Goal: Task Accomplishment & Management: Complete application form

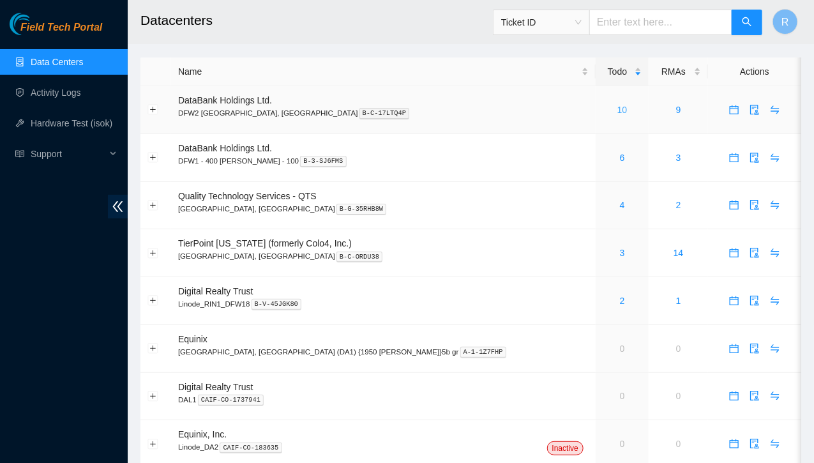
click at [617, 110] on link "10" at bounding box center [622, 110] width 10 height 10
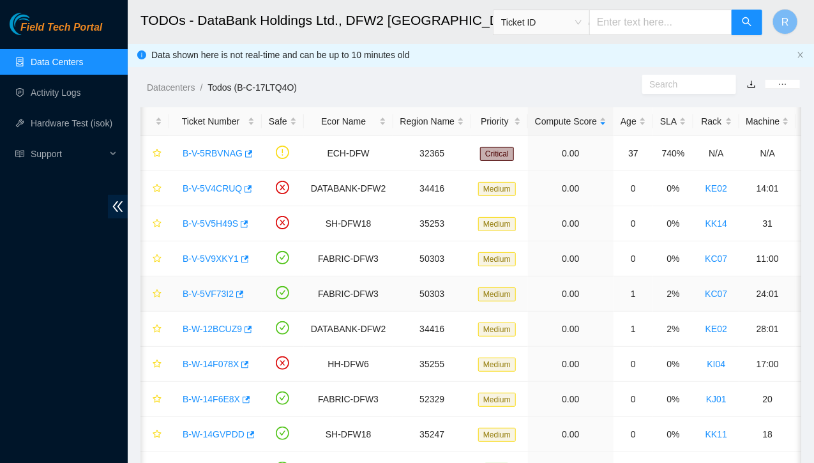
scroll to position [3, 0]
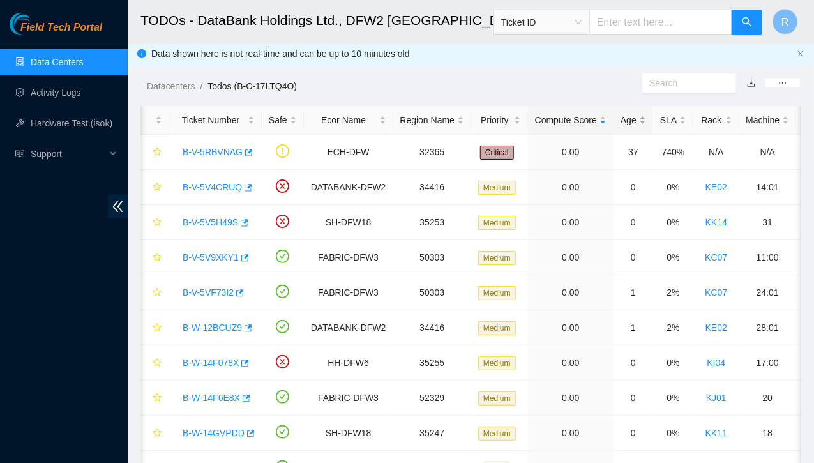
click at [637, 119] on div "Age" at bounding box center [634, 120] width 26 height 14
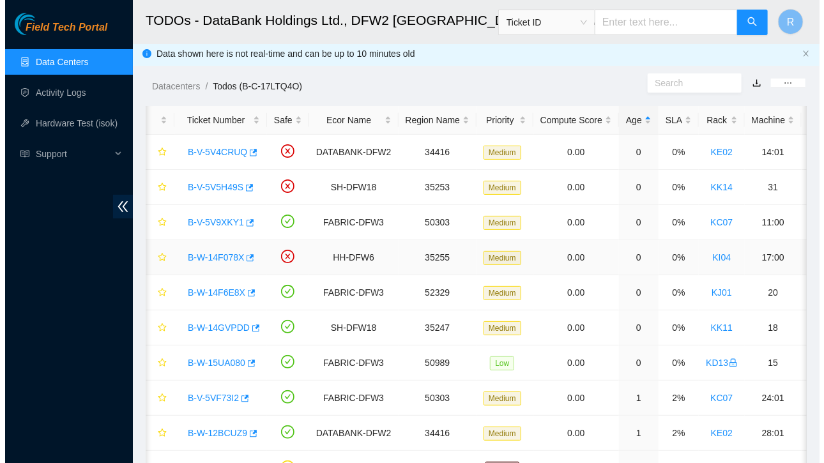
scroll to position [72, 0]
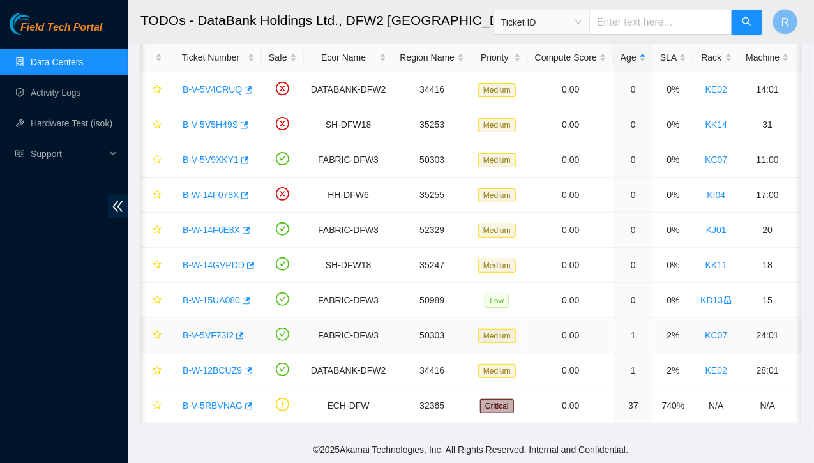
click at [213, 330] on link "B-V-5VF73I2" at bounding box center [208, 335] width 51 height 10
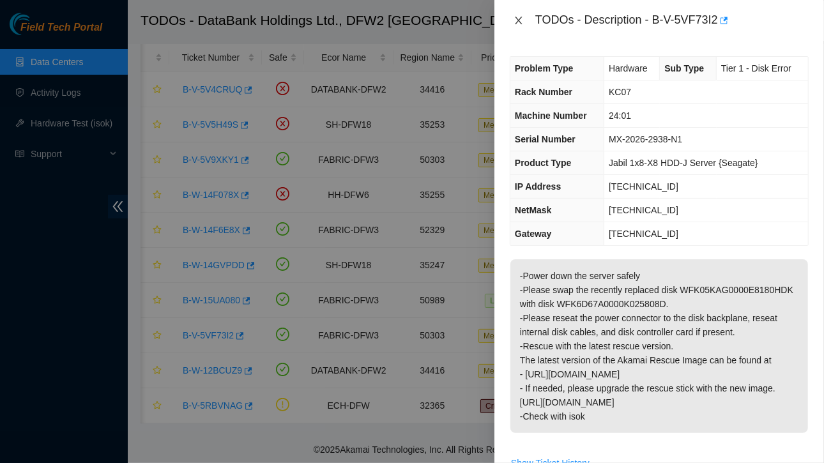
click at [513, 25] on icon "close" at bounding box center [518, 20] width 10 height 10
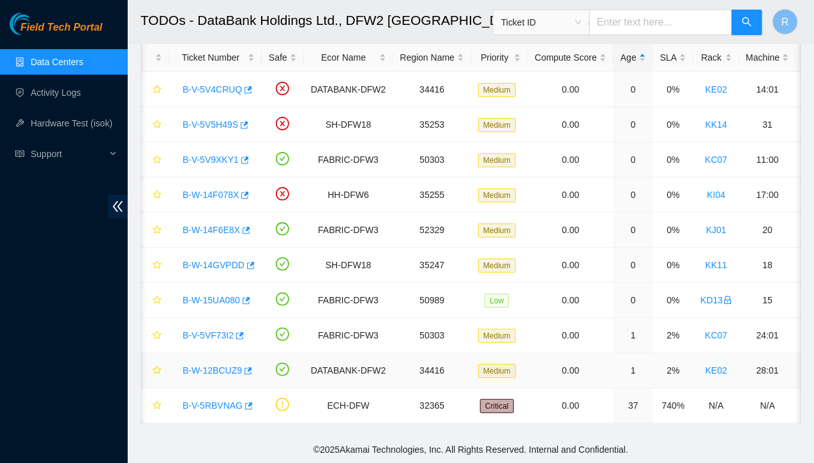
click at [223, 365] on link "B-W-12BCUZ9" at bounding box center [212, 370] width 59 height 10
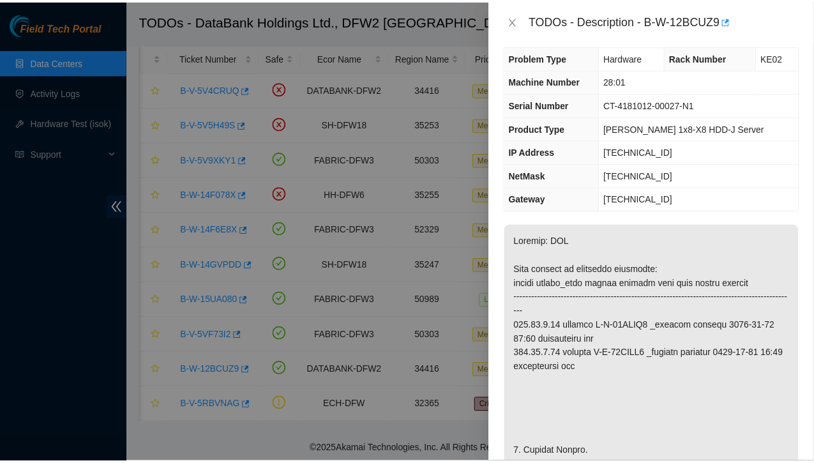
scroll to position [11, 0]
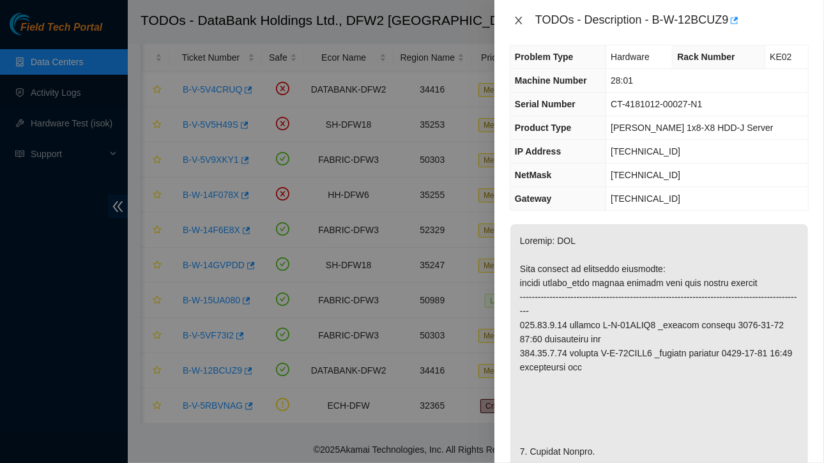
click at [520, 22] on icon "close" at bounding box center [518, 21] width 7 height 8
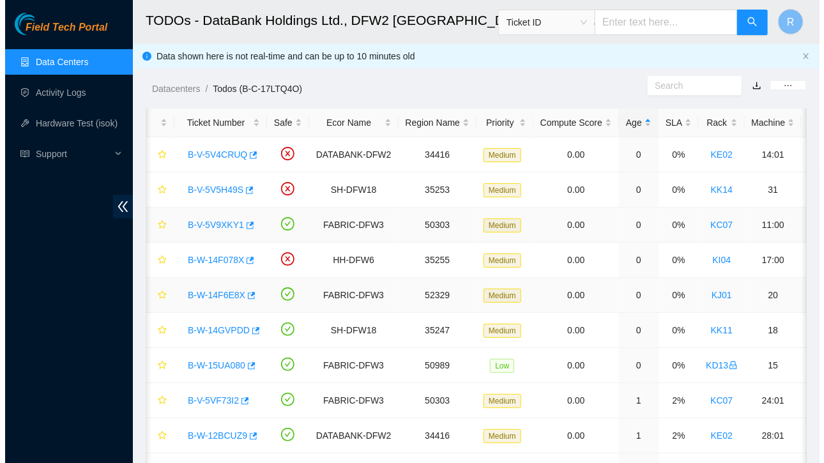
scroll to position [1, 0]
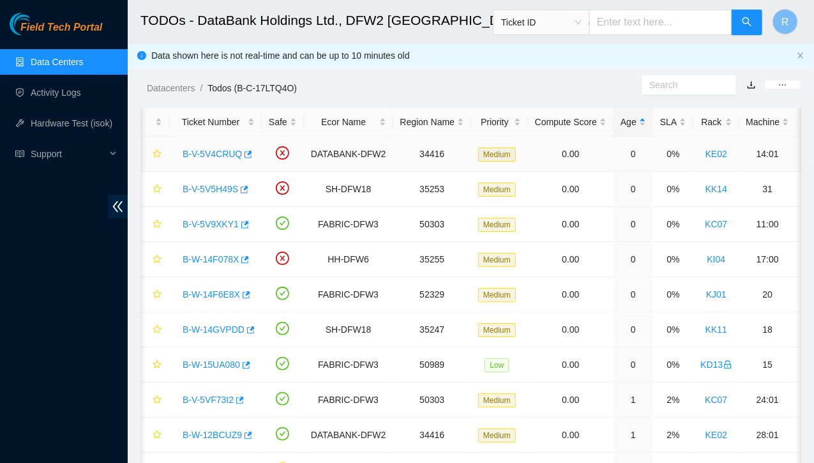
click at [217, 153] on link "B-V-5V4CRUQ" at bounding box center [212, 154] width 59 height 10
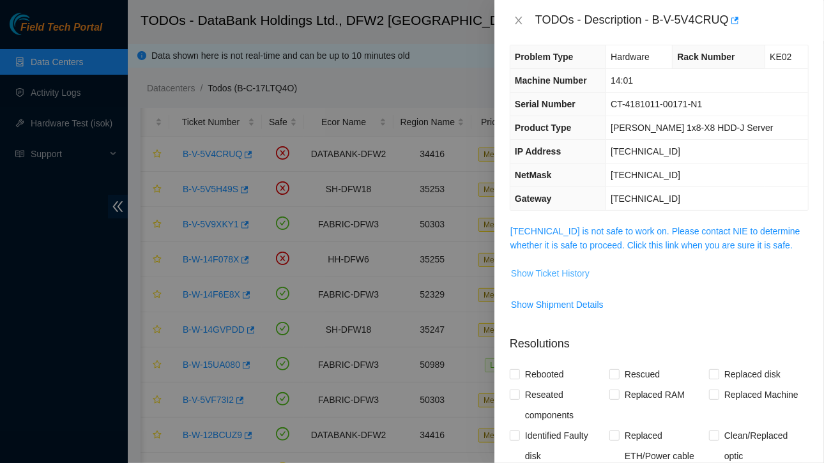
click at [555, 275] on span "Show Ticket History" at bounding box center [550, 273] width 79 height 14
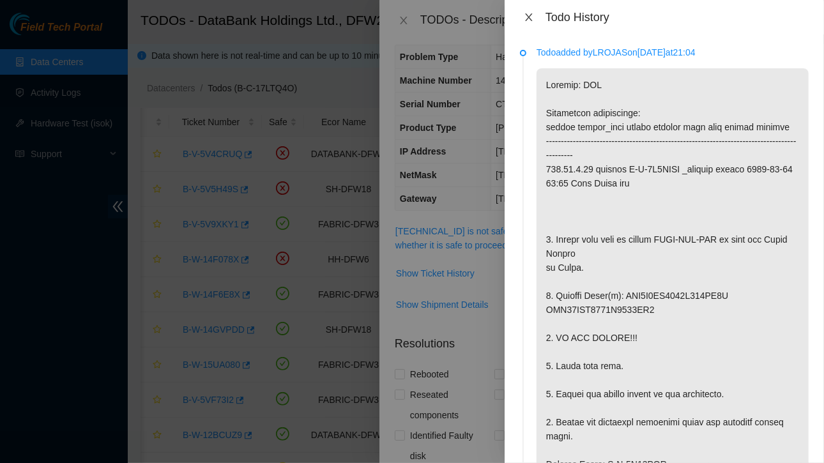
click at [530, 19] on icon "close" at bounding box center [528, 17] width 7 height 8
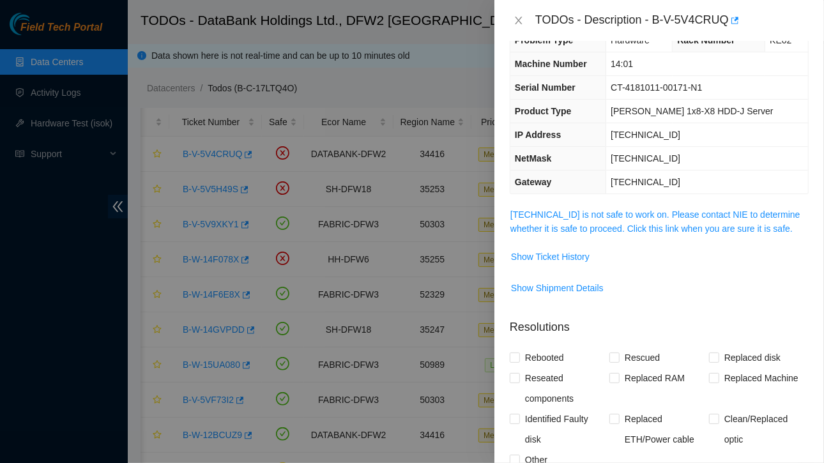
scroll to position [26, 0]
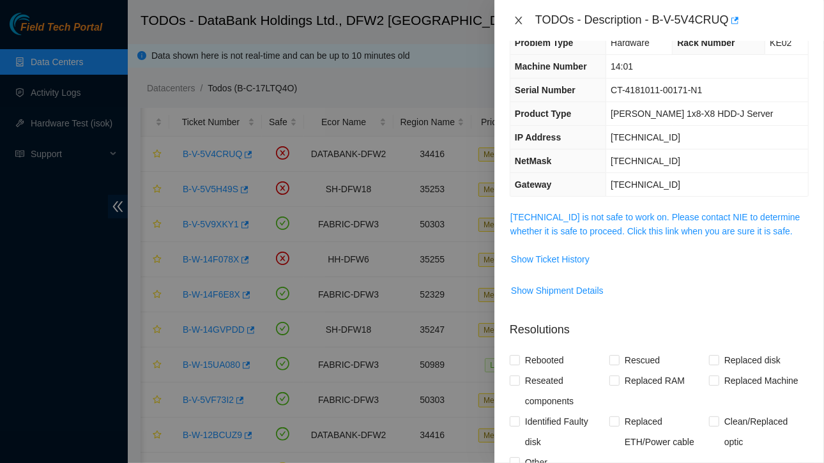
click at [520, 20] on icon "close" at bounding box center [518, 20] width 10 height 10
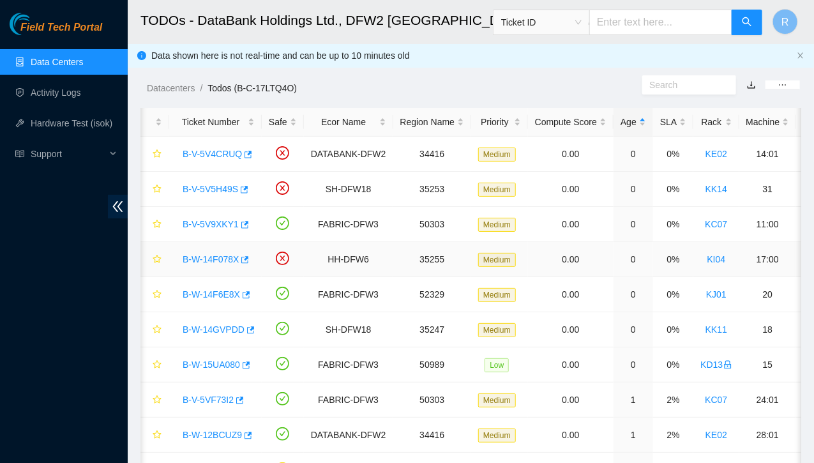
click at [228, 254] on link "B-W-14F078X" at bounding box center [211, 259] width 56 height 10
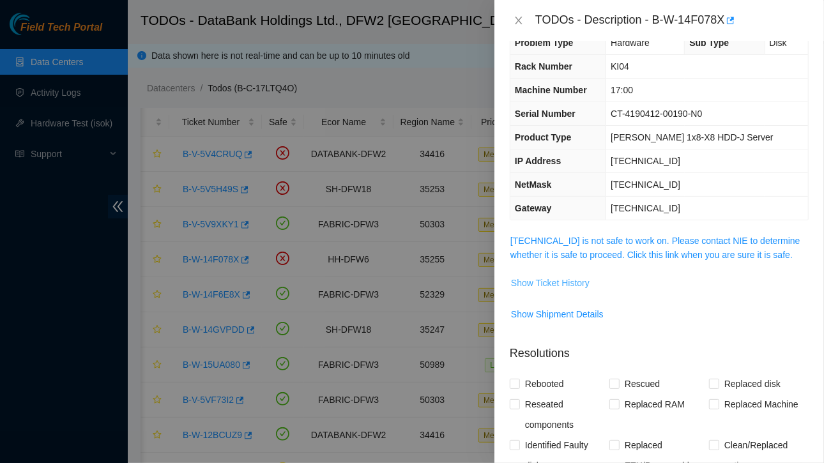
click at [543, 285] on span "Show Ticket History" at bounding box center [550, 283] width 79 height 14
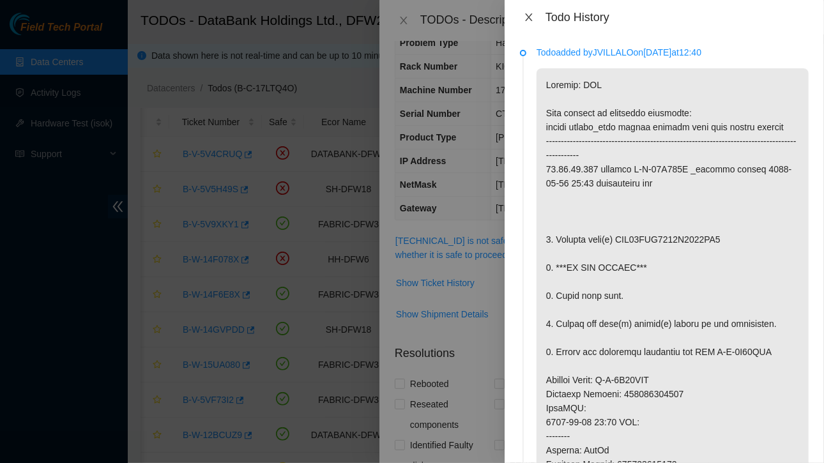
click at [530, 17] on icon "close" at bounding box center [529, 17] width 10 height 10
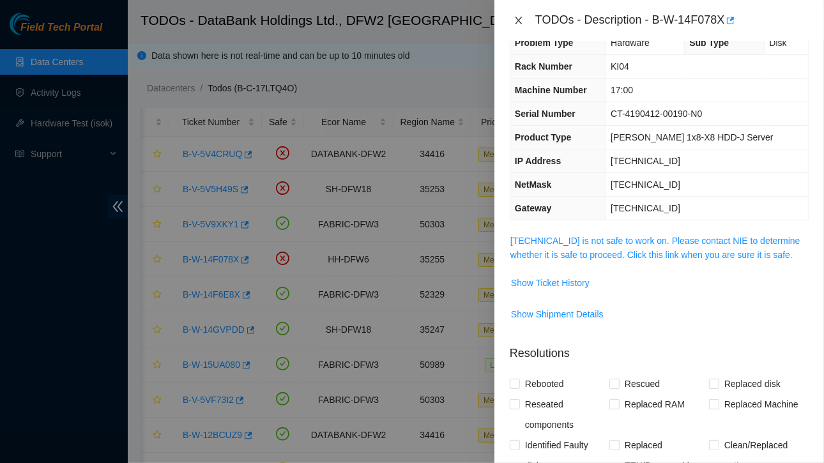
click at [519, 19] on icon "close" at bounding box center [518, 20] width 10 height 10
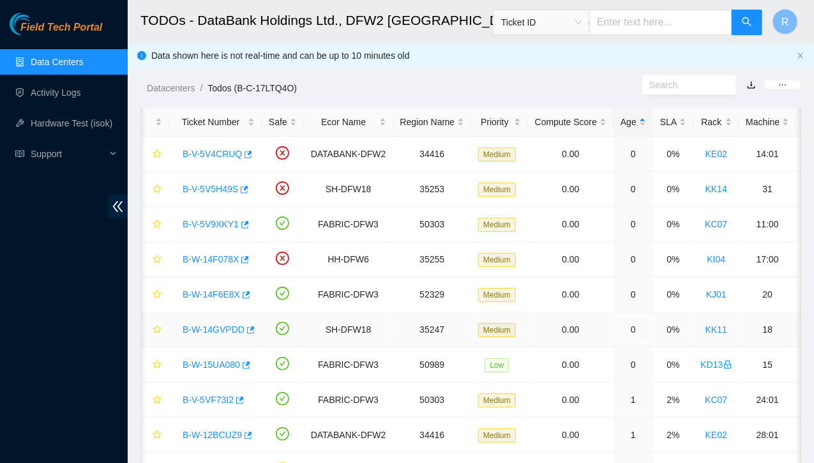
click at [225, 326] on link "B-W-14GVPDD" at bounding box center [214, 329] width 62 height 10
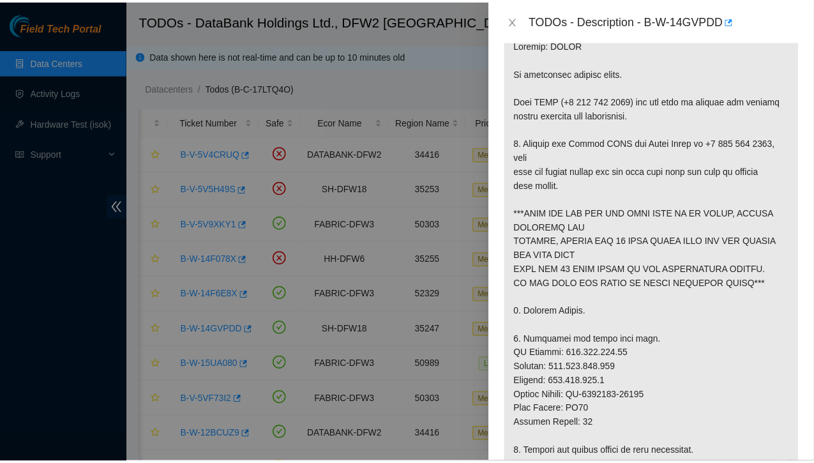
scroll to position [232, 0]
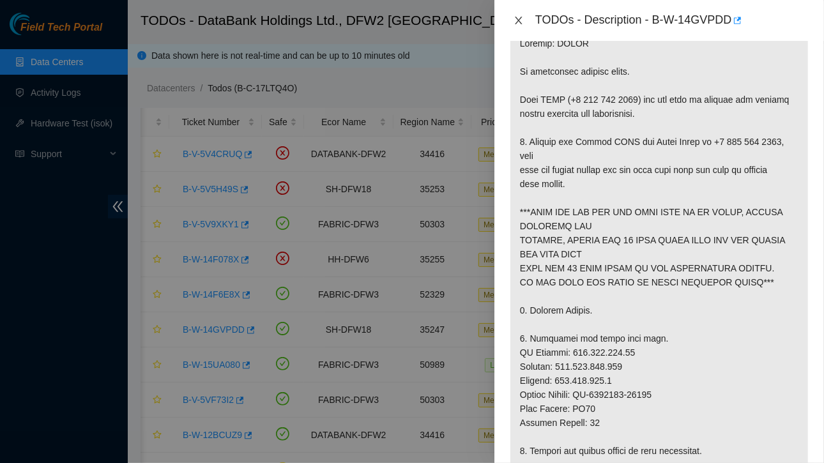
click at [515, 21] on icon "close" at bounding box center [518, 20] width 10 height 10
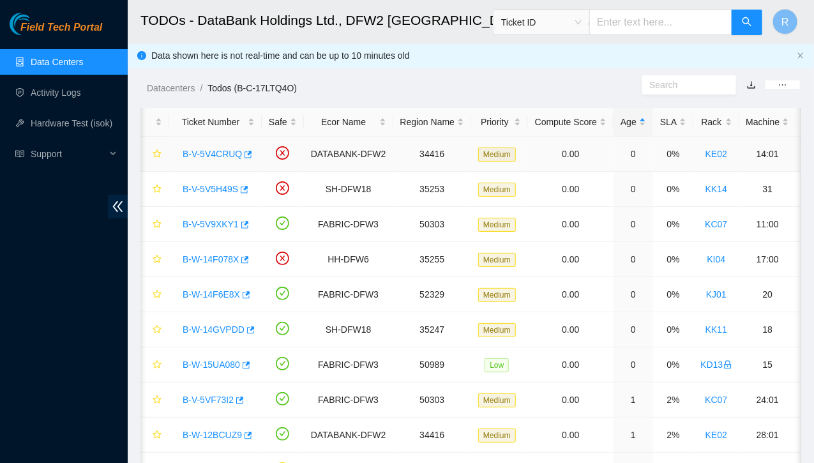
click at [221, 158] on link "B-V-5V4CRUQ" at bounding box center [212, 154] width 59 height 10
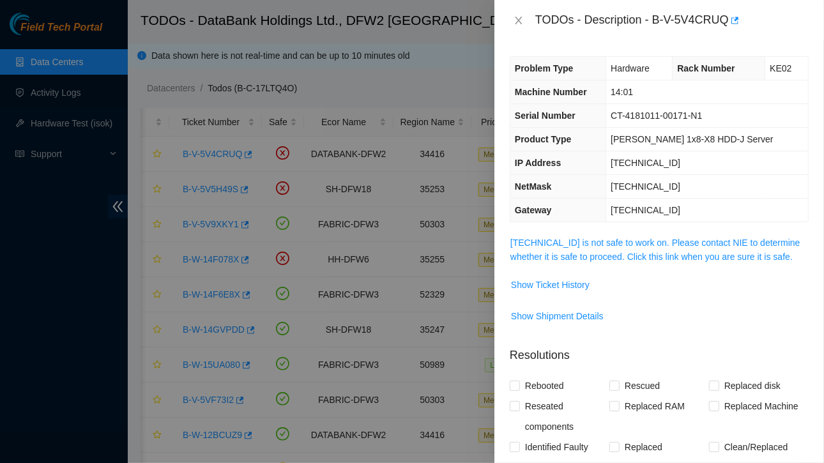
scroll to position [0, 0]
click at [550, 280] on span "Show Ticket History" at bounding box center [550, 285] width 79 height 14
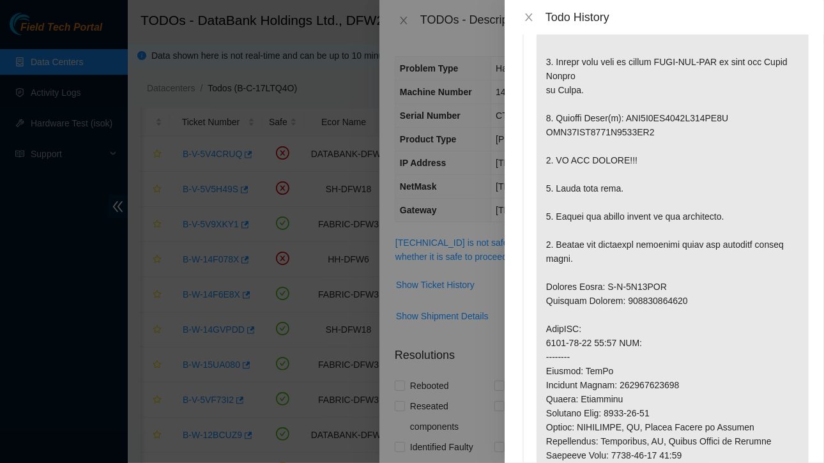
scroll to position [177, 0]
drag, startPoint x: 619, startPoint y: 388, endPoint x: 677, endPoint y: 395, distance: 59.2
drag, startPoint x: 677, startPoint y: 395, endPoint x: 696, endPoint y: 376, distance: 26.2
click at [696, 376] on p at bounding box center [672, 301] width 272 height 820
drag, startPoint x: 619, startPoint y: 387, endPoint x: 682, endPoint y: 389, distance: 63.3
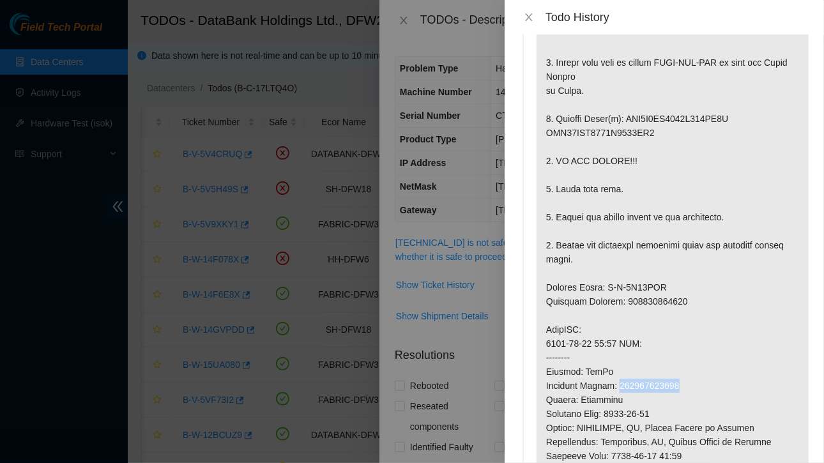
click at [682, 389] on p at bounding box center [672, 301] width 272 height 820
copy p "473665215980"
drag, startPoint x: 621, startPoint y: 302, endPoint x: 725, endPoint y: 306, distance: 104.2
drag, startPoint x: 725, startPoint y: 306, endPoint x: 739, endPoint y: 324, distance: 22.3
click at [739, 324] on p at bounding box center [672, 301] width 272 height 820
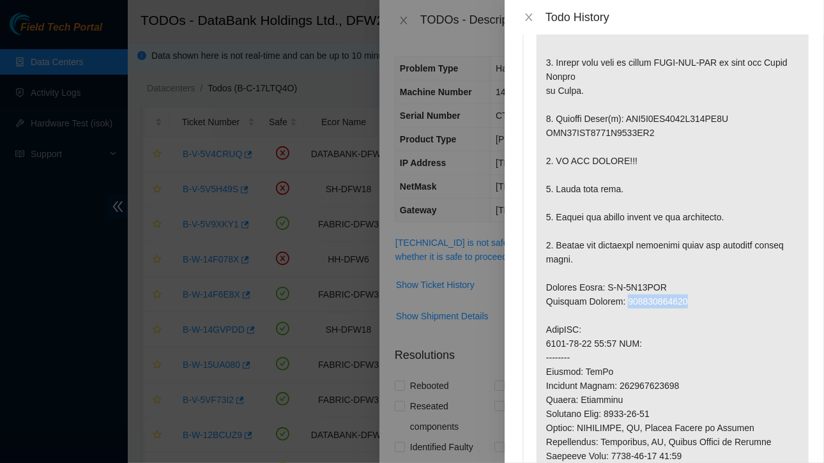
drag, startPoint x: 623, startPoint y: 302, endPoint x: 690, endPoint y: 297, distance: 66.6
click at [690, 297] on p at bounding box center [672, 301] width 272 height 820
copy p "473665215980"
click at [526, 15] on icon "close" at bounding box center [529, 17] width 10 height 10
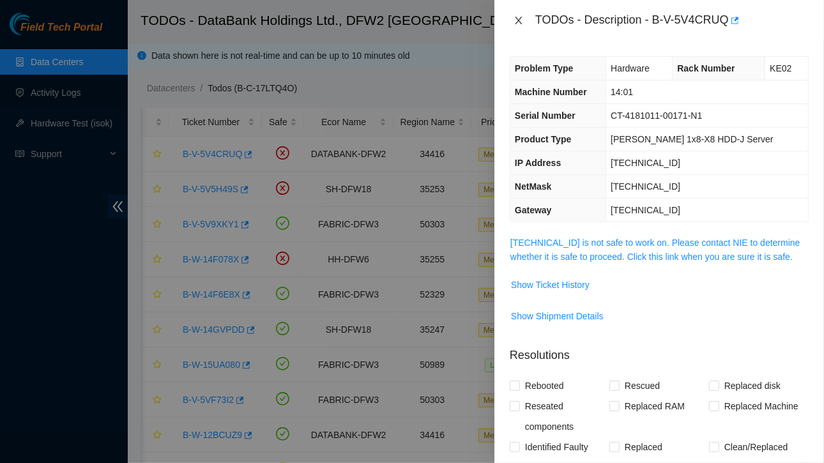
click at [519, 16] on icon "close" at bounding box center [518, 20] width 10 height 10
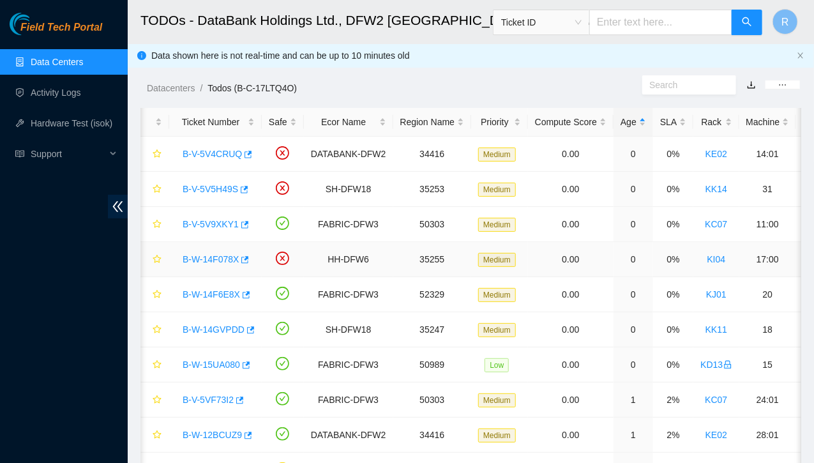
click at [218, 257] on link "B-W-14F078X" at bounding box center [211, 259] width 56 height 10
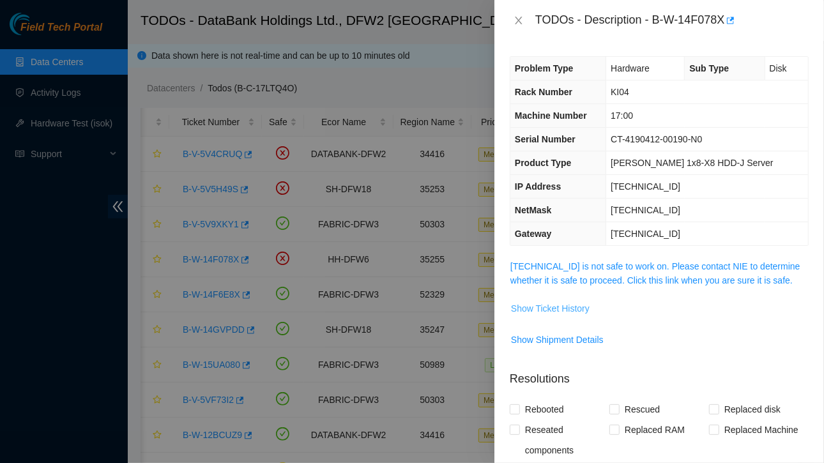
click at [571, 301] on span "Show Ticket History" at bounding box center [550, 308] width 79 height 14
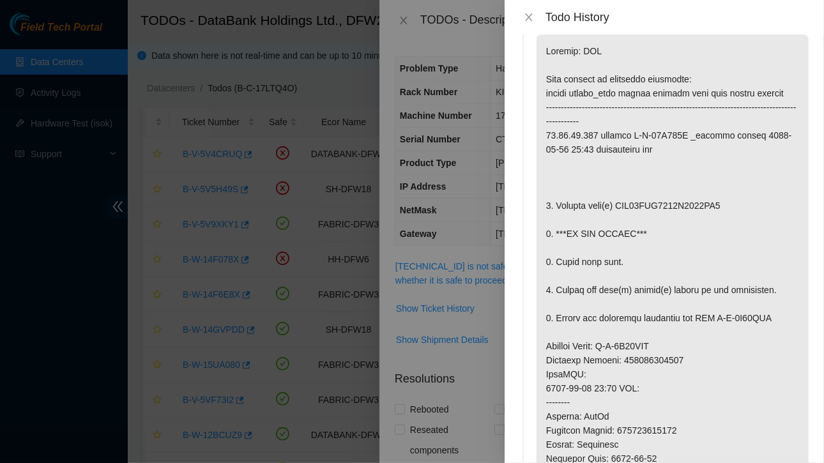
scroll to position [33, 0]
click at [526, 15] on icon "close" at bounding box center [528, 17] width 7 height 8
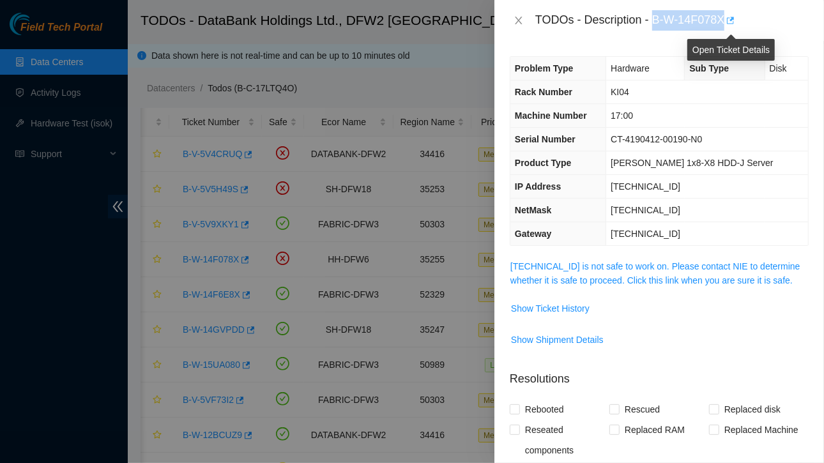
drag, startPoint x: 654, startPoint y: 20, endPoint x: 730, endPoint y: 24, distance: 76.7
click at [730, 24] on div "TODOs - Description - B-W-14F078X" at bounding box center [671, 20] width 273 height 20
copy div "B-W-14F078X"
click at [550, 306] on span "Show Ticket History" at bounding box center [550, 308] width 79 height 14
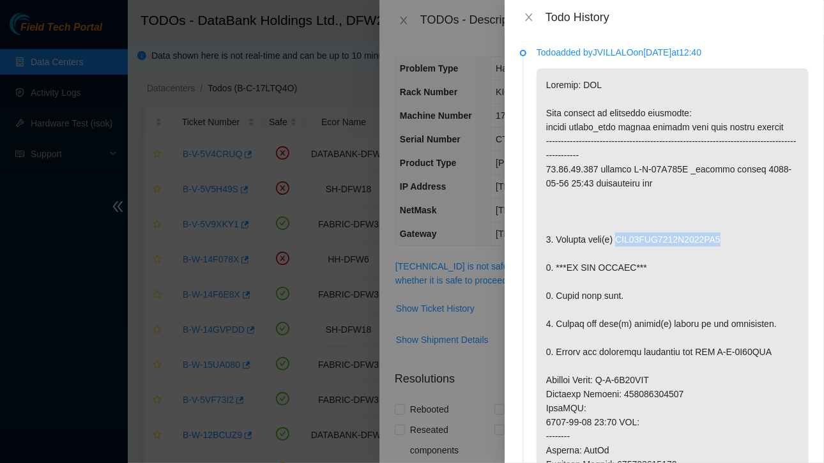
drag, startPoint x: 616, startPoint y: 238, endPoint x: 729, endPoint y: 239, distance: 113.0
click at [729, 239] on p at bounding box center [672, 414] width 272 height 693
copy p "WFK16THW0000E8498KV0"
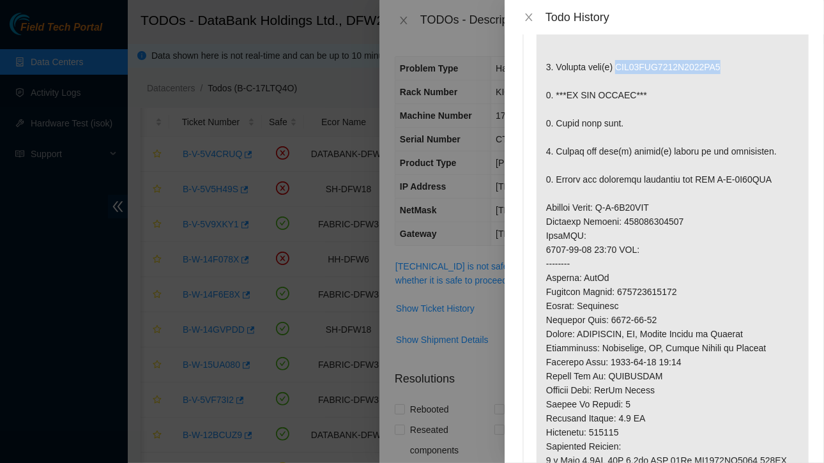
scroll to position [174, 0]
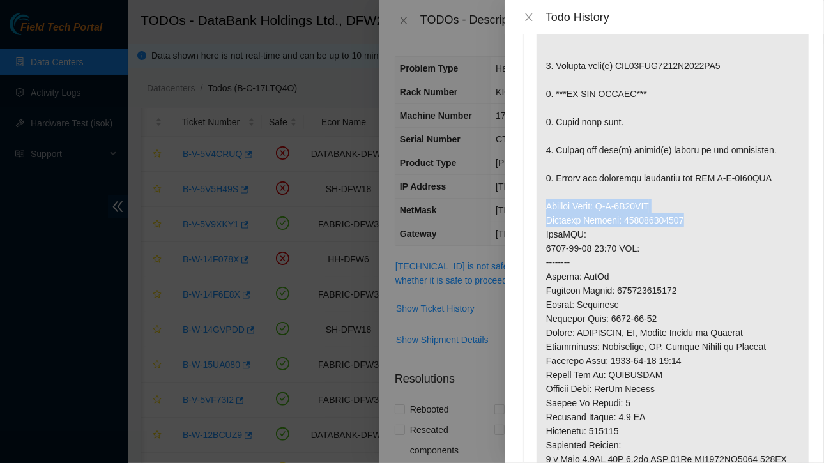
drag, startPoint x: 545, startPoint y: 204, endPoint x: 713, endPoint y: 220, distance: 168.7
click at [713, 220] on p at bounding box center [672, 241] width 272 height 693
copy p "Service Order: B-V-5V23LWQ Tracking Numbers: 473665215178"
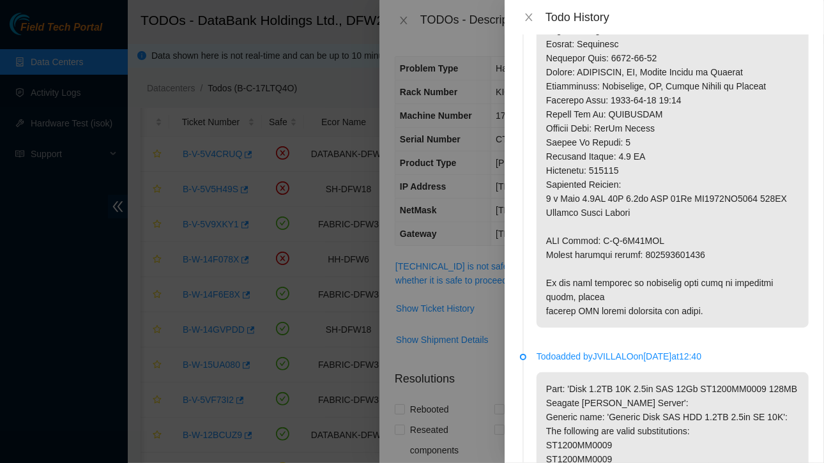
scroll to position [511, 0]
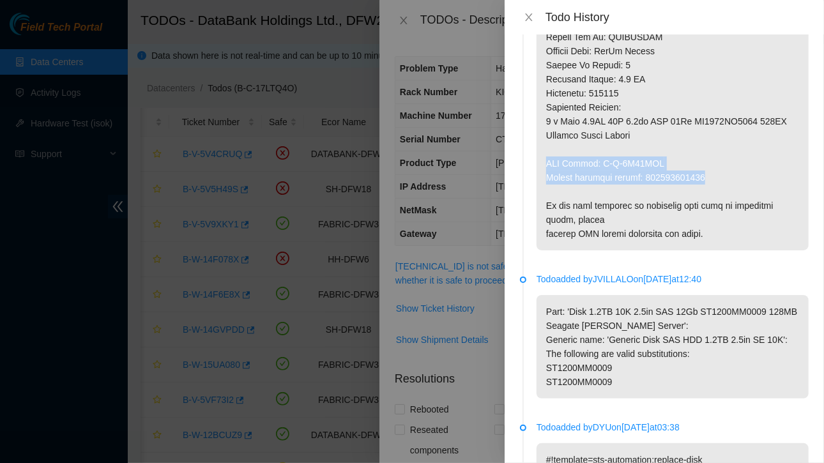
drag, startPoint x: 545, startPoint y: 160, endPoint x: 702, endPoint y: 178, distance: 158.7
copy p "RMA Return: B-V-5V23LWZ Return tracking number: 473665215189"
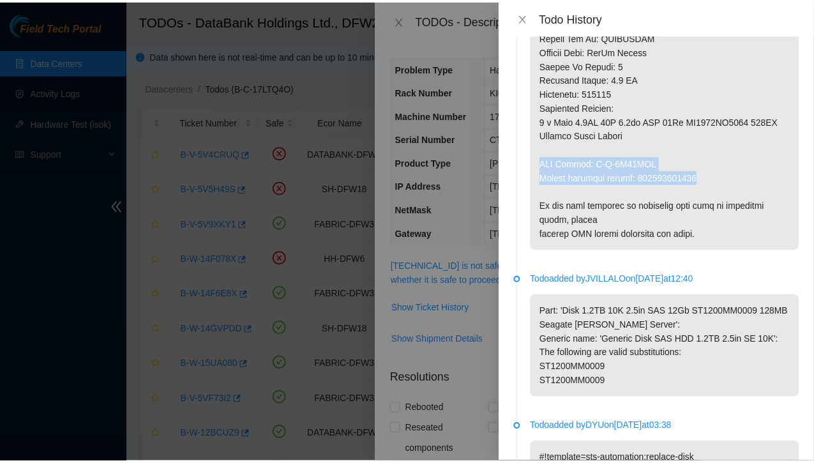
scroll to position [0, 0]
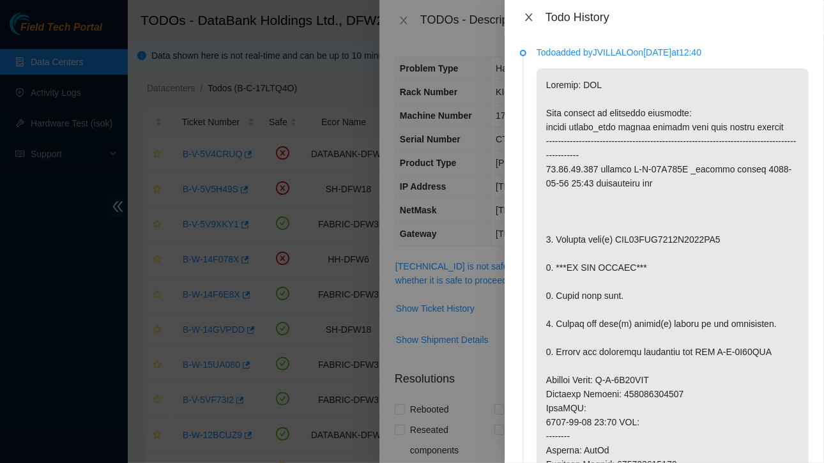
click at [534, 19] on icon "close" at bounding box center [529, 17] width 10 height 10
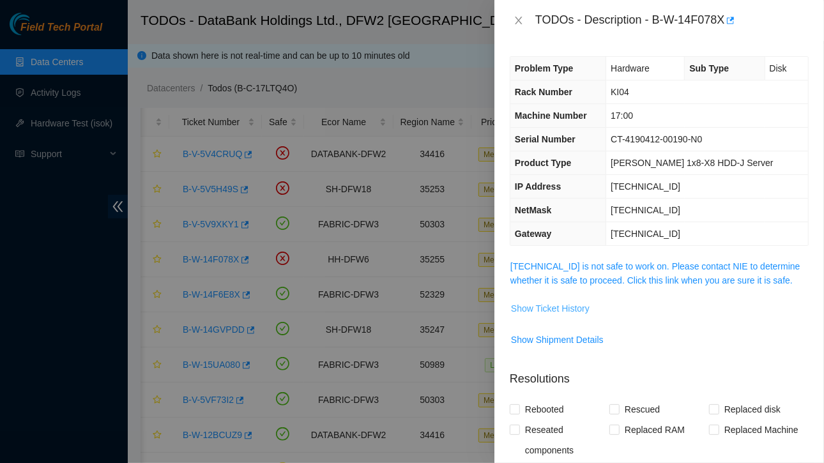
drag, startPoint x: 553, startPoint y: 306, endPoint x: 541, endPoint y: 306, distance: 11.5
click at [541, 306] on span "Show Ticket History" at bounding box center [550, 308] width 79 height 14
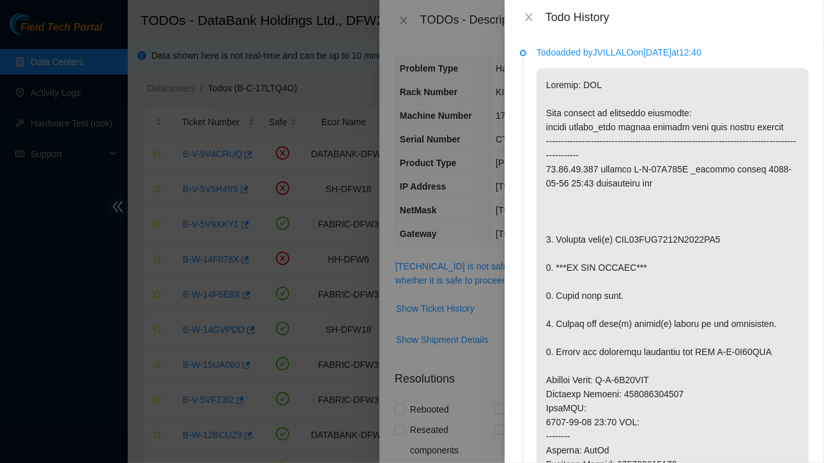
drag, startPoint x: 529, startPoint y: 20, endPoint x: 770, endPoint y: 46, distance: 242.1
click at [770, 46] on p "Todo added by JVILLALO on 2025-09-12 at 12:40" at bounding box center [672, 52] width 272 height 14
click at [526, 15] on icon "close" at bounding box center [529, 17] width 10 height 10
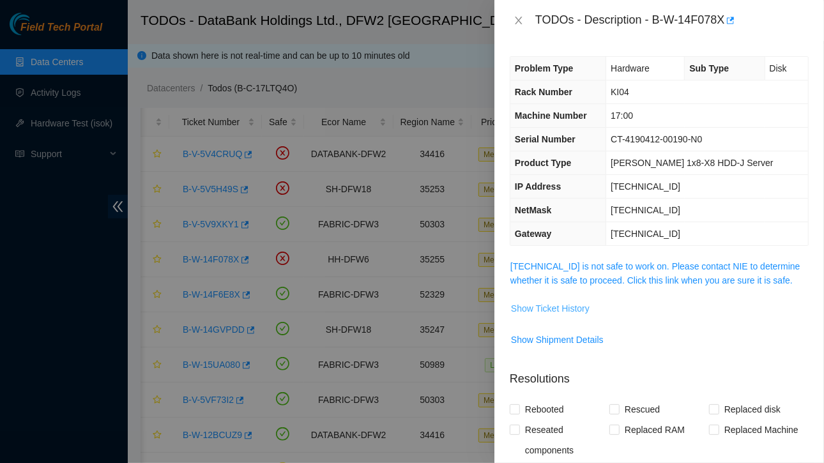
click at [550, 308] on span "Show Ticket History" at bounding box center [550, 308] width 79 height 14
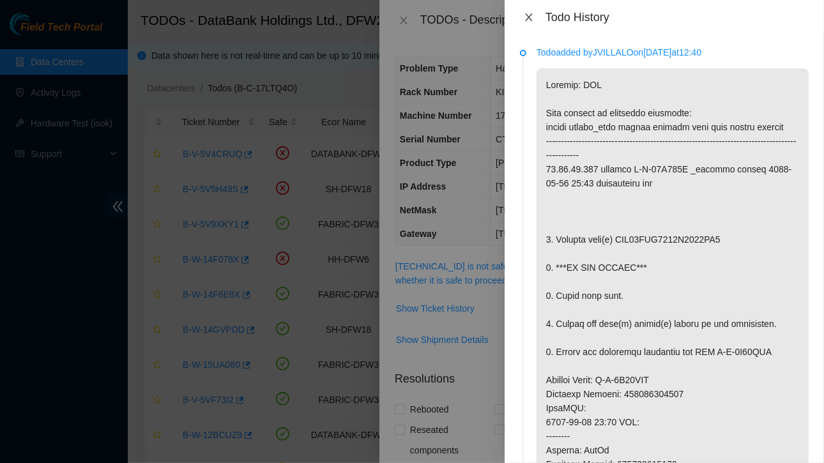
click at [530, 15] on icon "close" at bounding box center [528, 17] width 7 height 8
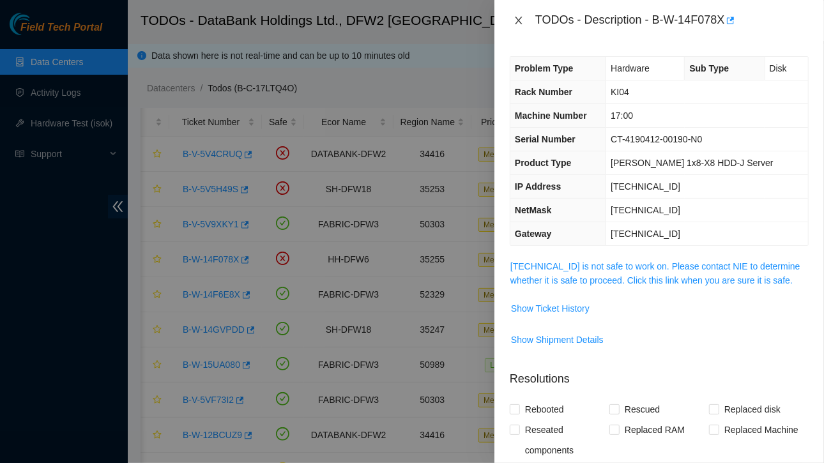
click at [521, 17] on icon "close" at bounding box center [518, 21] width 7 height 8
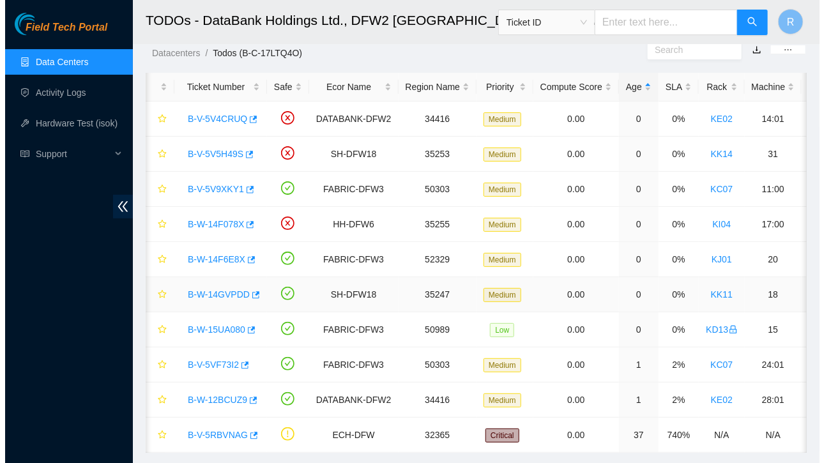
scroll to position [36, 0]
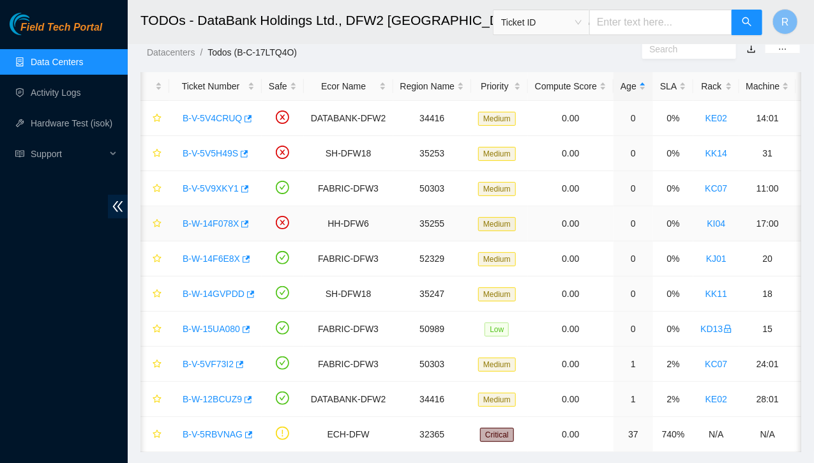
click at [218, 222] on link "B-W-14F078X" at bounding box center [211, 223] width 56 height 10
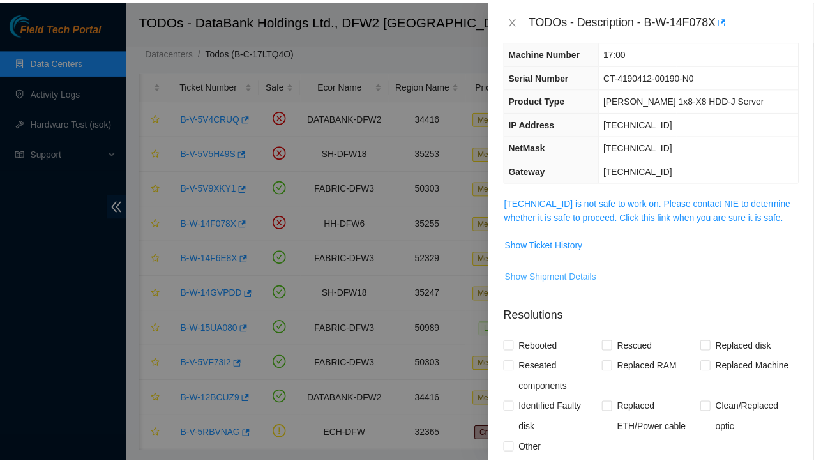
scroll to position [63, 0]
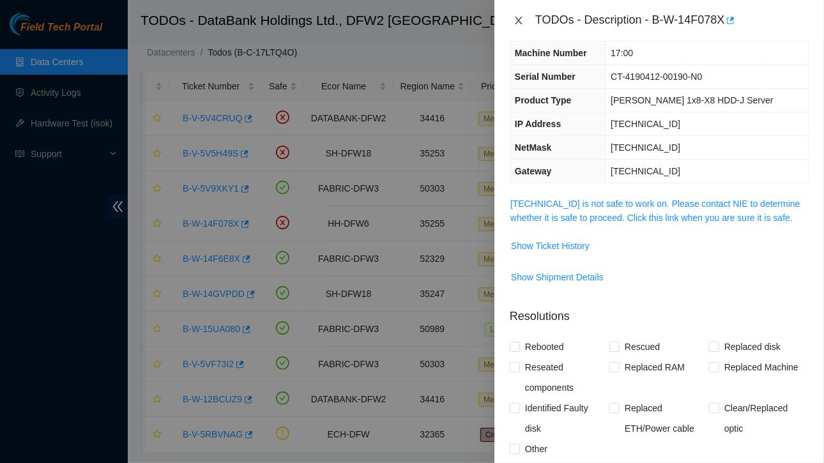
click at [520, 19] on icon "close" at bounding box center [518, 21] width 7 height 8
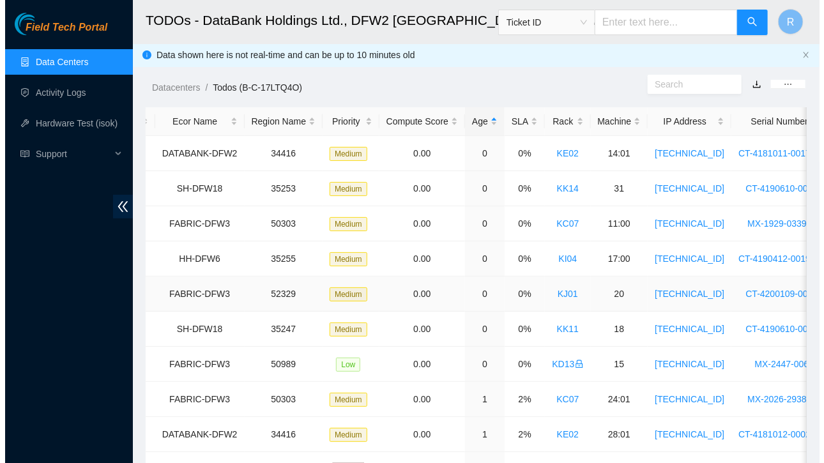
scroll to position [0, 1]
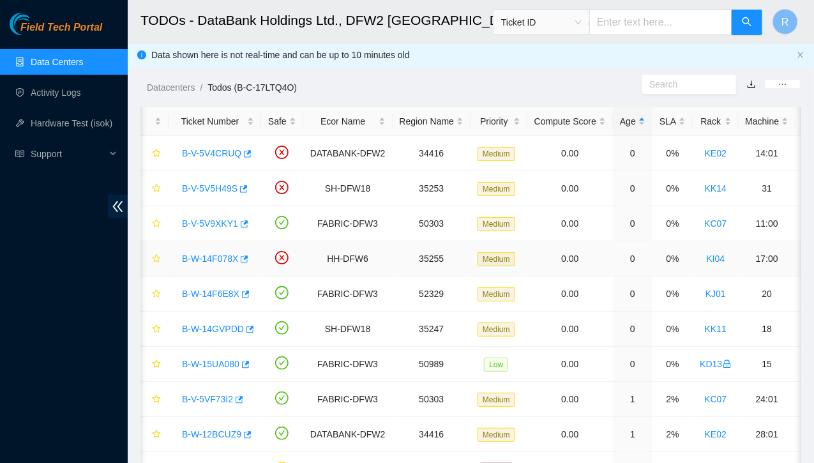
click at [211, 253] on link "B-W-14F078X" at bounding box center [210, 258] width 56 height 10
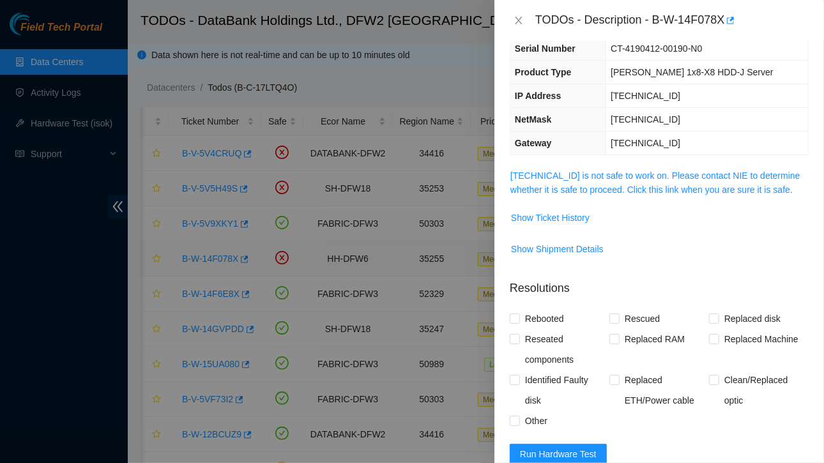
scroll to position [63, 0]
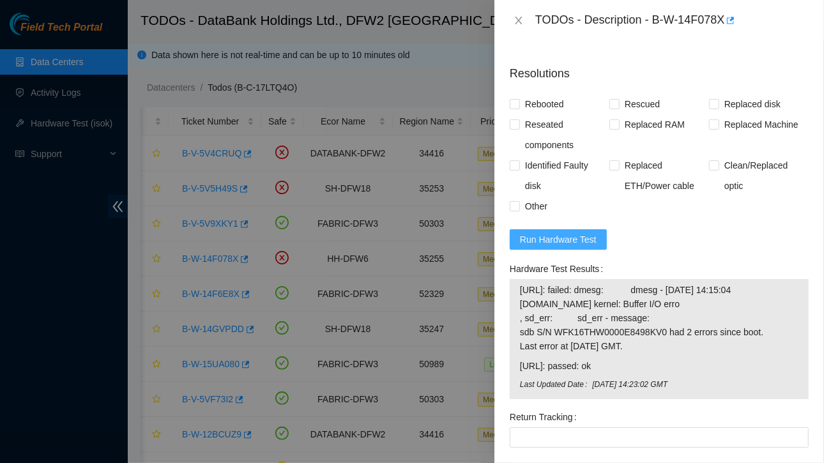
click at [544, 236] on span "Run Hardware Test" at bounding box center [558, 239] width 77 height 14
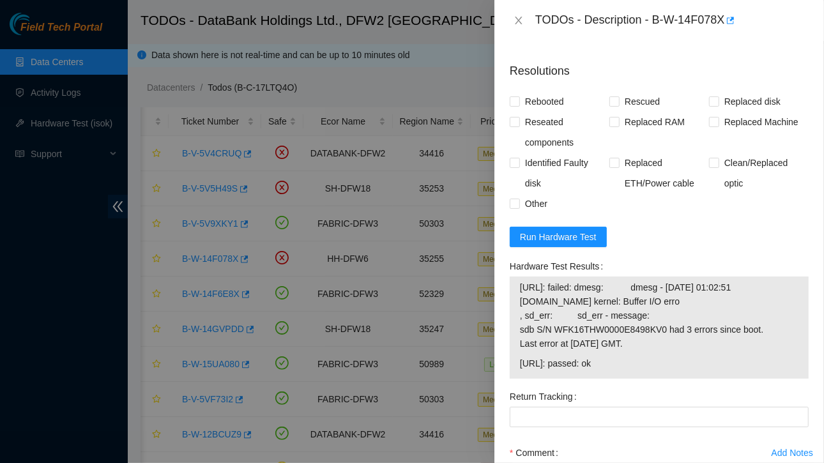
scroll to position [65, 0]
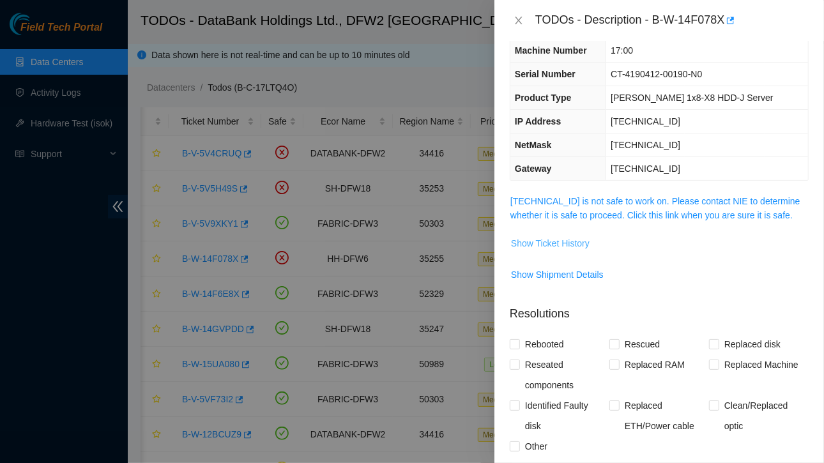
drag, startPoint x: 557, startPoint y: 236, endPoint x: 533, endPoint y: 242, distance: 25.1
click at [533, 242] on span "Show Ticket History" at bounding box center [550, 243] width 79 height 14
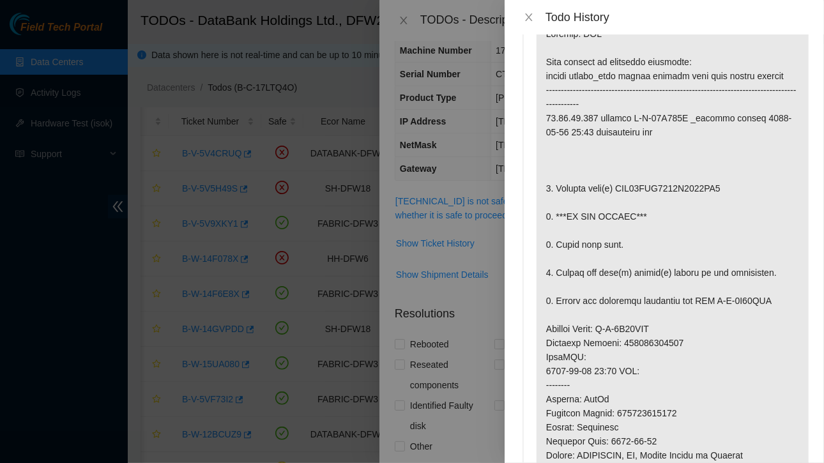
scroll to position [70, 0]
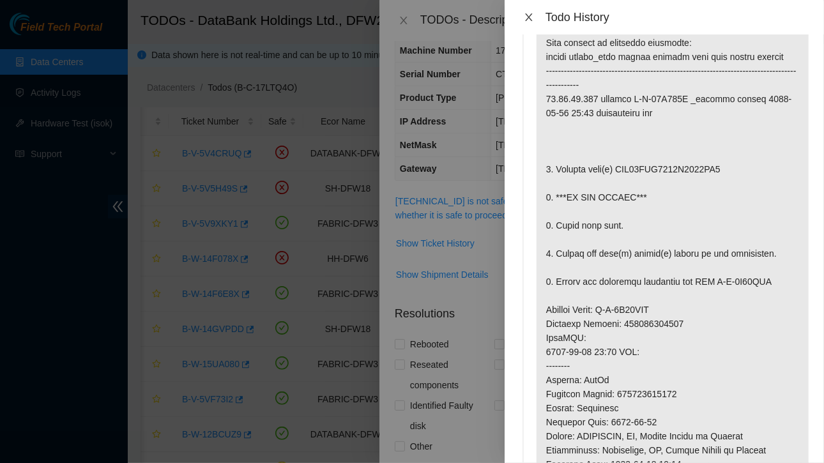
click at [530, 16] on icon "close" at bounding box center [528, 17] width 7 height 8
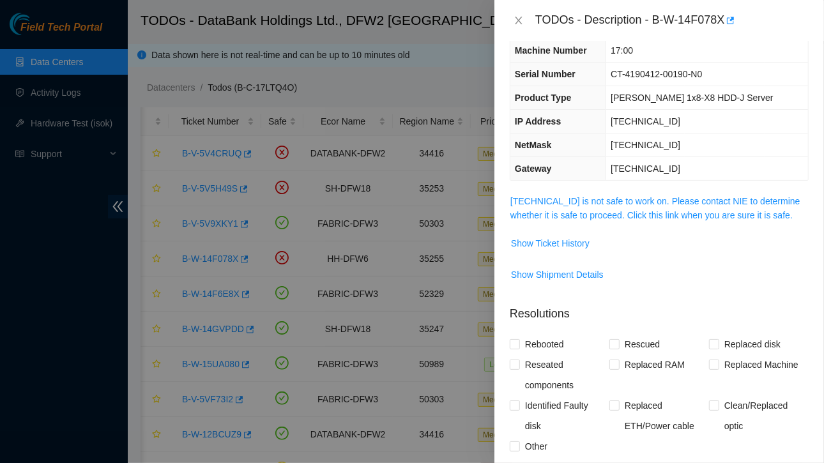
drag, startPoint x: 519, startPoint y: 13, endPoint x: 786, endPoint y: 269, distance: 369.4
click at [786, 269] on span "Show Shipment Details" at bounding box center [659, 274] width 298 height 20
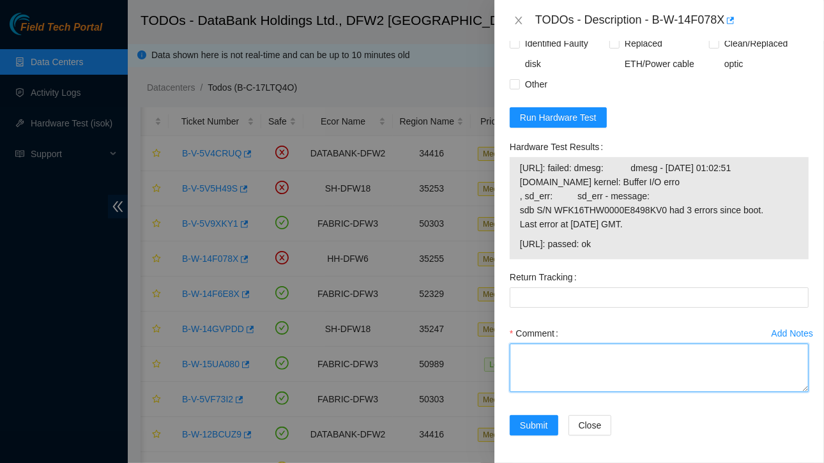
click at [581, 365] on textarea "Comment" at bounding box center [659, 368] width 299 height 49
paste textarea "Ticket:B-W-14F078X Service Order: B-V-5V23LWQ Tracking Numbers: 473665215178 Se…"
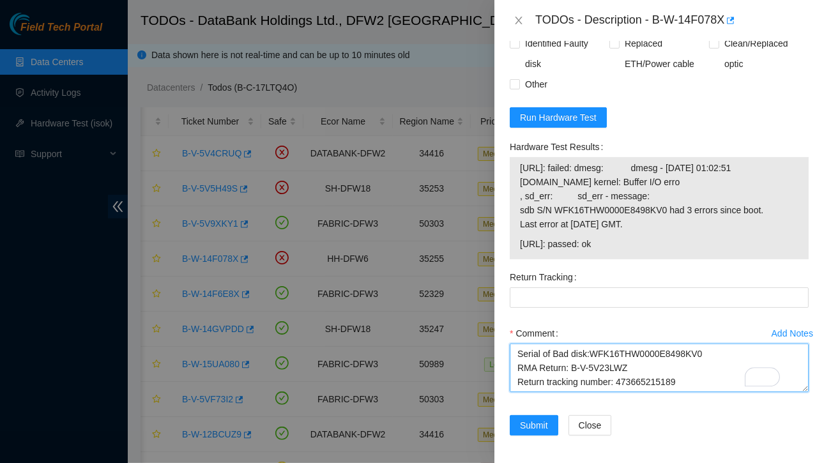
scroll to position [0, 0]
drag, startPoint x: 616, startPoint y: 346, endPoint x: 676, endPoint y: 345, distance: 60.0
click at [676, 345] on textarea "Ticket:B-W-14F078X Service Order: B-V-5V23LWQ Tracking Numbers: 473665215178 Se…" at bounding box center [659, 368] width 299 height 49
click at [677, 363] on textarea "Ticket:B-W-14F078X Service Order: B-V-5V23LWQ Tracking Numbers: 473665215178 Se…" at bounding box center [659, 368] width 299 height 49
drag, startPoint x: 616, startPoint y: 364, endPoint x: 679, endPoint y: 366, distance: 63.2
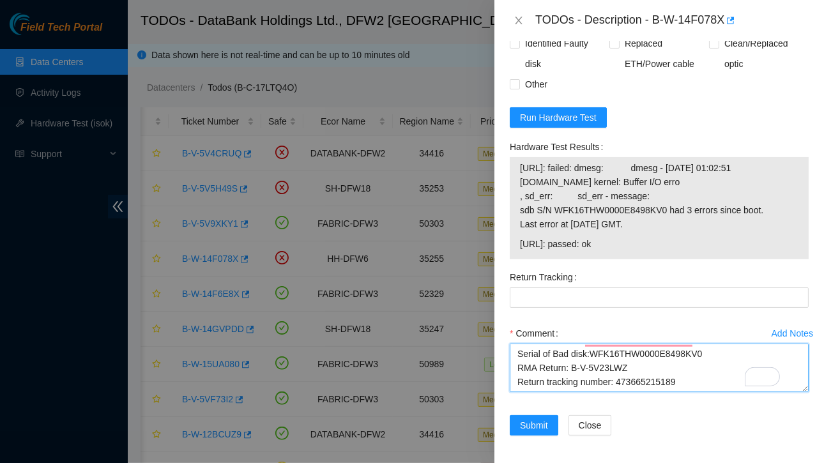
click at [679, 366] on textarea "Ticket:B-W-14F078X Service Order: B-V-5V23LWQ Tracking Numbers: 473665215178 Se…" at bounding box center [659, 368] width 299 height 49
type textarea "Ticket:B-W-14F078X Service Order: B-V-5V23LWQ Tracking Numbers: 473665215178 Se…"
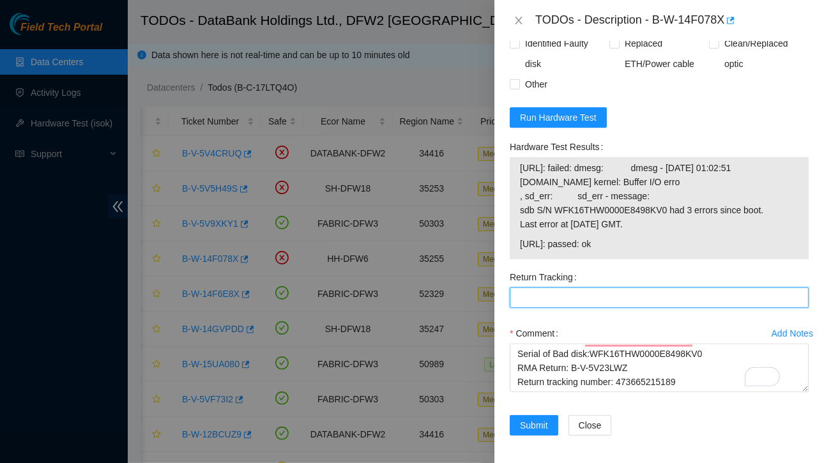
click at [525, 298] on Tracking "Return Tracking" at bounding box center [659, 297] width 299 height 20
paste Tracking "473665215189"
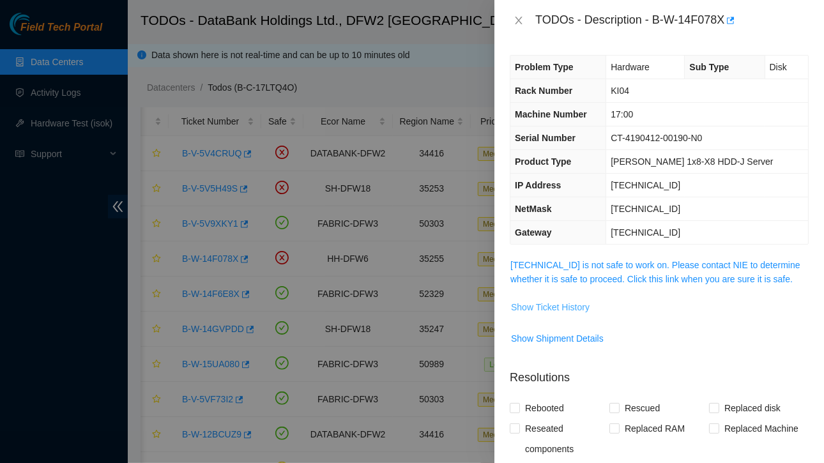
type Tracking "473665215189"
drag, startPoint x: 565, startPoint y: 300, endPoint x: 549, endPoint y: 307, distance: 17.4
click at [549, 307] on span "Show Ticket History" at bounding box center [550, 307] width 79 height 14
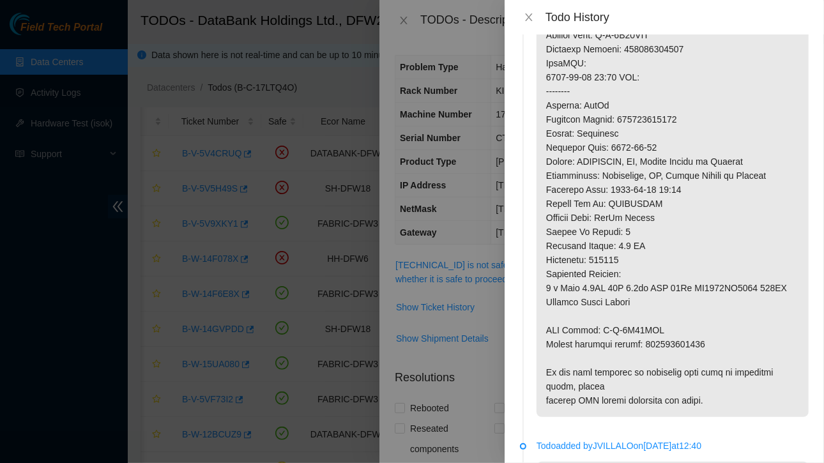
scroll to position [397, 0]
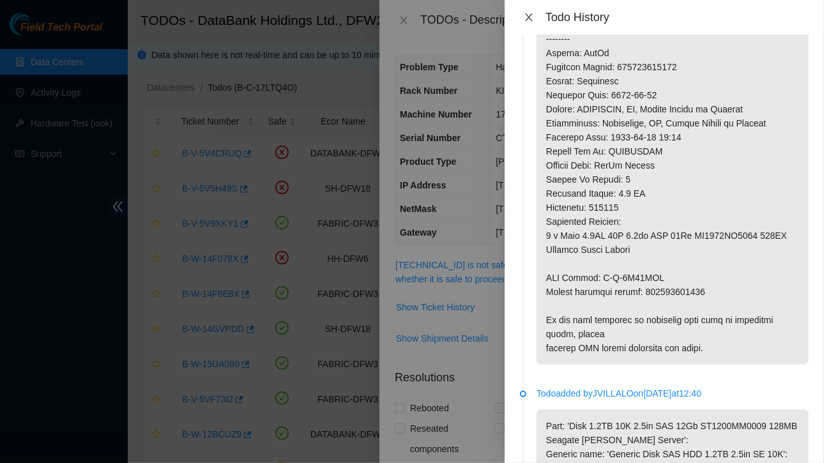
click at [531, 14] on icon "close" at bounding box center [528, 17] width 7 height 8
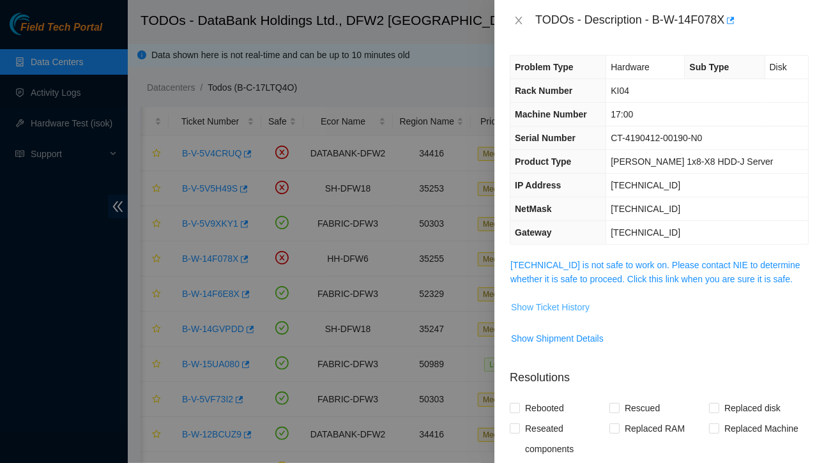
click at [563, 303] on span "Show Ticket History" at bounding box center [550, 307] width 79 height 14
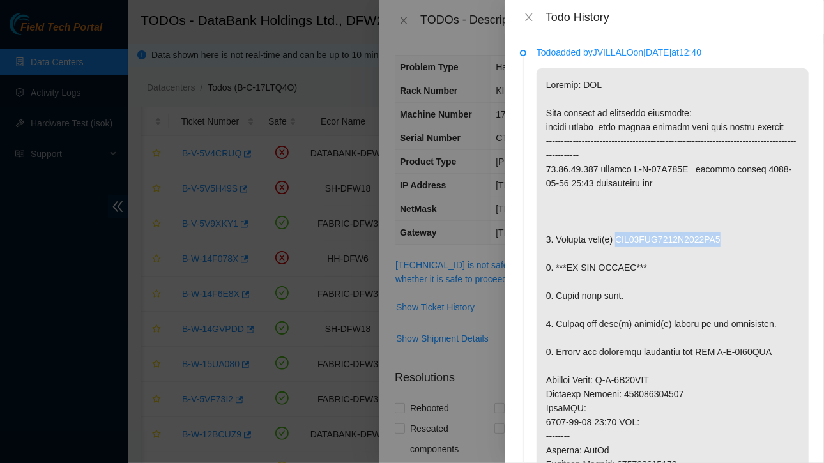
drag, startPoint x: 616, startPoint y: 236, endPoint x: 732, endPoint y: 240, distance: 116.3
click at [732, 240] on p at bounding box center [672, 414] width 272 height 693
copy p "WFK16THW0000E8498KV0"
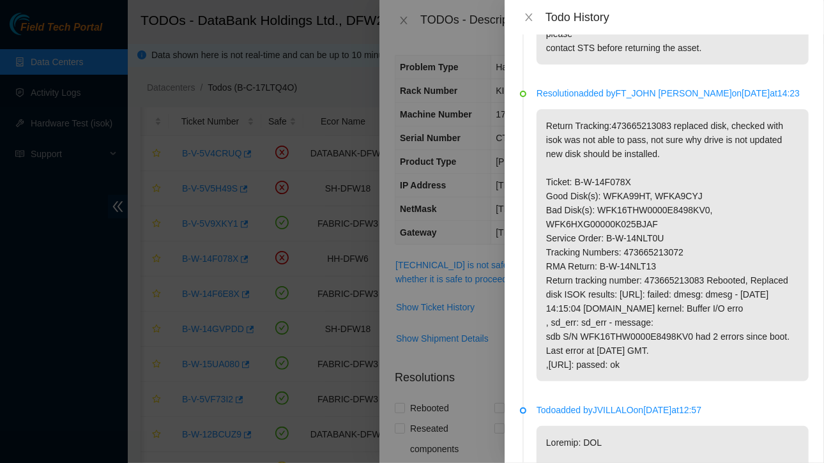
scroll to position [1275, 0]
click at [543, 93] on p "Resolution added by FT_JOHN TRAN on 2025-09-03 at 14:23" at bounding box center [672, 93] width 272 height 14
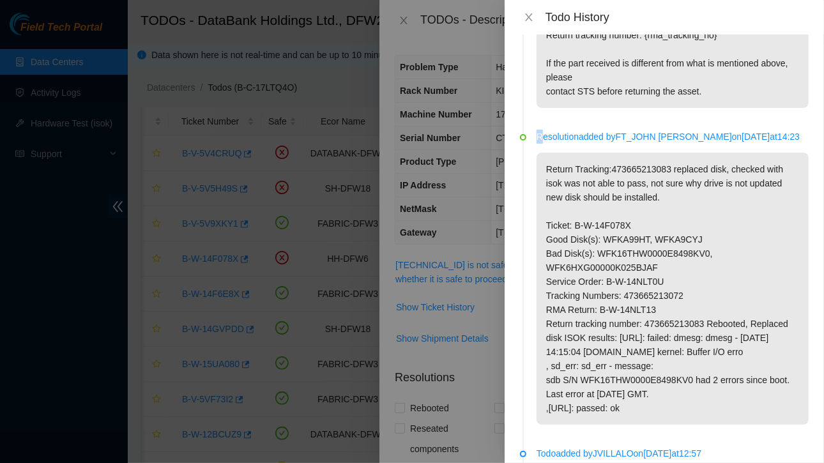
scroll to position [1259, 0]
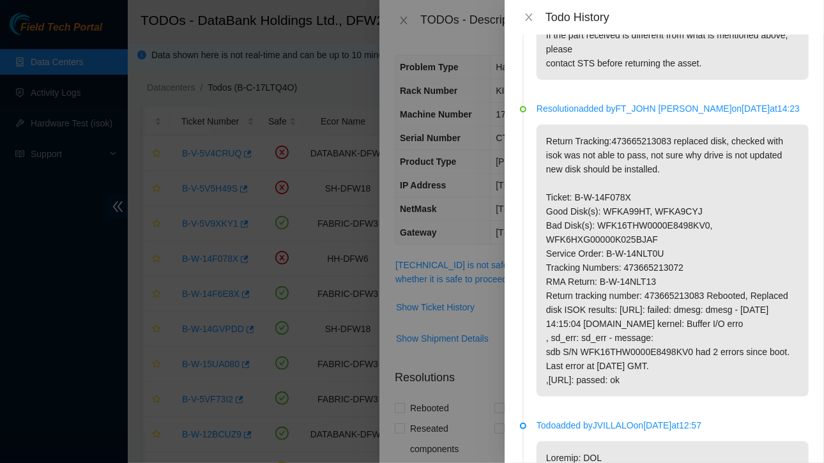
drag, startPoint x: 536, startPoint y: 101, endPoint x: 586, endPoint y: 126, distance: 56.0
click at [612, 153] on div "Resolution added by FT_JOHN TRAN on 2025-09-03 at 14:23 Return Tracking:4736652…" at bounding box center [672, 249] width 272 height 295
drag, startPoint x: 538, startPoint y: 109, endPoint x: 684, endPoint y: 379, distance: 307.7
click at [684, 379] on div "Resolution added by FT_JOHN TRAN on 2025-09-03 at 14:23 Return Tracking:4736652…" at bounding box center [672, 249] width 272 height 295
copy div "Resolution added by FT_JOHN TRAN on 2025-09-03 at 14:23 Return Tracking:4736652…"
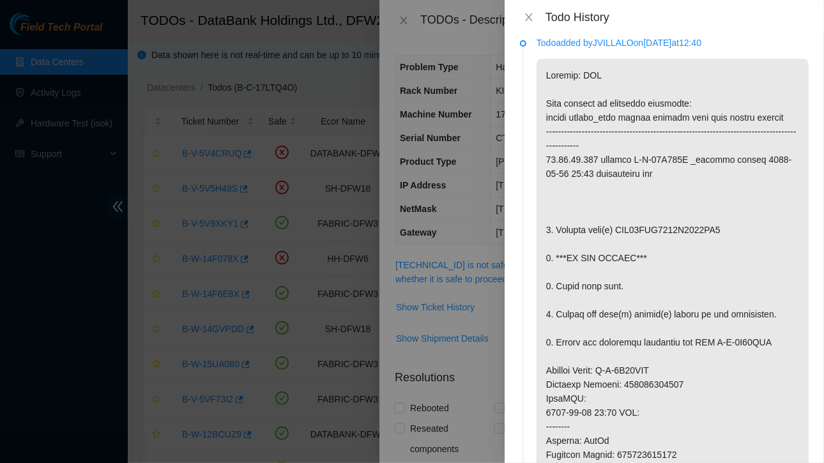
scroll to position [0, 0]
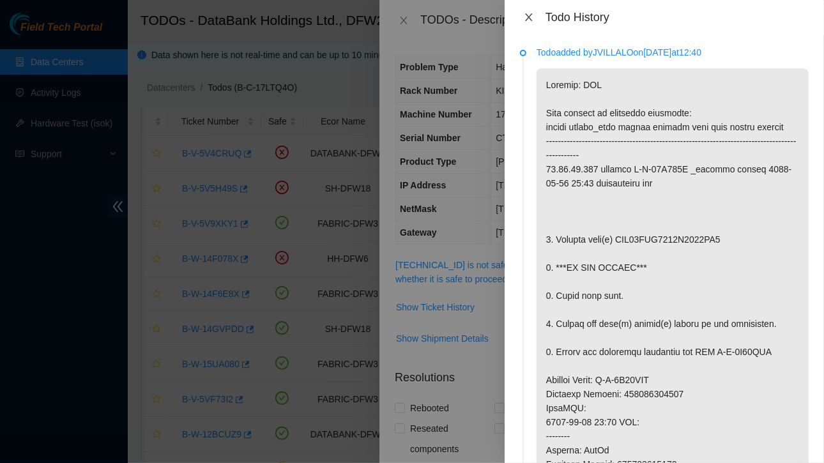
click at [530, 15] on icon "close" at bounding box center [528, 17] width 7 height 8
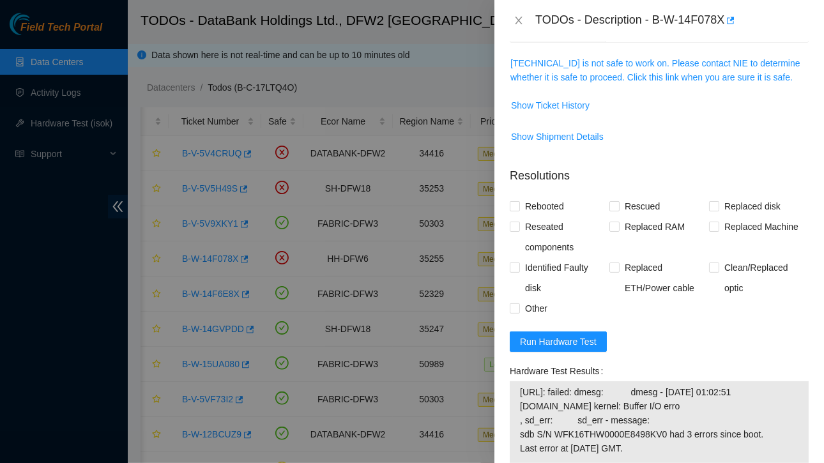
scroll to position [437, 0]
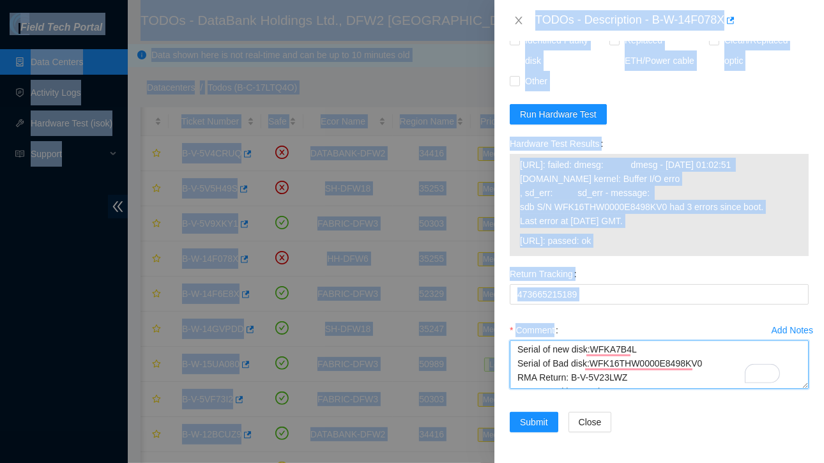
click at [713, 365] on textarea "Ticket:B-W-14F078X Service Order: B-V-5V23LWQ Tracking Numbers: 473665215178 Se…" at bounding box center [659, 364] width 299 height 49
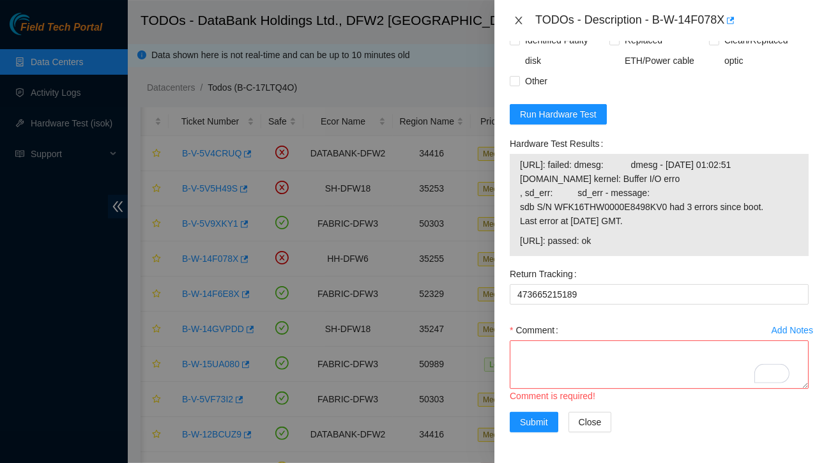
click at [524, 16] on icon "close" at bounding box center [518, 20] width 10 height 10
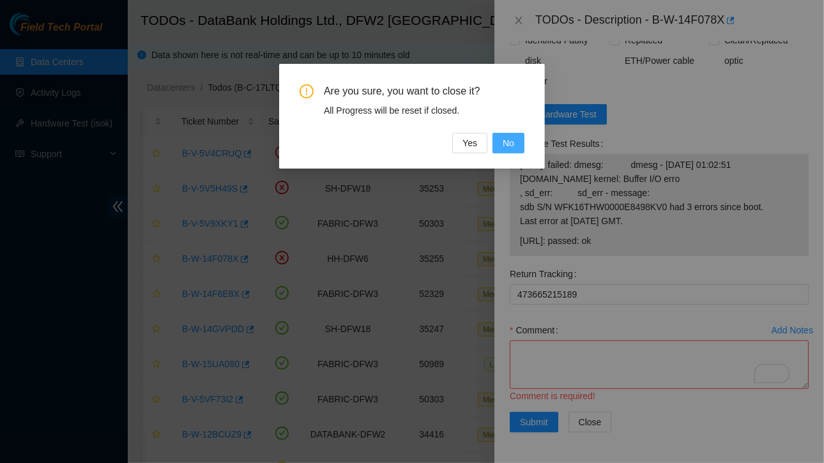
click at [508, 146] on span "No" at bounding box center [508, 143] width 11 height 14
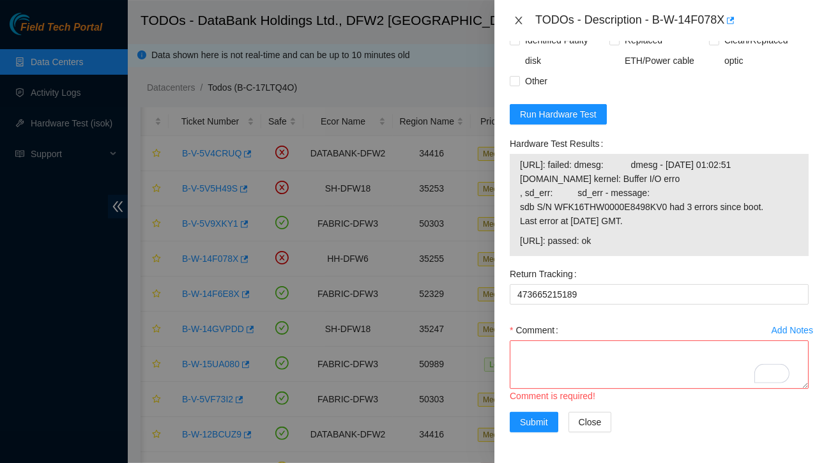
click at [520, 21] on icon "close" at bounding box center [518, 21] width 7 height 8
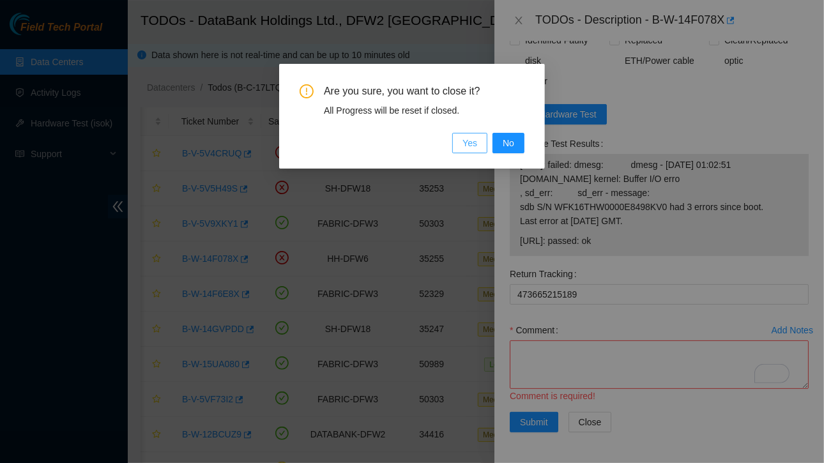
click at [467, 145] on span "Yes" at bounding box center [469, 143] width 15 height 14
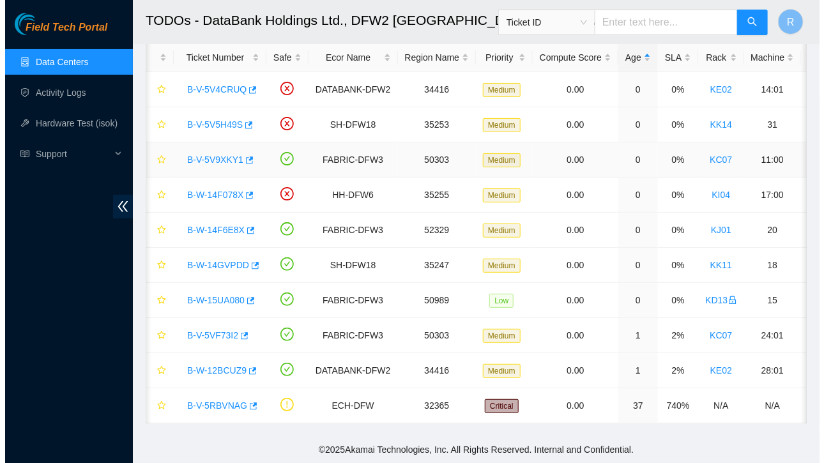
scroll to position [0, 0]
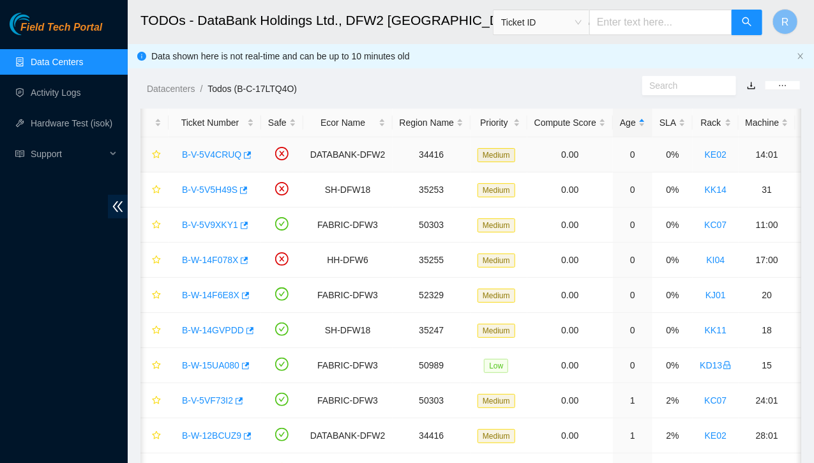
click at [223, 158] on link "B-V-5V4CRUQ" at bounding box center [211, 154] width 59 height 10
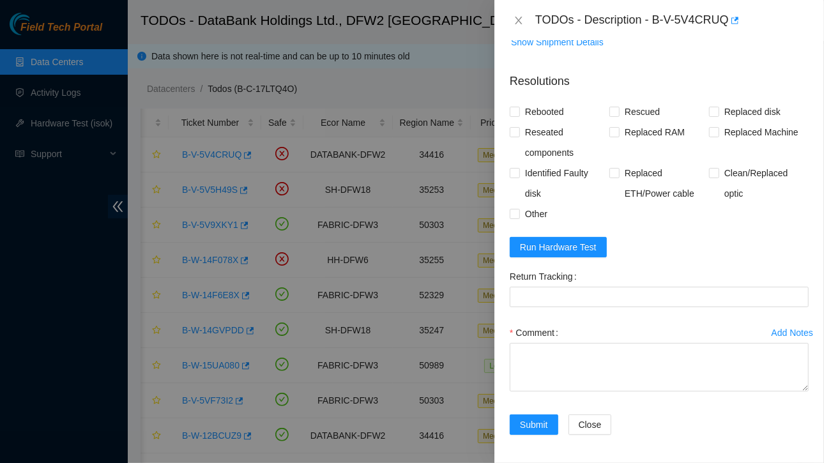
scroll to position [6, 0]
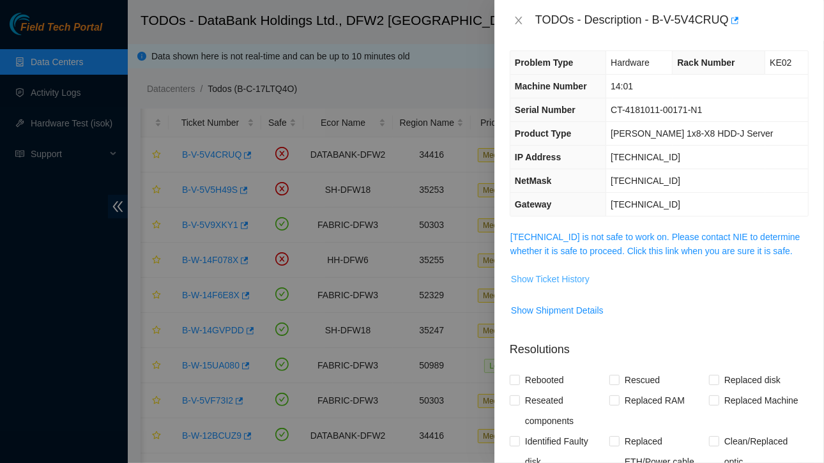
click at [567, 277] on span "Show Ticket History" at bounding box center [550, 279] width 79 height 14
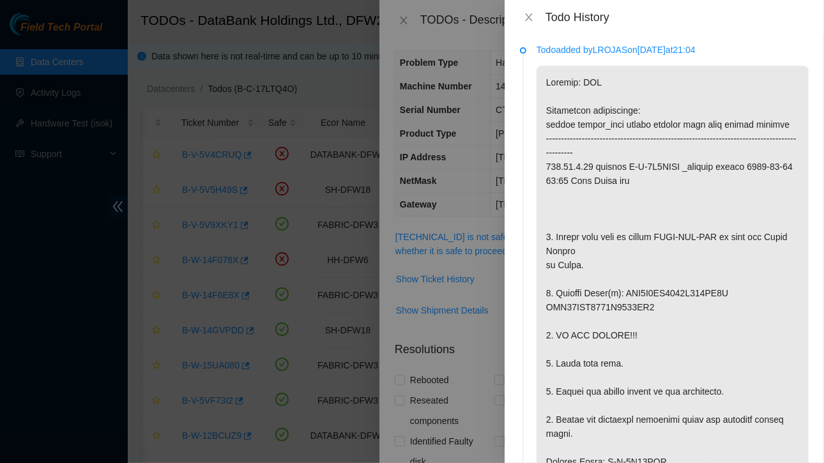
scroll to position [1, 0]
click at [527, 21] on icon "close" at bounding box center [529, 17] width 10 height 10
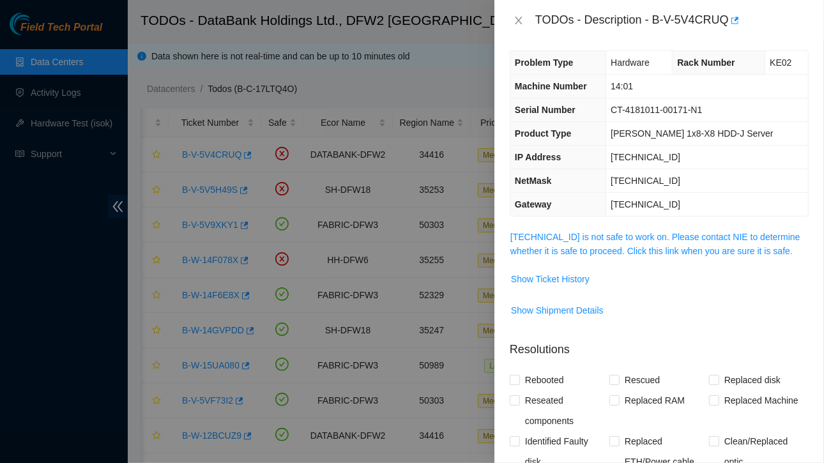
scroll to position [0, 0]
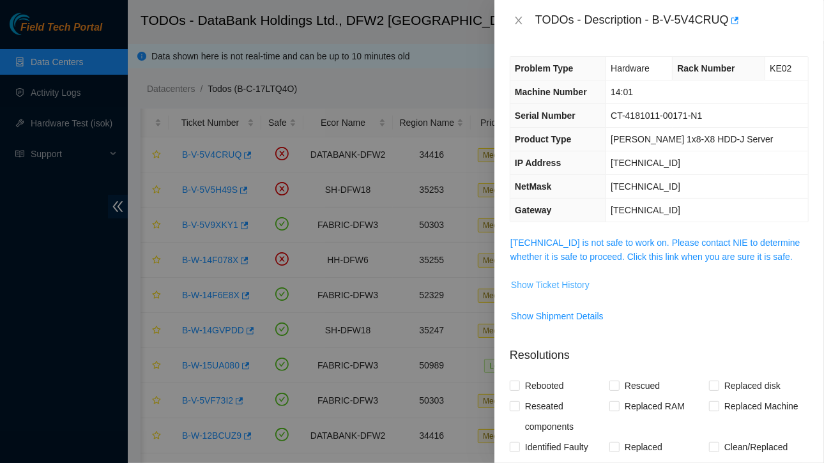
click at [564, 278] on span "Show Ticket History" at bounding box center [550, 285] width 79 height 14
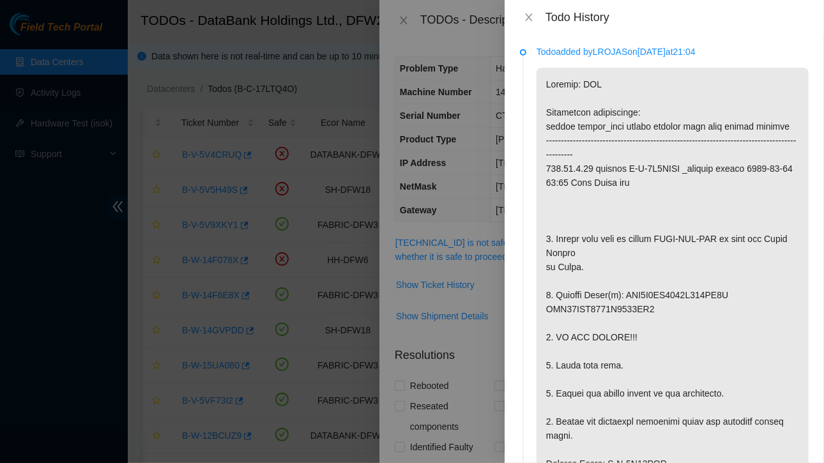
scroll to position [1, 0]
click at [529, 13] on icon "close" at bounding box center [529, 17] width 10 height 10
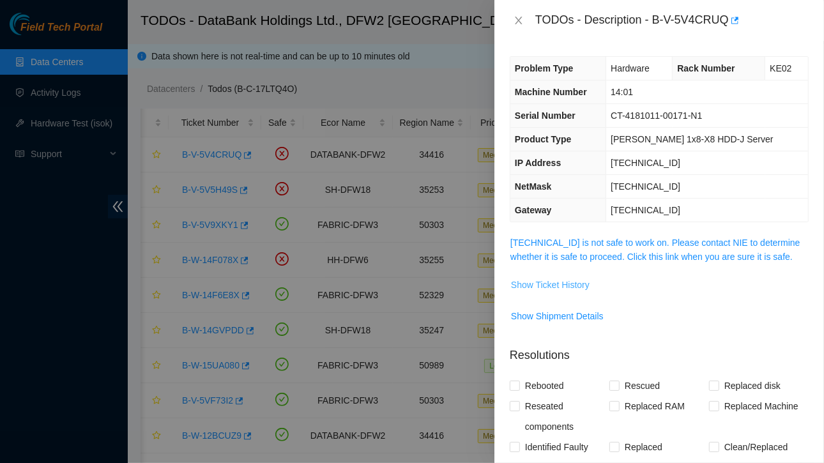
click at [558, 284] on span "Show Ticket History" at bounding box center [550, 285] width 79 height 14
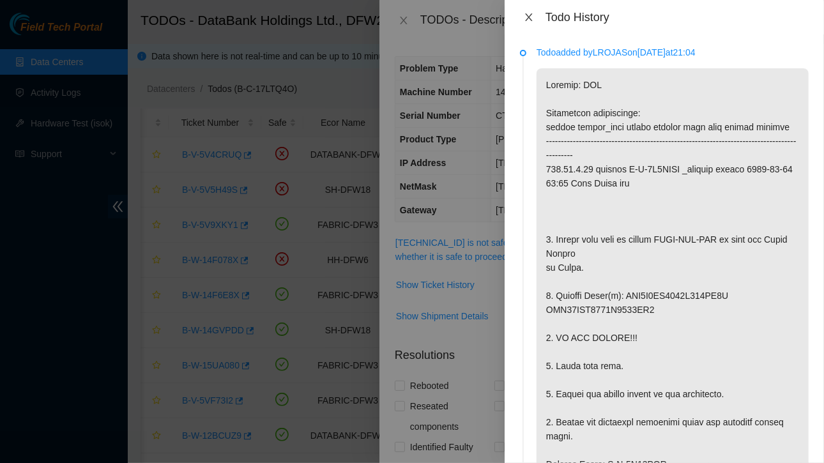
click at [531, 15] on icon "close" at bounding box center [529, 17] width 10 height 10
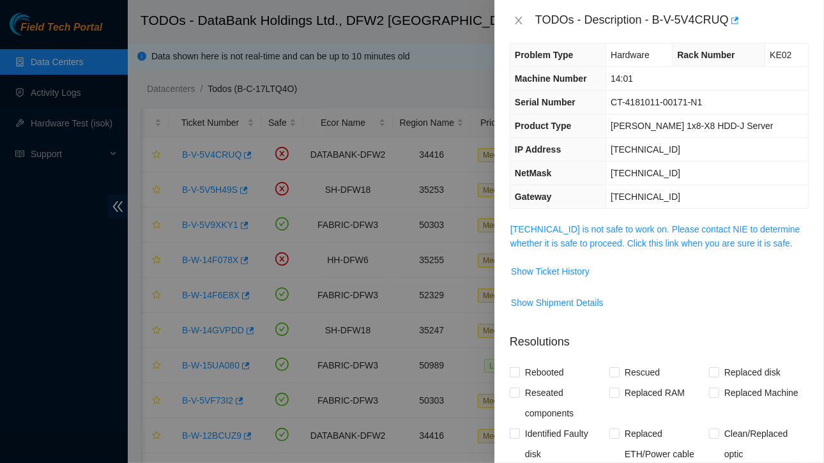
scroll to position [0, 0]
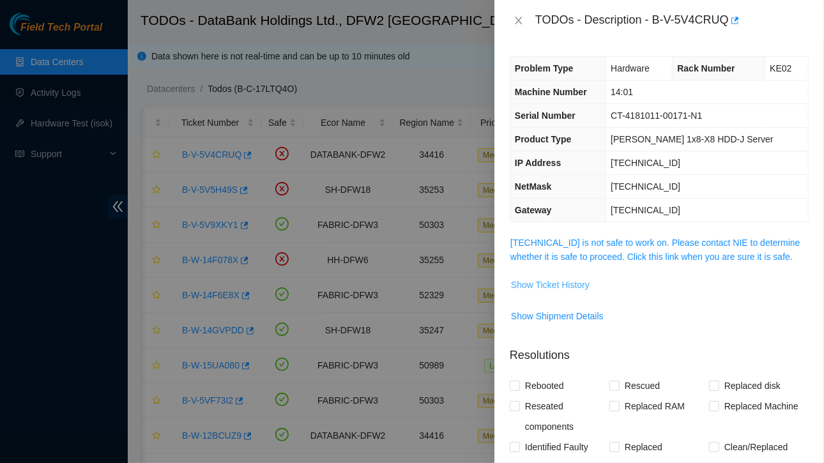
click at [535, 280] on span "Show Ticket History" at bounding box center [550, 285] width 79 height 14
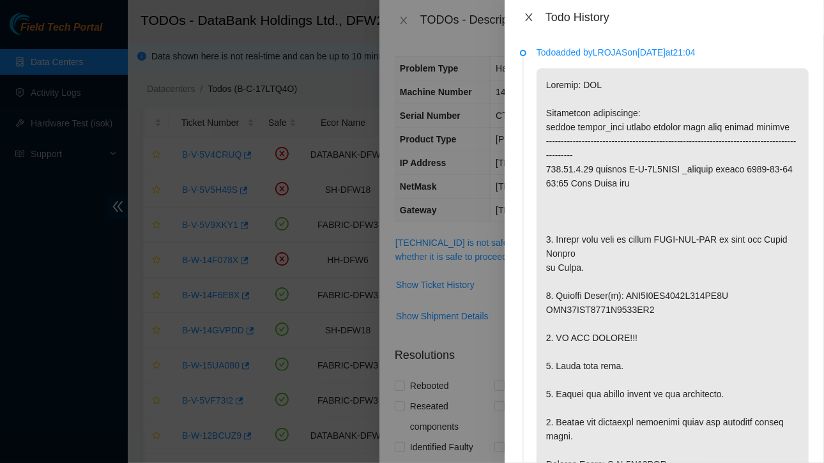
click at [535, 17] on button "Close" at bounding box center [529, 17] width 18 height 12
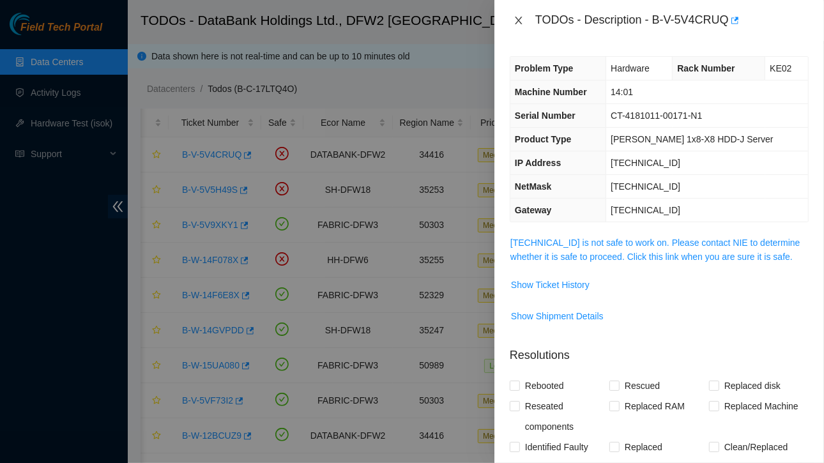
click at [520, 15] on icon "close" at bounding box center [518, 20] width 10 height 10
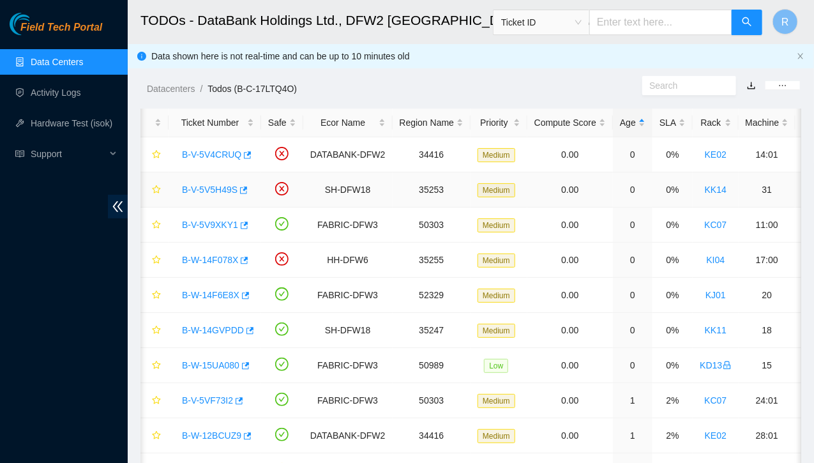
click at [202, 190] on link "B-V-5V5H49S" at bounding box center [210, 190] width 56 height 10
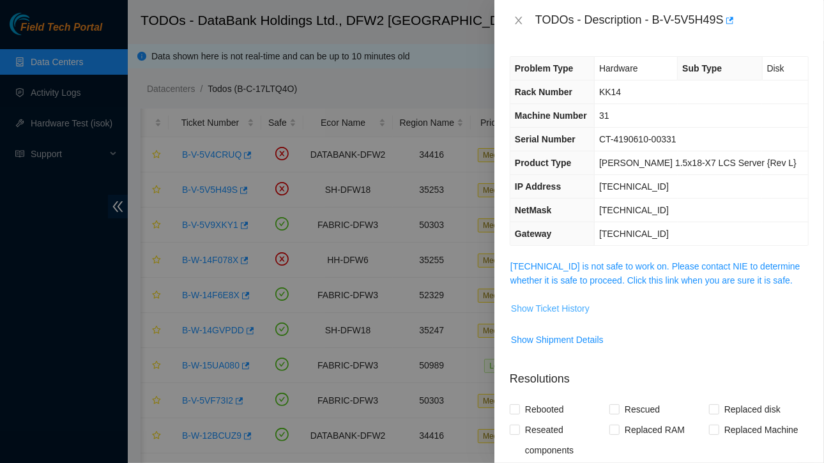
click at [554, 306] on span "Show Ticket History" at bounding box center [550, 308] width 79 height 14
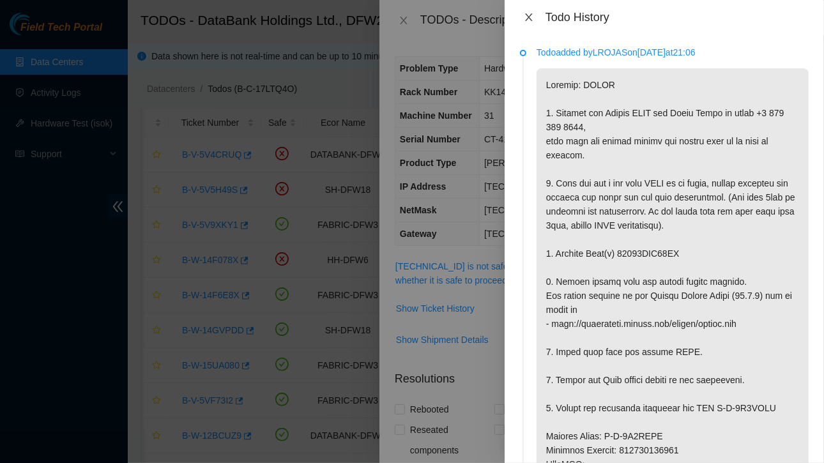
click at [529, 22] on icon "close" at bounding box center [529, 17] width 10 height 10
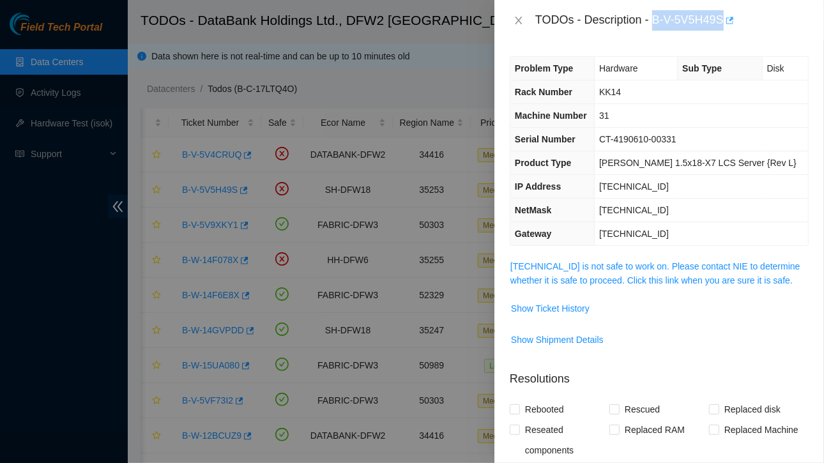
drag, startPoint x: 654, startPoint y: 19, endPoint x: 725, endPoint y: 19, distance: 70.9
click at [725, 19] on div "TODOs - Description - B-V-5V5H49S" at bounding box center [671, 20] width 273 height 20
copy div "B-V-5V5H49S"
click at [561, 310] on span "Show Ticket History" at bounding box center [550, 308] width 79 height 14
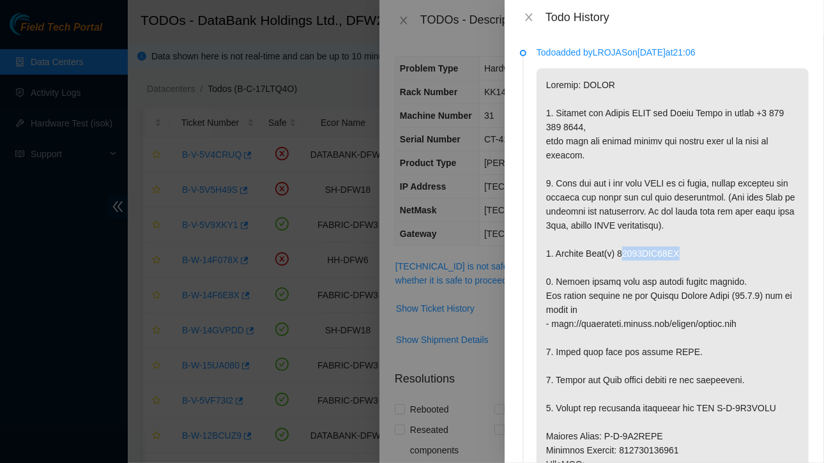
drag, startPoint x: 621, startPoint y: 296, endPoint x: 690, endPoint y: 294, distance: 69.0
click at [690, 294] on p at bounding box center [672, 436] width 272 height 736
click at [707, 287] on p at bounding box center [672, 436] width 272 height 736
drag, startPoint x: 618, startPoint y: 294, endPoint x: 681, endPoint y: 296, distance: 63.2
click at [681, 296] on p at bounding box center [672, 436] width 272 height 736
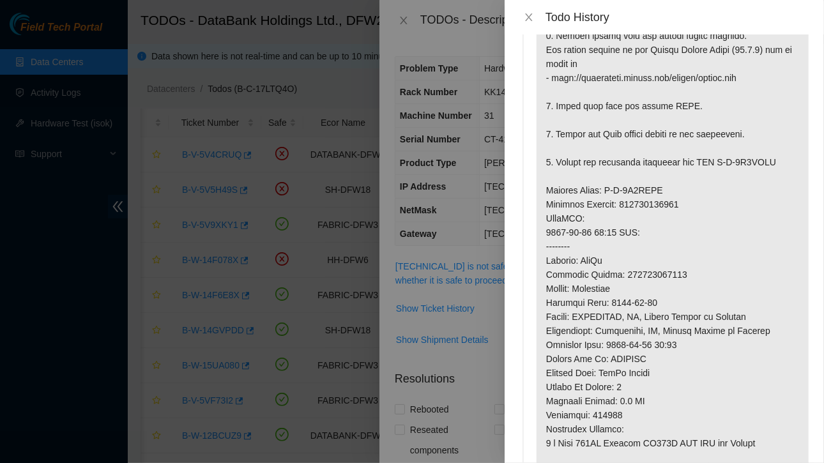
scroll to position [246, 0]
drag, startPoint x: 545, startPoint y: 229, endPoint x: 697, endPoint y: 241, distance: 153.0
click at [697, 241] on p at bounding box center [672, 190] width 272 height 736
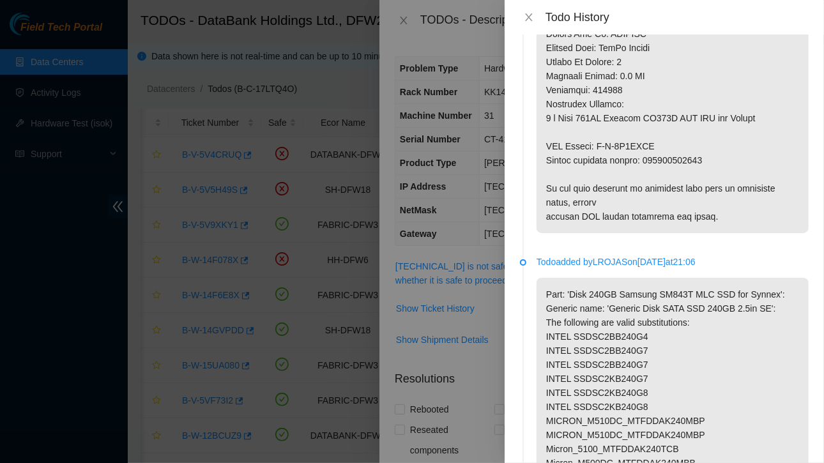
scroll to position [571, 0]
drag, startPoint x: 548, startPoint y: 188, endPoint x: 713, endPoint y: 208, distance: 165.4
click at [533, 15] on icon "close" at bounding box center [529, 17] width 10 height 10
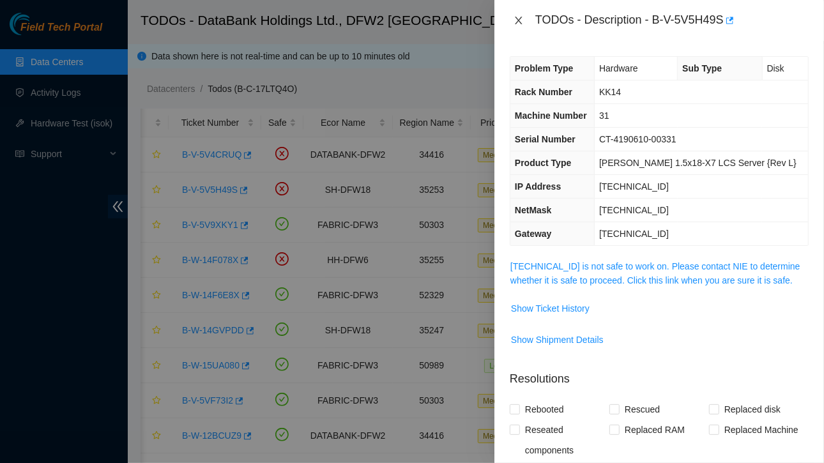
click at [519, 20] on icon "close" at bounding box center [518, 20] width 10 height 10
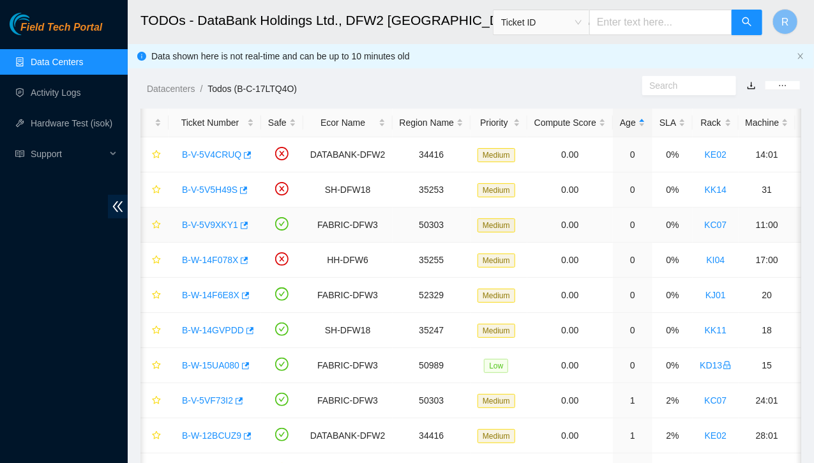
click at [215, 224] on link "B-V-5V9XKY1" at bounding box center [210, 225] width 56 height 10
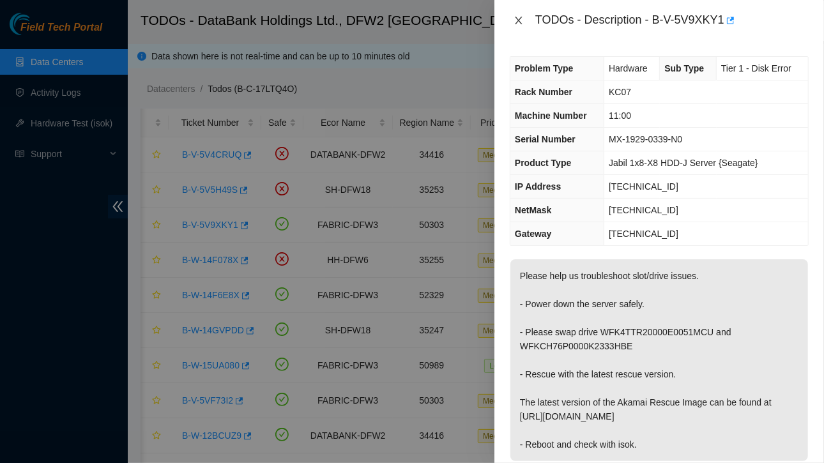
click at [520, 15] on icon "close" at bounding box center [518, 20] width 10 height 10
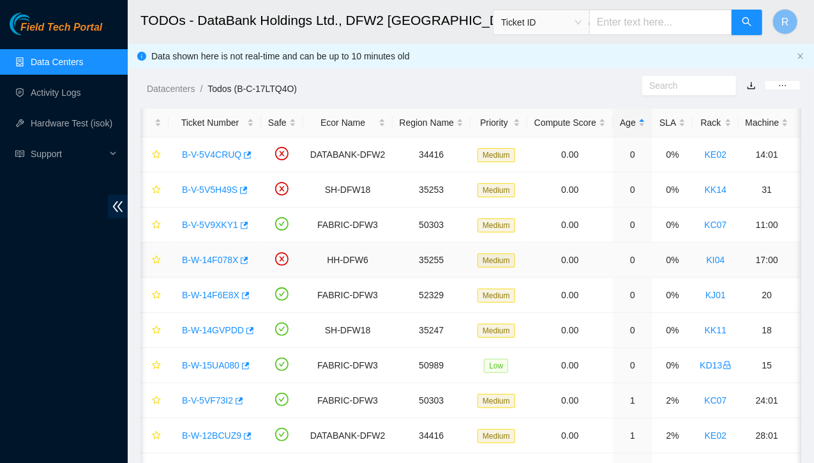
click at [226, 255] on link "B-W-14F078X" at bounding box center [210, 260] width 56 height 10
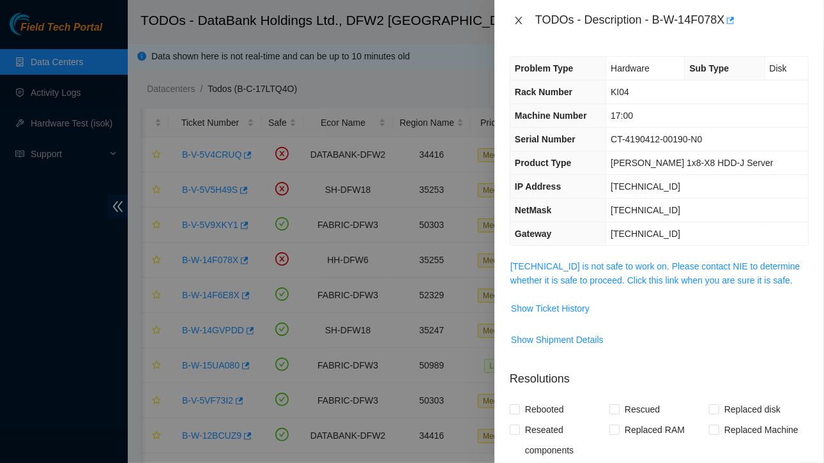
click at [513, 22] on icon "close" at bounding box center [518, 20] width 10 height 10
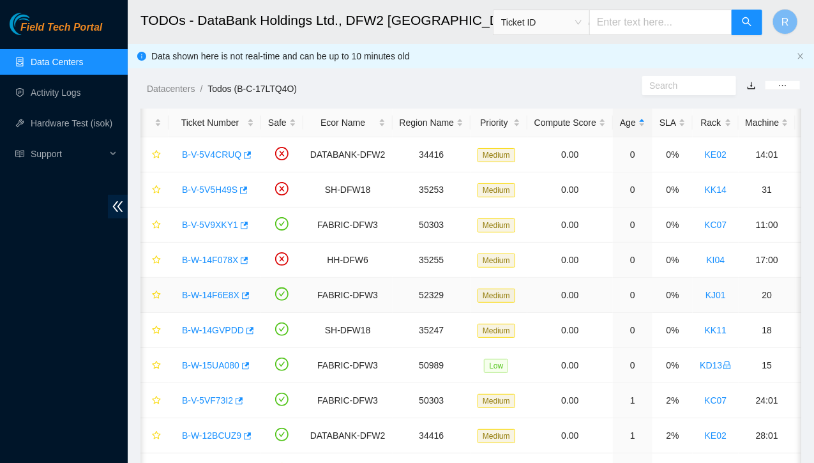
click at [215, 291] on link "B-W-14F6E8X" at bounding box center [210, 295] width 57 height 10
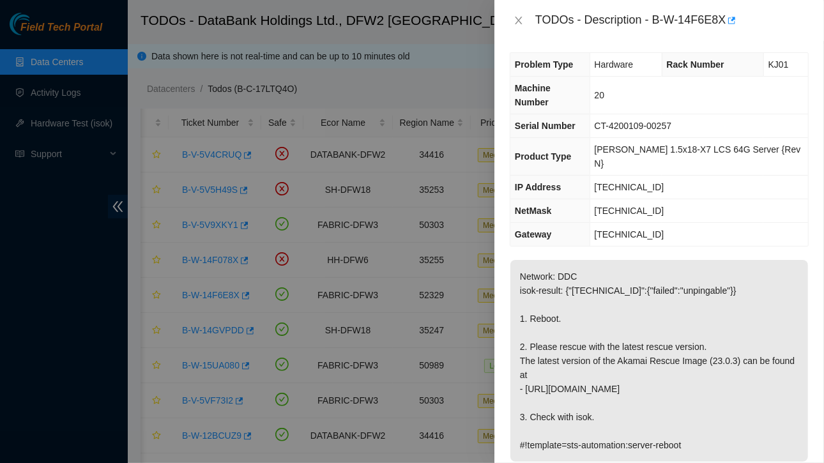
scroll to position [0, 0]
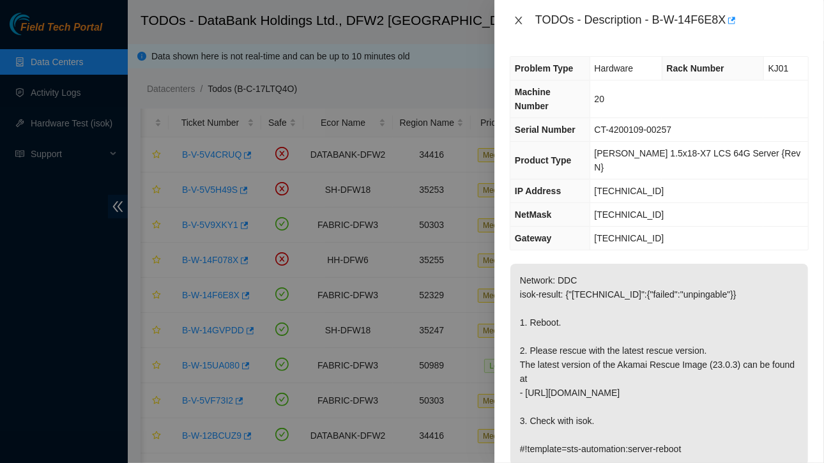
click at [522, 17] on icon "close" at bounding box center [518, 20] width 10 height 10
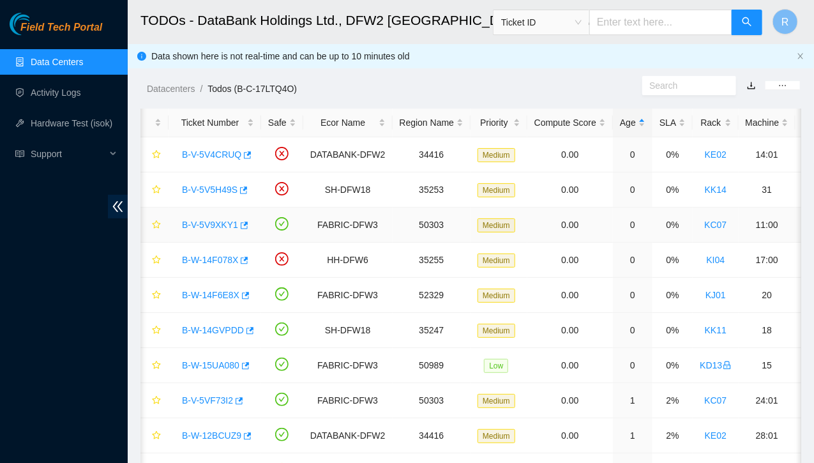
click at [207, 223] on link "B-V-5V9XKY1" at bounding box center [210, 225] width 56 height 10
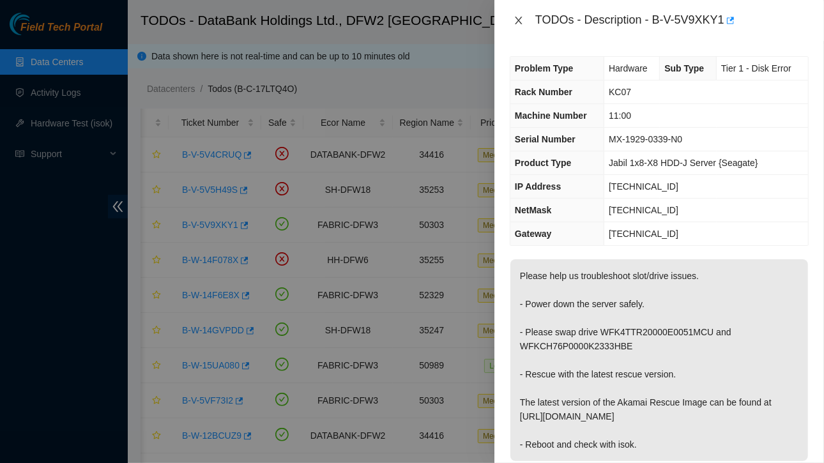
click at [519, 18] on icon "close" at bounding box center [518, 20] width 10 height 10
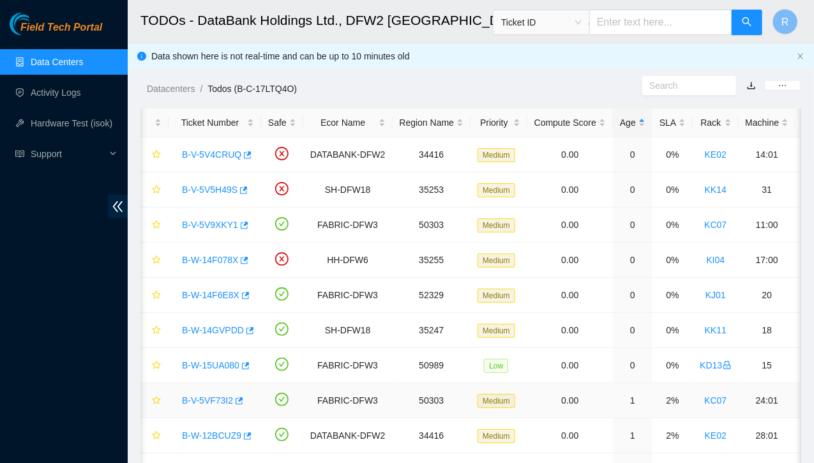
click at [213, 397] on link "B-V-5VF73I2" at bounding box center [207, 400] width 51 height 10
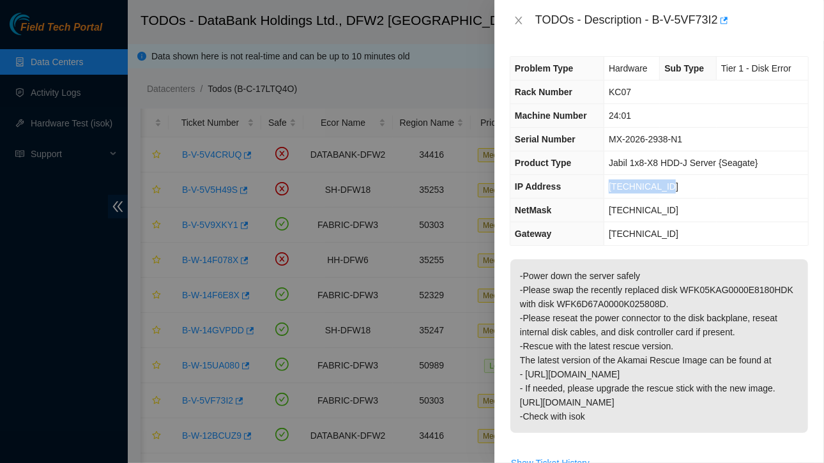
drag, startPoint x: 607, startPoint y: 185, endPoint x: 674, endPoint y: 187, distance: 67.1
click at [674, 187] on td "23.55.177.179" at bounding box center [706, 187] width 204 height 24
drag, startPoint x: 609, startPoint y: 207, endPoint x: 689, endPoint y: 208, distance: 79.8
drag, startPoint x: 689, startPoint y: 208, endPoint x: 729, endPoint y: 200, distance: 40.3
click at [729, 200] on td "255.255.255.192" at bounding box center [706, 211] width 204 height 24
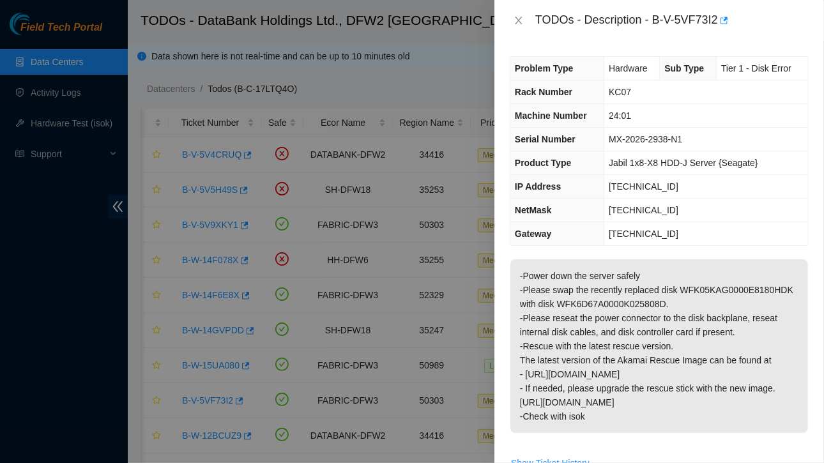
drag, startPoint x: 607, startPoint y: 208, endPoint x: 682, endPoint y: 209, distance: 75.4
click at [682, 209] on td "255.255.255.192" at bounding box center [706, 211] width 204 height 24
click at [522, 24] on icon "close" at bounding box center [518, 20] width 10 height 10
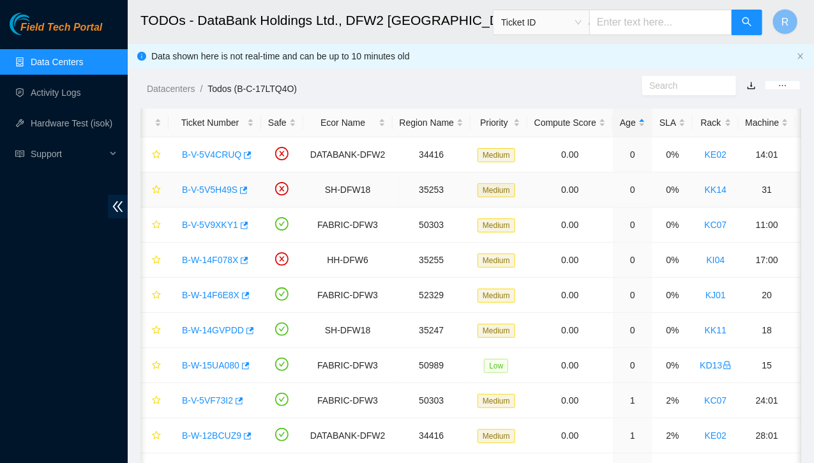
click at [217, 190] on link "B-V-5V5H49S" at bounding box center [210, 190] width 56 height 10
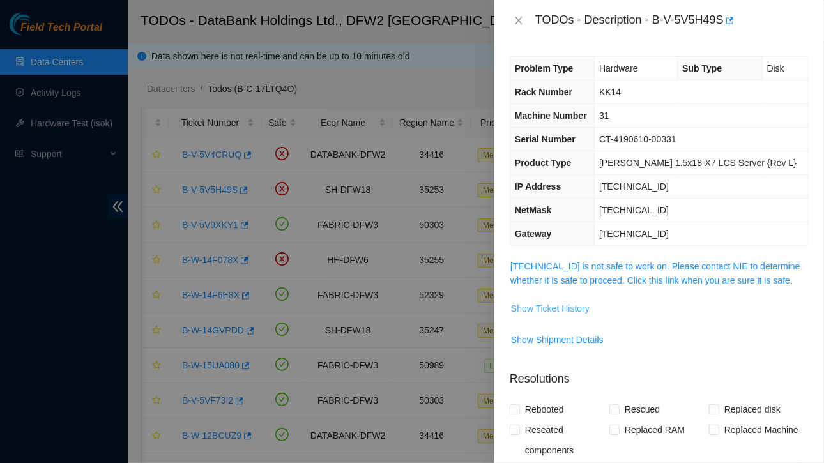
click at [541, 305] on span "Show Ticket History" at bounding box center [550, 308] width 79 height 14
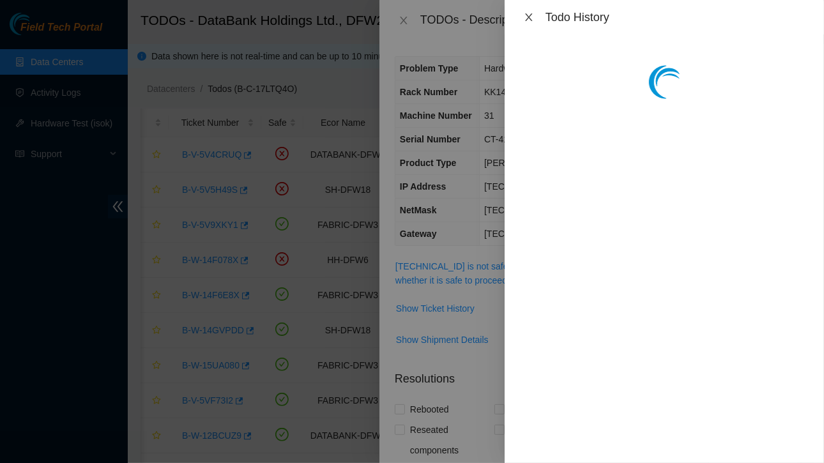
click at [524, 20] on icon "close" at bounding box center [529, 17] width 10 height 10
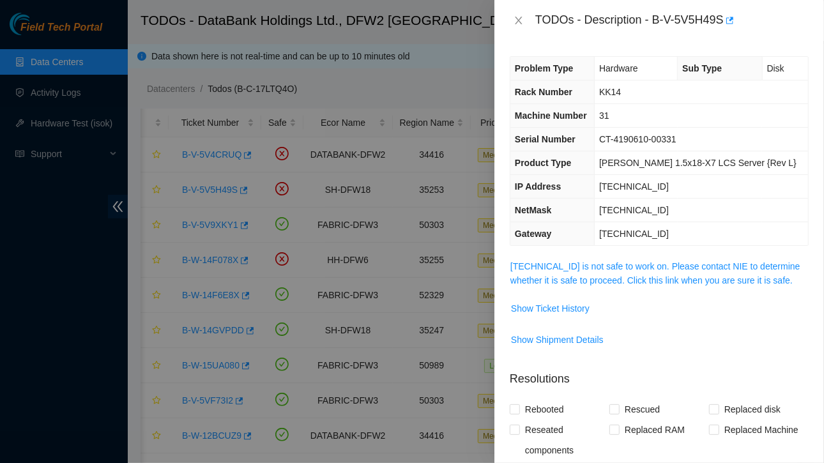
click at [508, 24] on div "TODOs - Description - B-V-5V5H49S" at bounding box center [658, 20] width 329 height 41
click at [522, 16] on icon "close" at bounding box center [518, 20] width 10 height 10
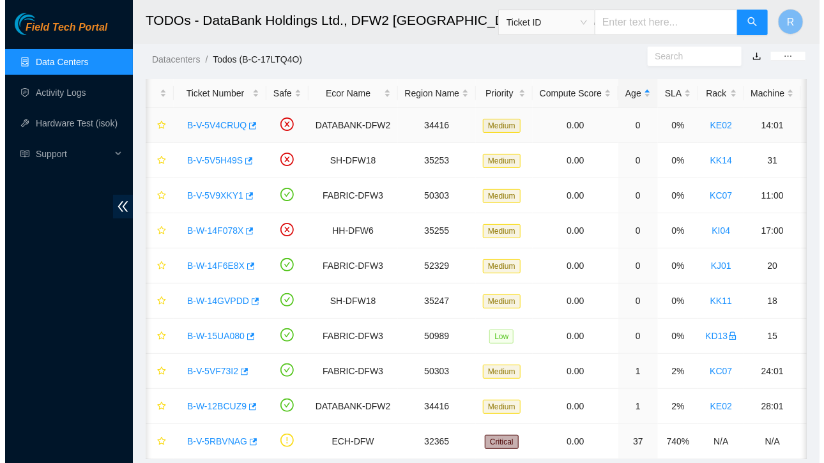
scroll to position [31, 0]
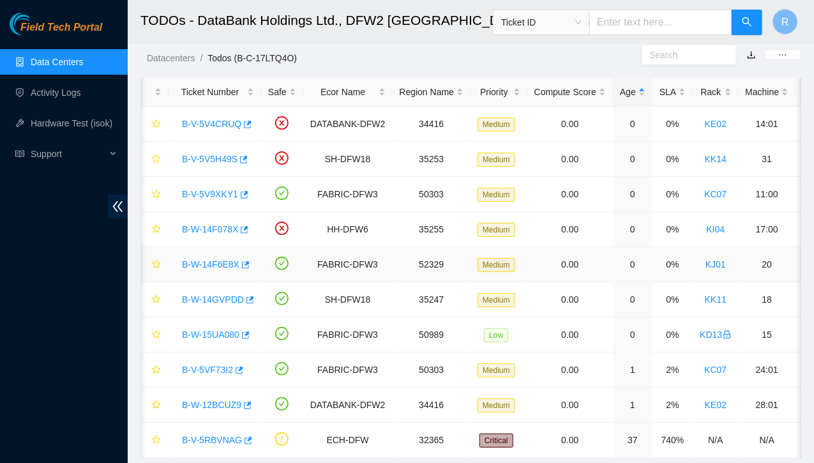
click at [225, 261] on link "B-W-14F6E8X" at bounding box center [210, 264] width 57 height 10
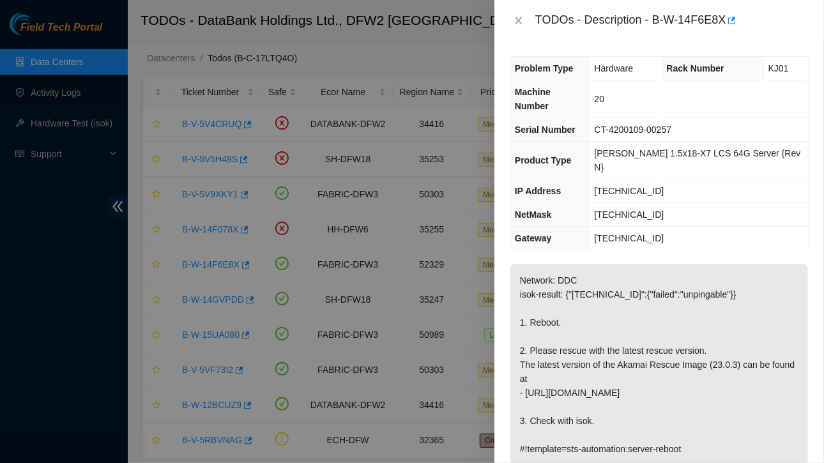
click at [570, 268] on p "Network: DDC isok-result: {"23.223.18.23":{"failed":"unpingable"}} 1. Reboot. 2…" at bounding box center [659, 365] width 298 height 202
click at [515, 20] on icon "close" at bounding box center [518, 20] width 10 height 10
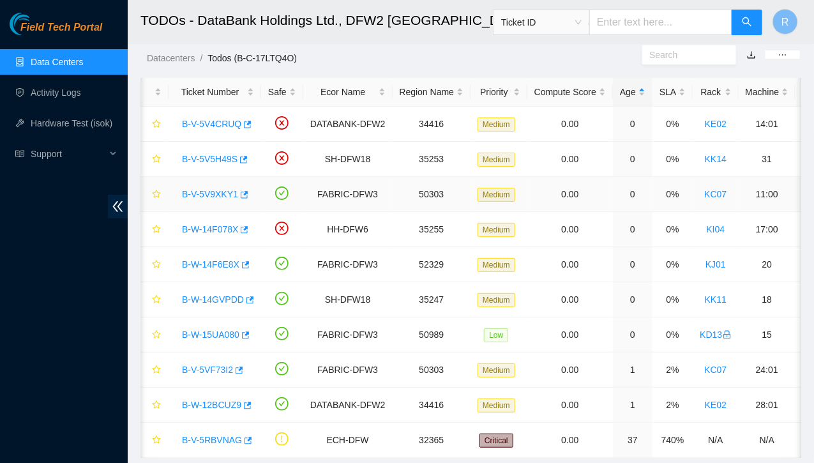
click at [215, 192] on link "B-V-5V9XKY1" at bounding box center [210, 194] width 56 height 10
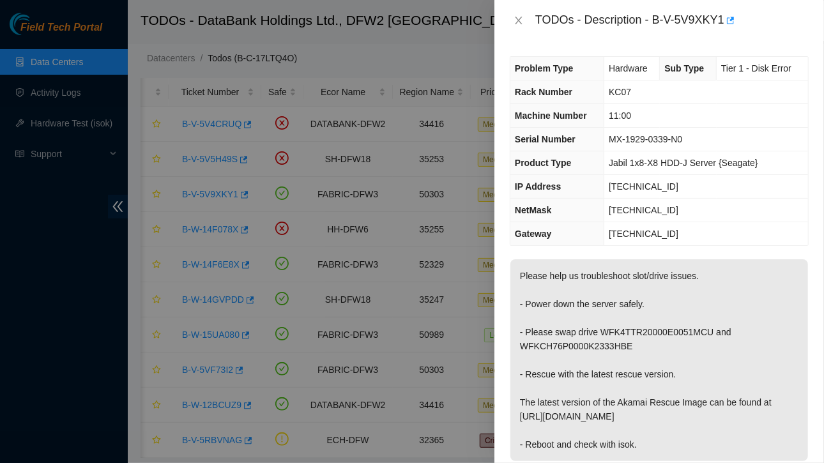
scroll to position [1, 0]
drag, startPoint x: 609, startPoint y: 183, endPoint x: 660, endPoint y: 185, distance: 51.1
click at [666, 185] on td "23.55.177.152" at bounding box center [706, 186] width 204 height 24
click at [637, 430] on p "Please help us troubleshoot slot/drive issues. - Power down the server safely. …" at bounding box center [659, 360] width 298 height 202
drag, startPoint x: 607, startPoint y: 205, endPoint x: 699, endPoint y: 205, distance: 91.9
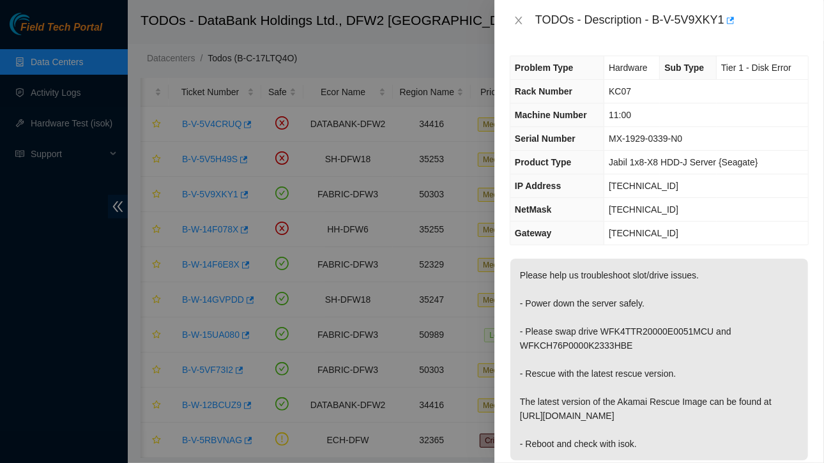
click at [699, 205] on td "255.255.255.192" at bounding box center [706, 210] width 204 height 24
click at [518, 20] on icon "close" at bounding box center [518, 21] width 7 height 8
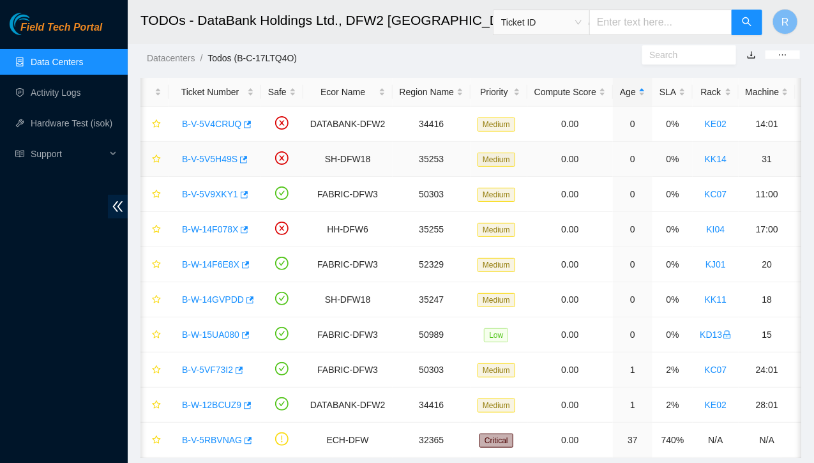
click at [219, 162] on link "B-V-5V5H49S" at bounding box center [210, 159] width 56 height 10
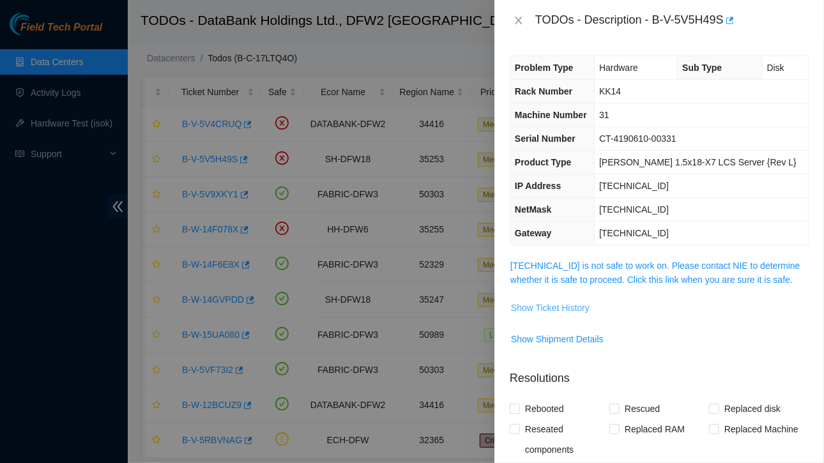
drag, startPoint x: 563, startPoint y: 305, endPoint x: 540, endPoint y: 308, distance: 23.2
click at [540, 308] on span "Show Ticket History" at bounding box center [550, 308] width 79 height 14
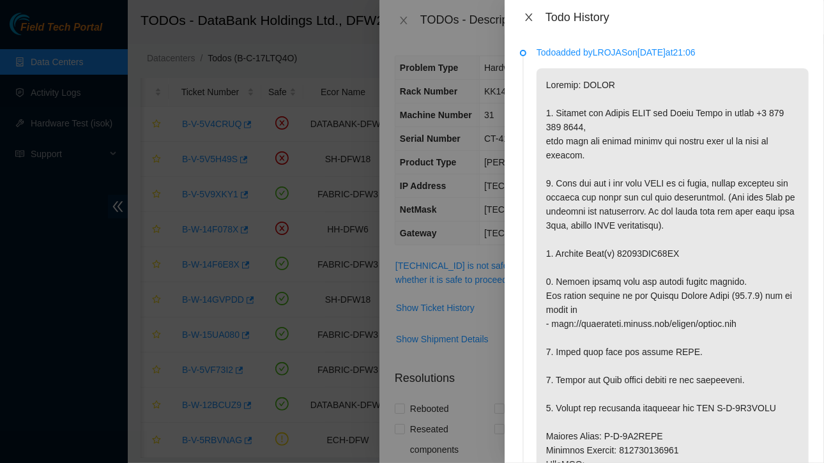
click at [527, 19] on icon "close" at bounding box center [528, 17] width 7 height 8
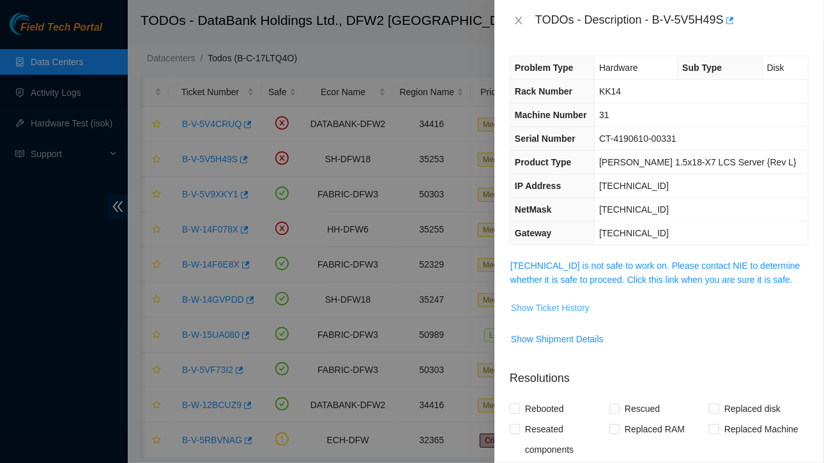
click at [573, 307] on span "Show Ticket History" at bounding box center [550, 308] width 79 height 14
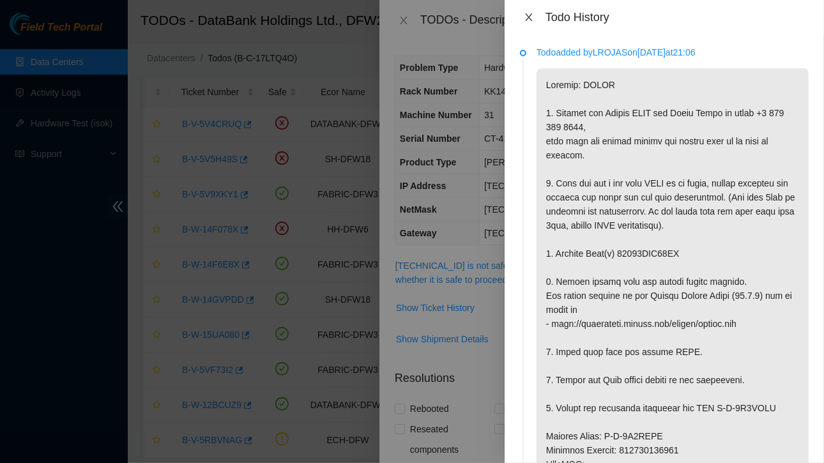
click at [531, 17] on icon "close" at bounding box center [529, 17] width 10 height 10
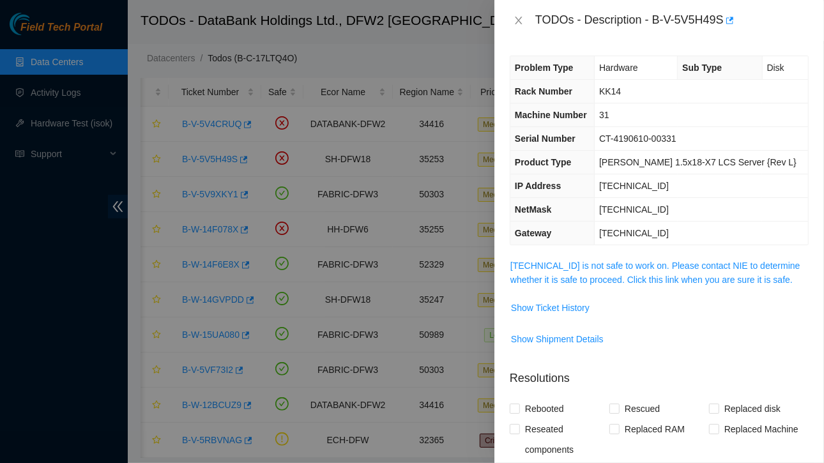
click at [531, 17] on div "TODOs - Description - B-V-5V5H49S" at bounding box center [659, 20] width 299 height 20
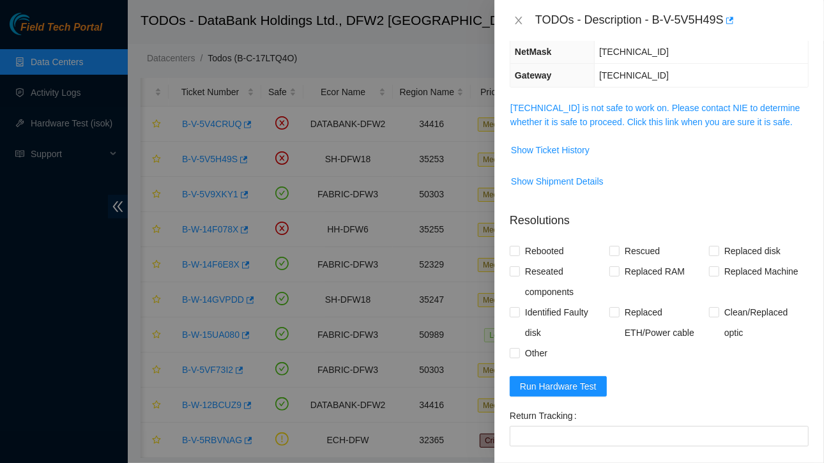
scroll to position [158, 0]
click at [557, 146] on span "Show Ticket History" at bounding box center [550, 150] width 79 height 14
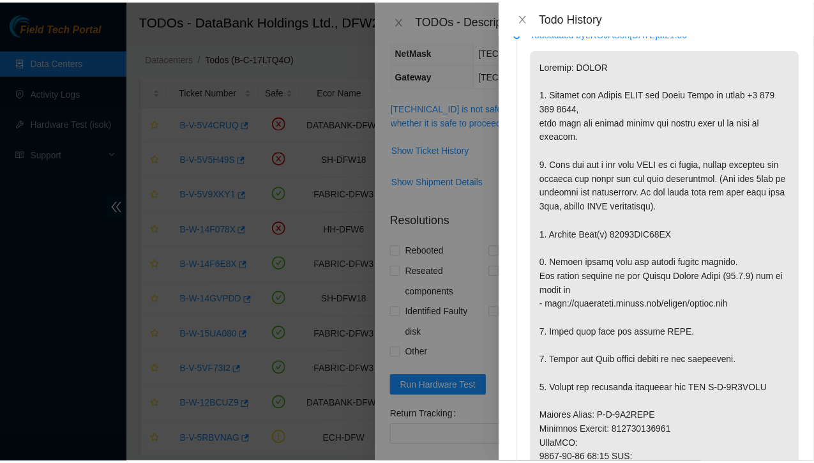
scroll to position [27, 0]
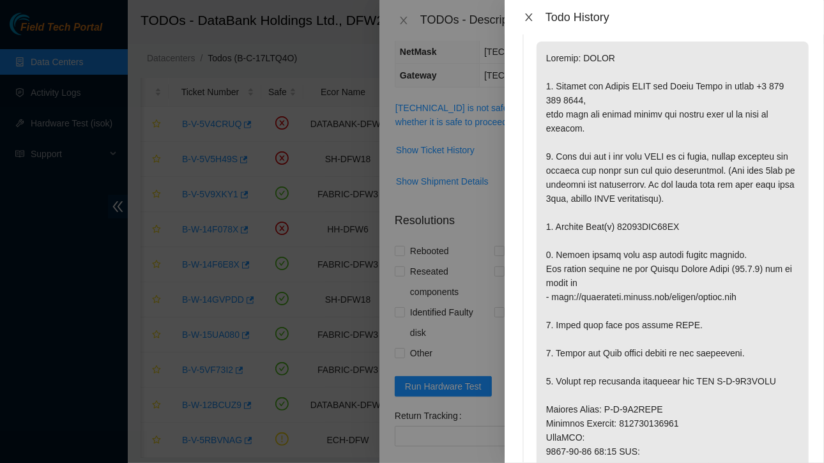
click at [533, 22] on button "Close" at bounding box center [529, 17] width 18 height 12
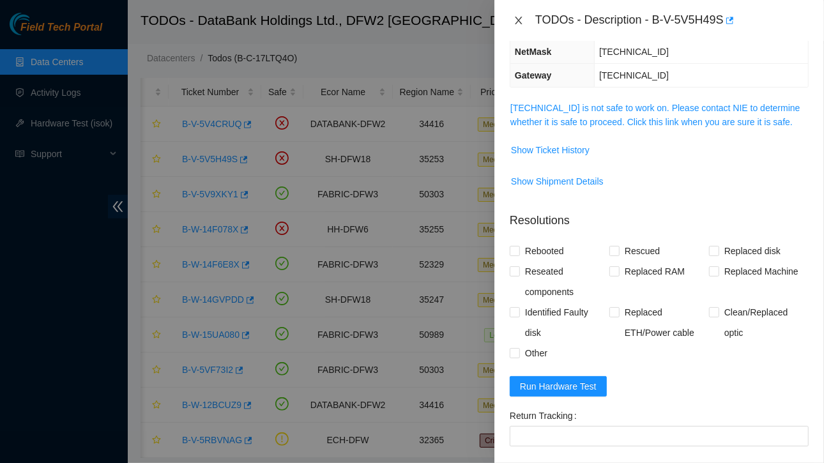
click at [517, 20] on icon "close" at bounding box center [518, 20] width 10 height 10
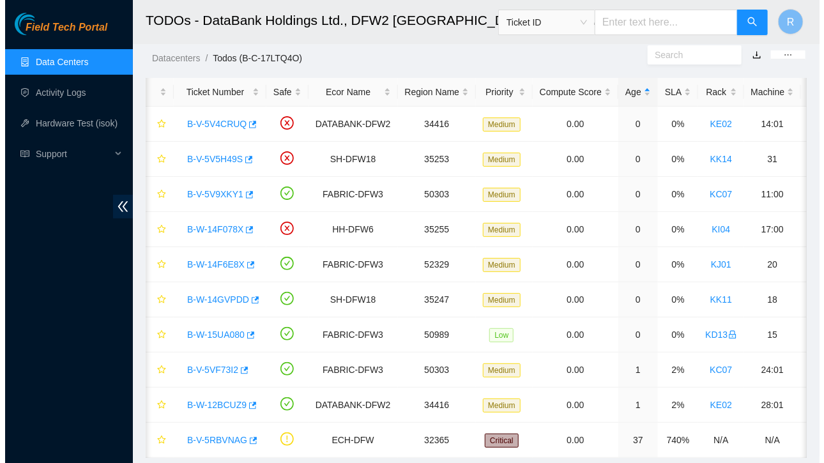
scroll to position [200, 0]
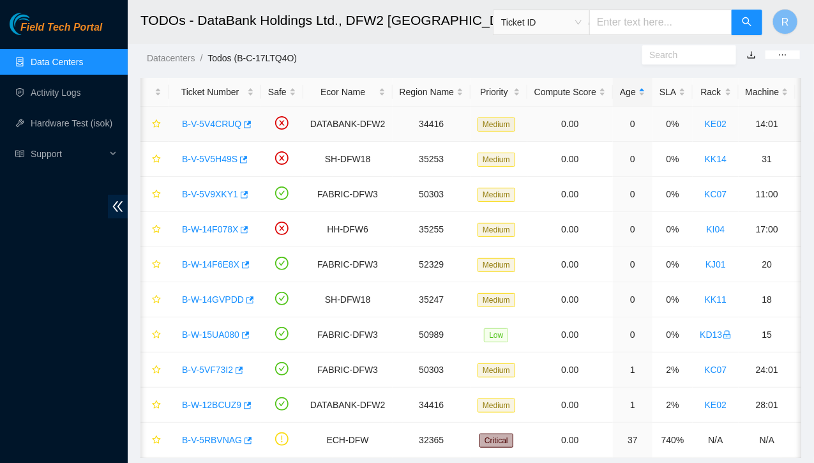
click at [215, 121] on link "B-V-5V4CRUQ" at bounding box center [211, 124] width 59 height 10
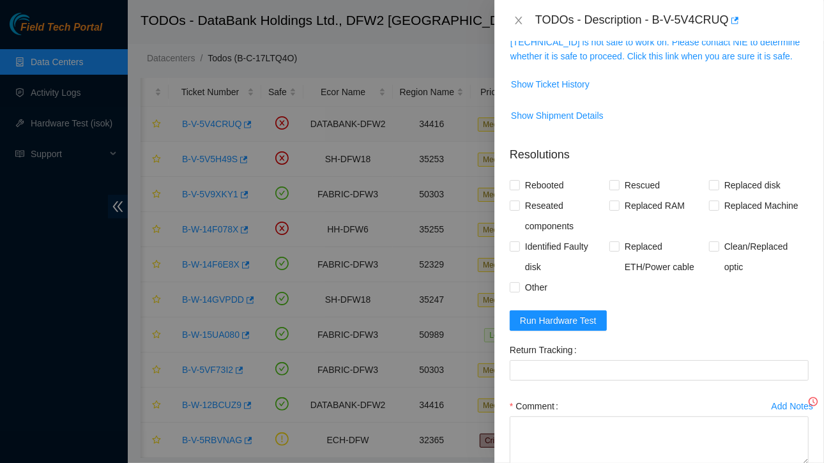
scroll to position [158, 0]
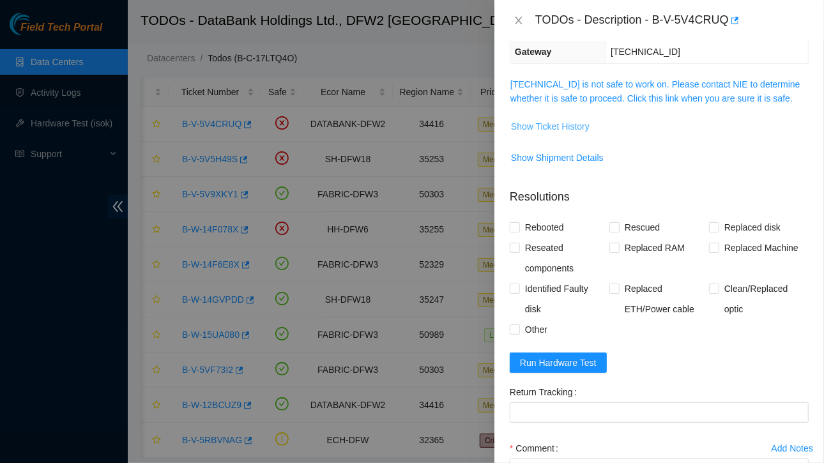
click at [543, 121] on span "Show Ticket History" at bounding box center [550, 126] width 79 height 14
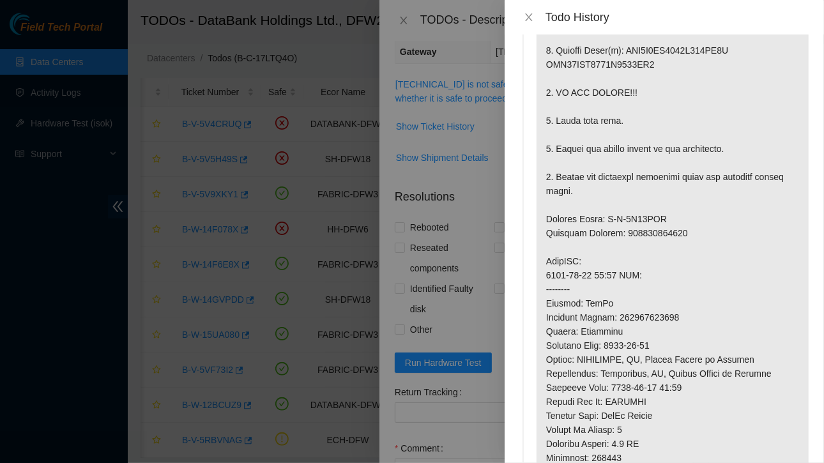
scroll to position [246, 0]
click at [529, 16] on icon "close" at bounding box center [529, 17] width 10 height 10
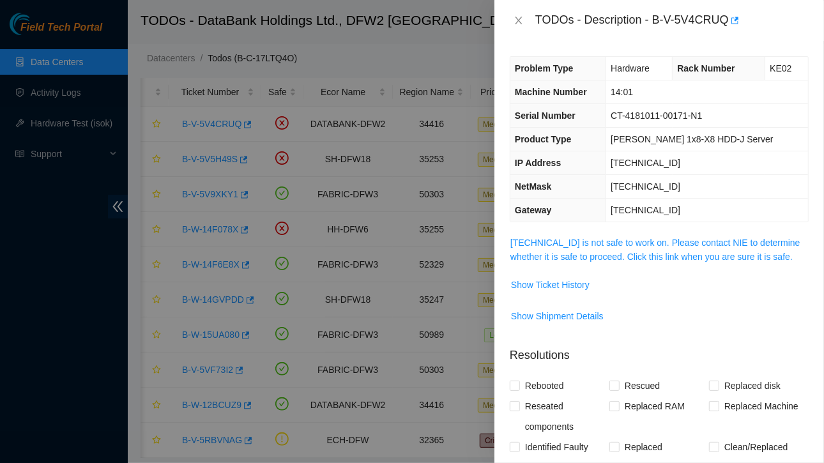
scroll to position [274, 0]
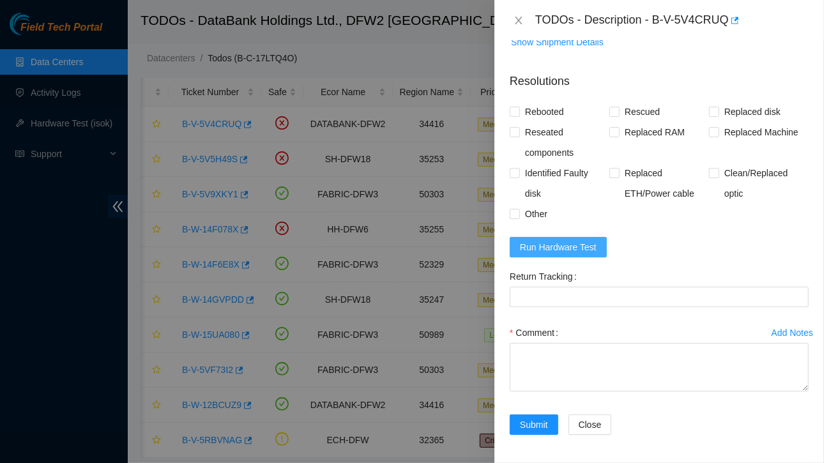
click at [547, 249] on span "Run Hardware Test" at bounding box center [558, 247] width 77 height 14
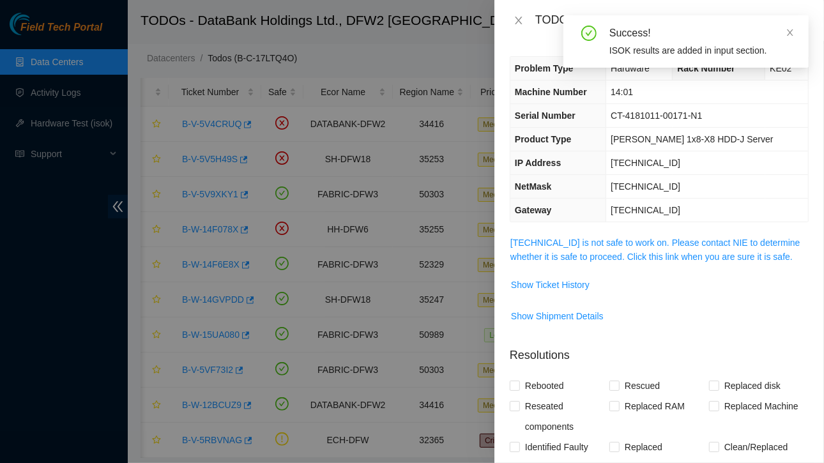
scroll to position [1, 0]
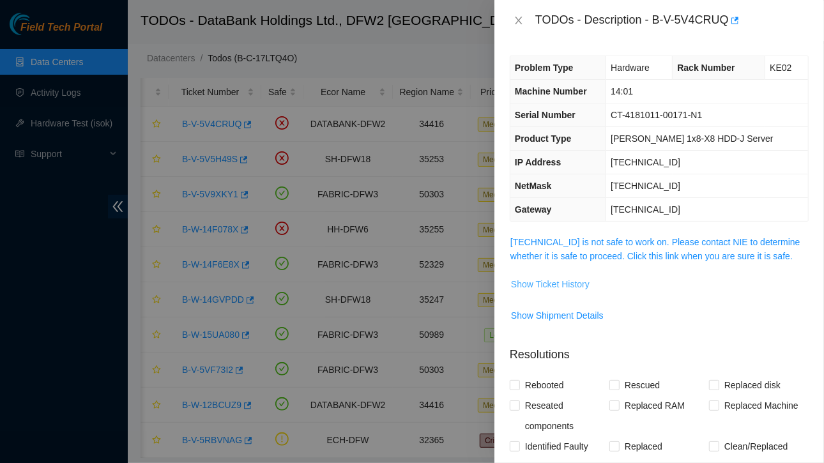
click at [571, 285] on span "Show Ticket History" at bounding box center [550, 284] width 79 height 14
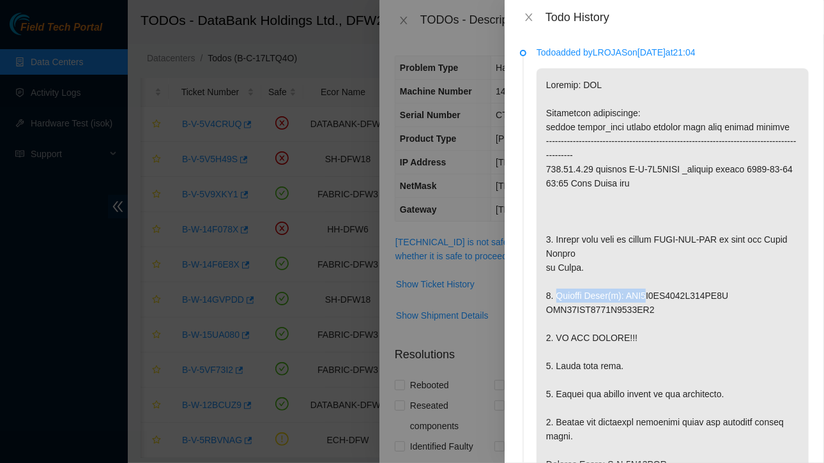
drag, startPoint x: 555, startPoint y: 297, endPoint x: 646, endPoint y: 293, distance: 91.4
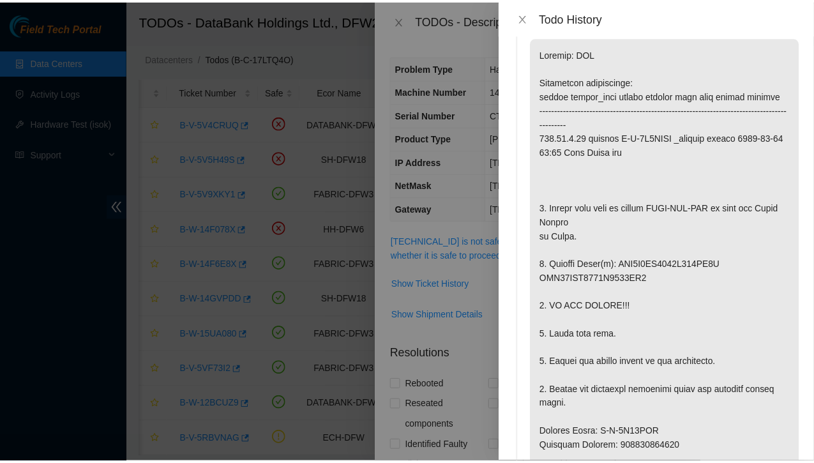
scroll to position [0, 0]
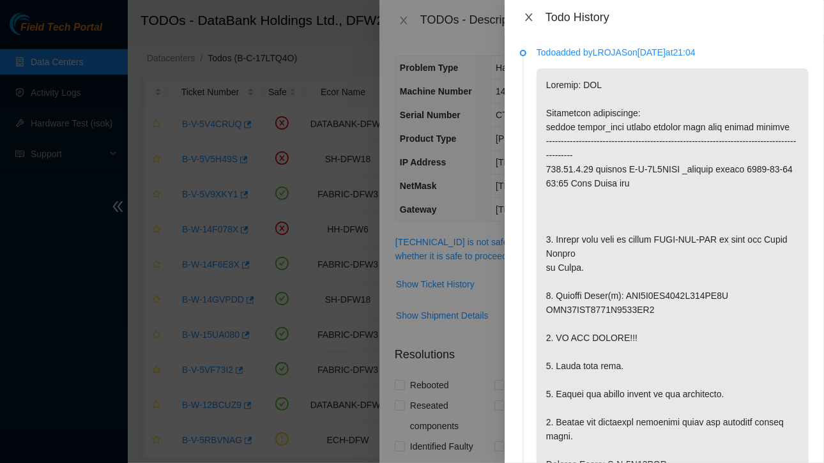
click at [532, 17] on icon "close" at bounding box center [529, 17] width 10 height 10
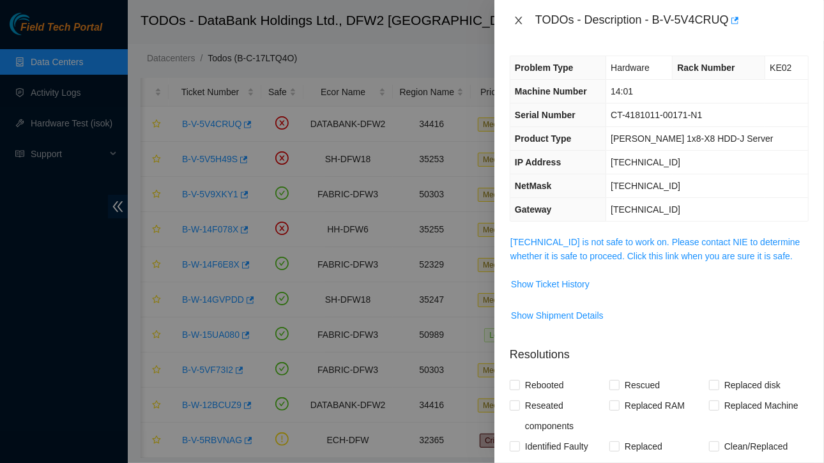
click at [519, 17] on icon "close" at bounding box center [518, 20] width 10 height 10
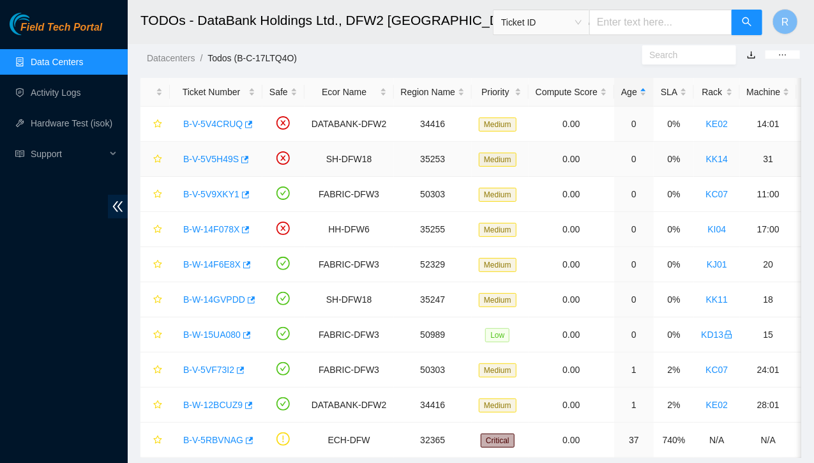
click at [209, 160] on link "B-V-5V5H49S" at bounding box center [211, 159] width 56 height 10
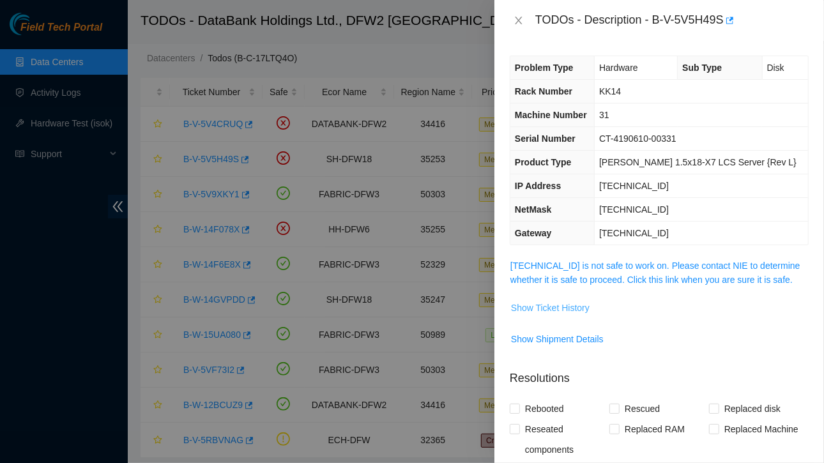
click at [552, 305] on span "Show Ticket History" at bounding box center [550, 308] width 79 height 14
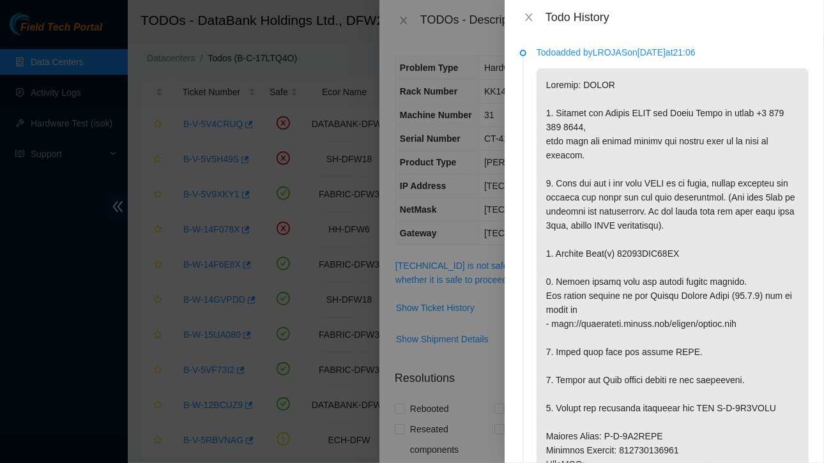
click at [532, 10] on div "Todo History" at bounding box center [664, 17] width 289 height 14
click at [527, 19] on icon "close" at bounding box center [529, 17] width 10 height 10
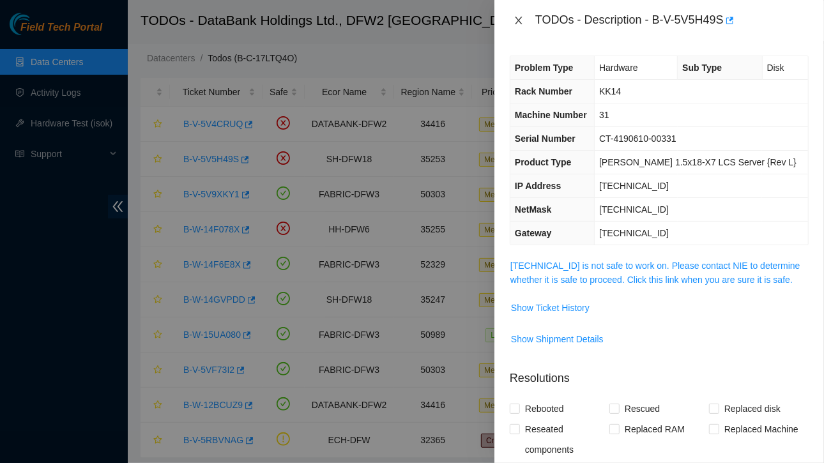
click at [516, 22] on icon "close" at bounding box center [518, 20] width 10 height 10
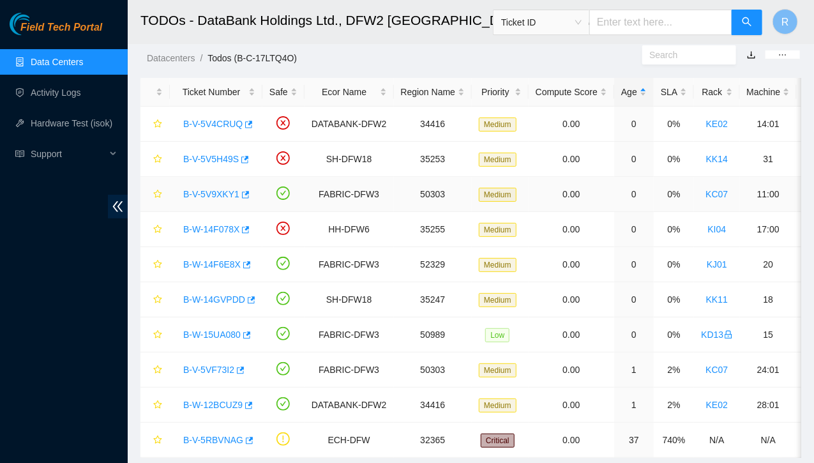
click at [220, 189] on link "B-V-5V9XKY1" at bounding box center [211, 194] width 56 height 10
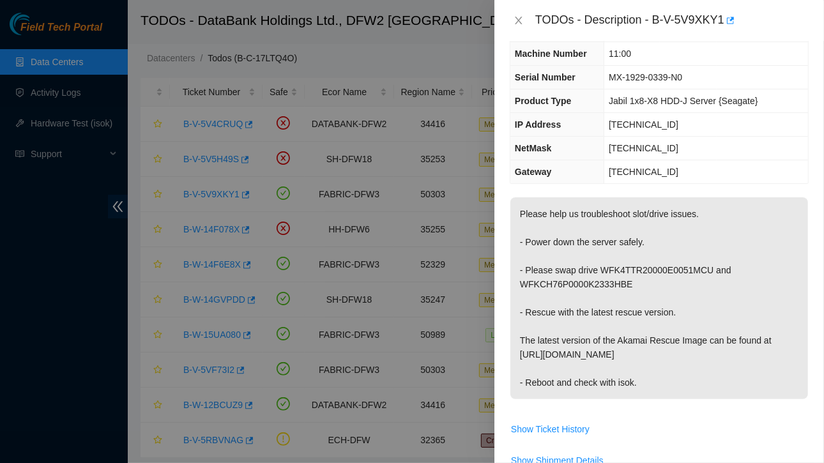
scroll to position [105, 0]
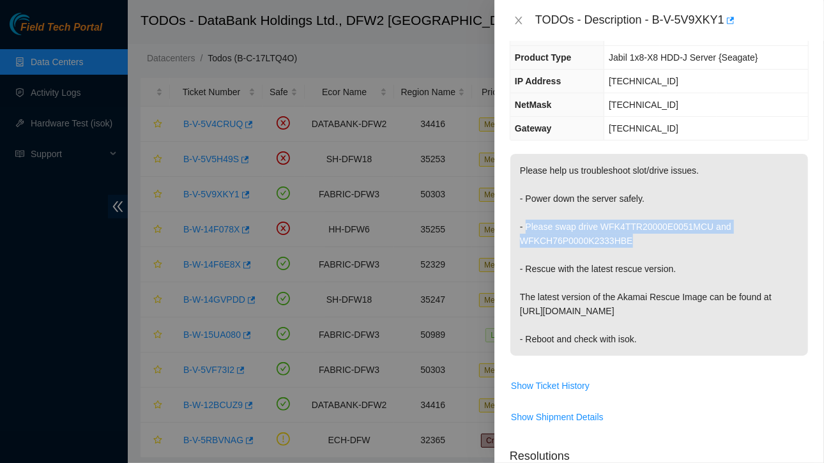
drag, startPoint x: 526, startPoint y: 224, endPoint x: 631, endPoint y: 238, distance: 106.3
click at [631, 238] on p "Please help us troubleshoot slot/drive issues. - Power down the server safely. …" at bounding box center [659, 255] width 298 height 202
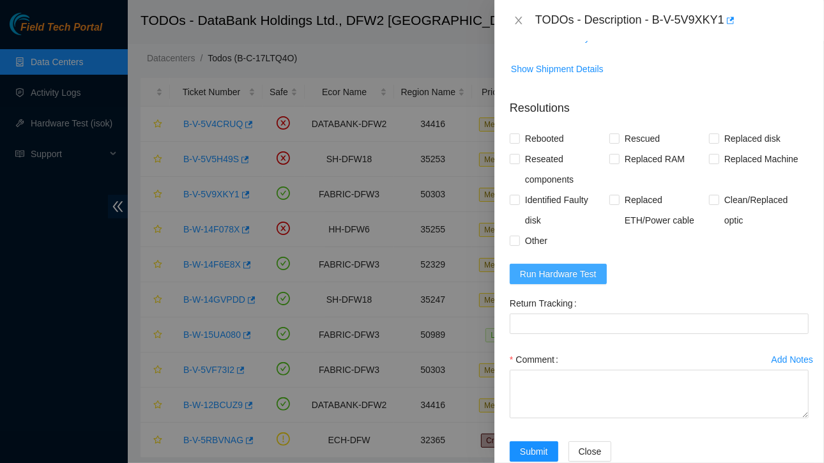
click at [557, 271] on span "Run Hardware Test" at bounding box center [558, 274] width 77 height 14
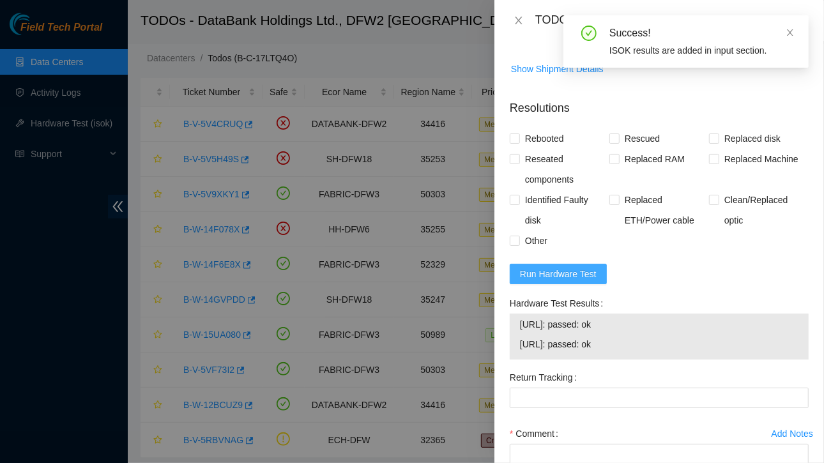
scroll to position [554, 0]
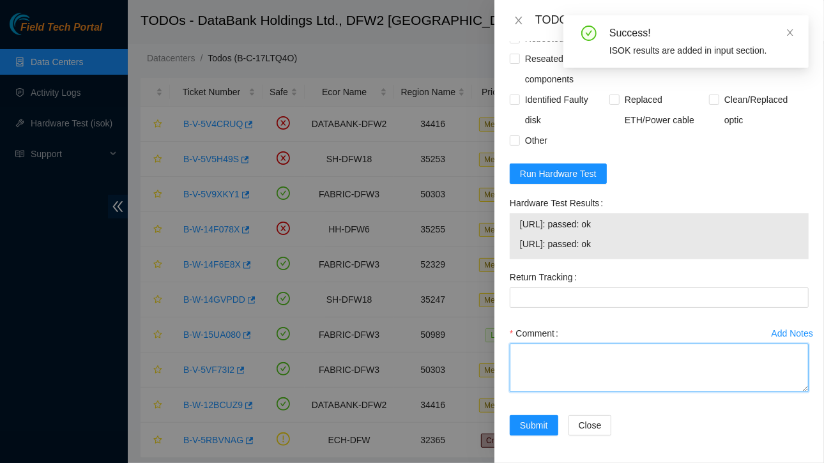
click at [545, 356] on textarea "Comment" at bounding box center [659, 368] width 299 height 49
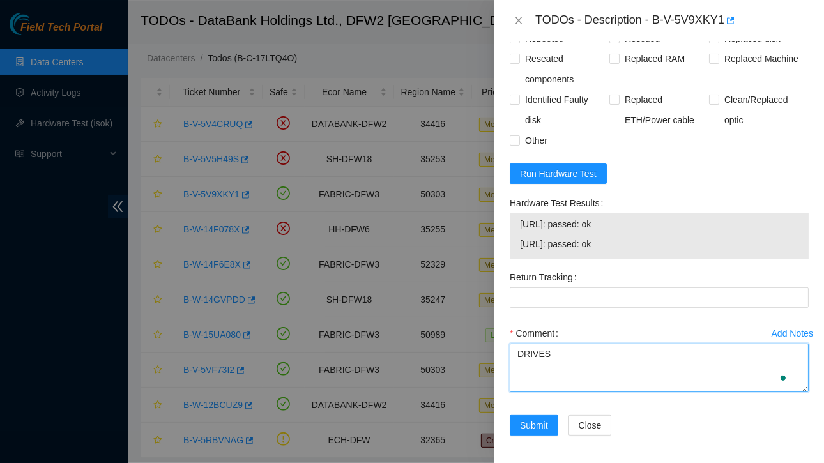
paste textarea "Please swap drive WFK4TTR20000E0051MCU and WFKCH76P0000K2333HBE"
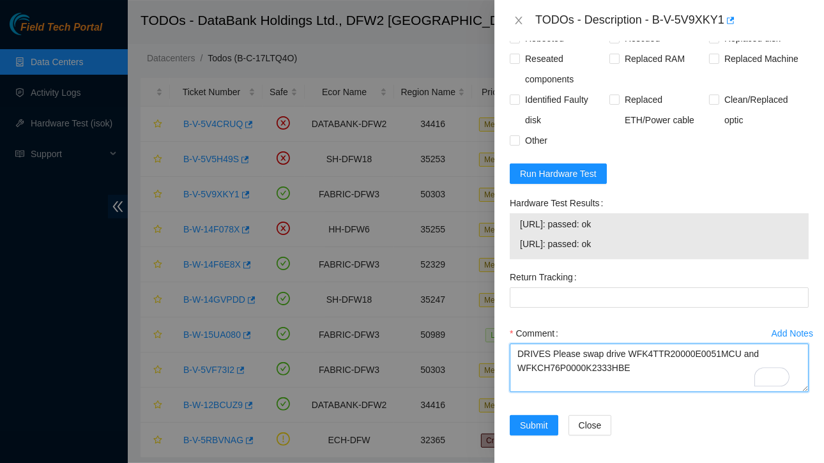
click at [573, 351] on textarea "DRIVES Please swap drive WFK4TTR20000E0051MCU and WFKCH76P0000K2333HBE" at bounding box center [659, 368] width 299 height 49
drag, startPoint x: 571, startPoint y: 352, endPoint x: 642, endPoint y: 388, distance: 78.5
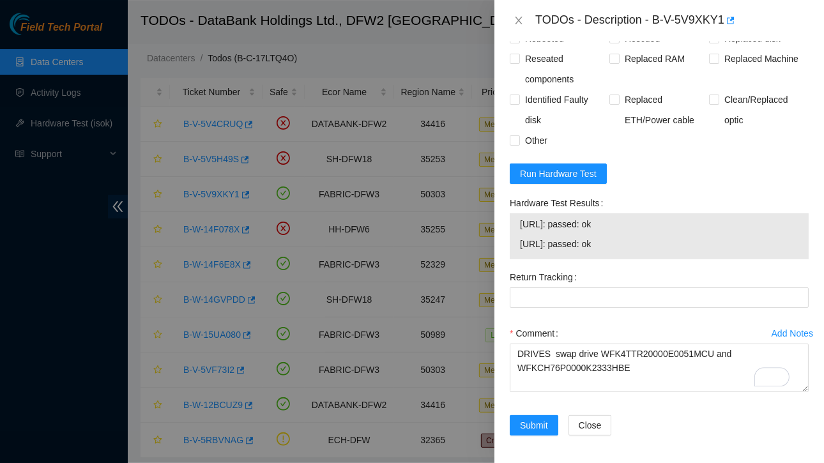
drag, startPoint x: 642, startPoint y: 388, endPoint x: 521, endPoint y: 220, distance: 206.3
click at [521, 220] on span "23.55.177.152: passed: ok" at bounding box center [659, 224] width 278 height 14
drag, startPoint x: 521, startPoint y: 220, endPoint x: 646, endPoint y: 245, distance: 127.6
click at [646, 245] on tbody "23.55.177.152: passed: ok 23.55.177.153: passed: ok" at bounding box center [659, 236] width 280 height 40
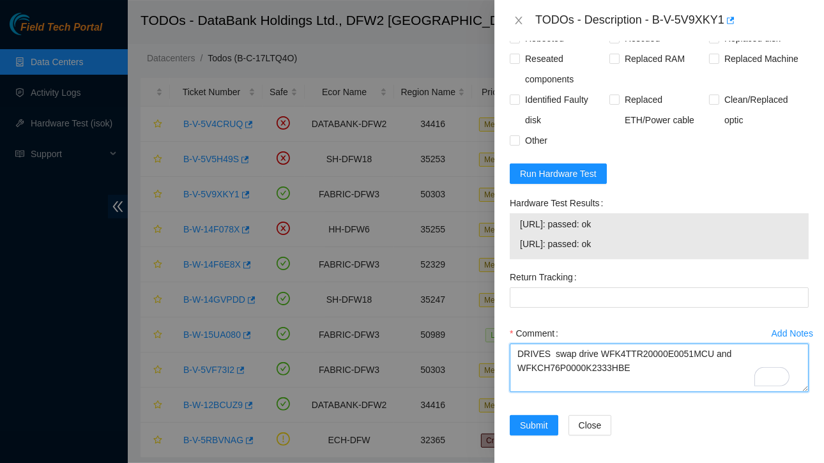
drag, startPoint x: 558, startPoint y: 384, endPoint x: 714, endPoint y: 369, distance: 156.5
drag, startPoint x: 714, startPoint y: 369, endPoint x: 709, endPoint y: 384, distance: 16.2
click at [709, 384] on textarea "DRIVES swap drive WFK4TTR20000E0051MCU and WFKCH76P0000K2333HBE" at bounding box center [659, 368] width 299 height 49
click at [644, 374] on textarea "DRIVES swap drive WFK4TTR20000E0051MCU and WFKCH76P0000K2333HBE" at bounding box center [659, 368] width 299 height 49
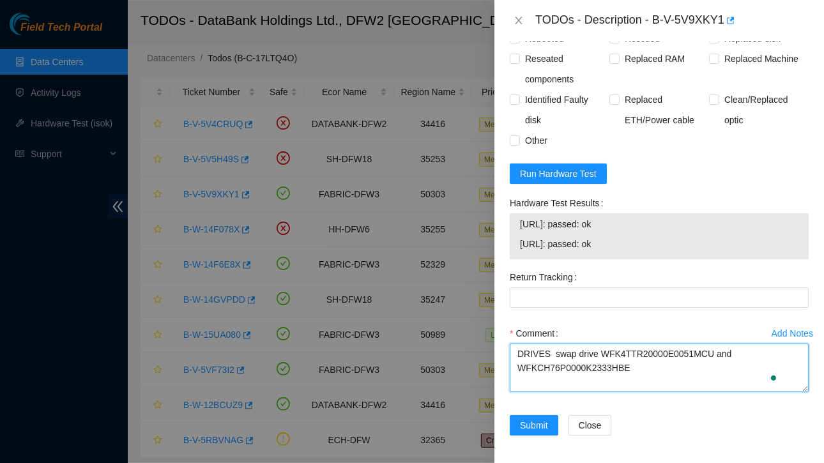
paste textarea "23.55.177.152: passed: ok 23.55.177.153: passed: ok"
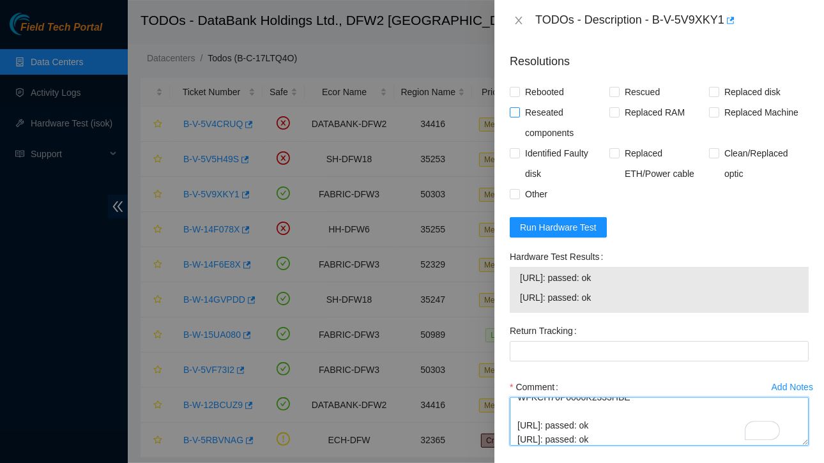
scroll to position [500, 0]
type textarea "DRIVES swap drive WFK4TTR20000E0051MCU and WFKCH76P0000K2333HBE 23.55.177.152: …"
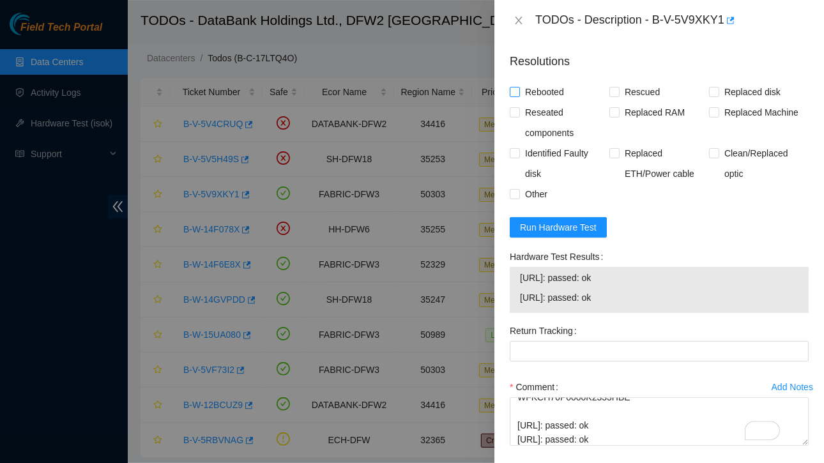
click at [515, 89] on input "Rebooted" at bounding box center [514, 91] width 9 height 9
checkbox input "true"
click at [614, 91] on input "Rescued" at bounding box center [613, 91] width 9 height 9
checkbox input "true"
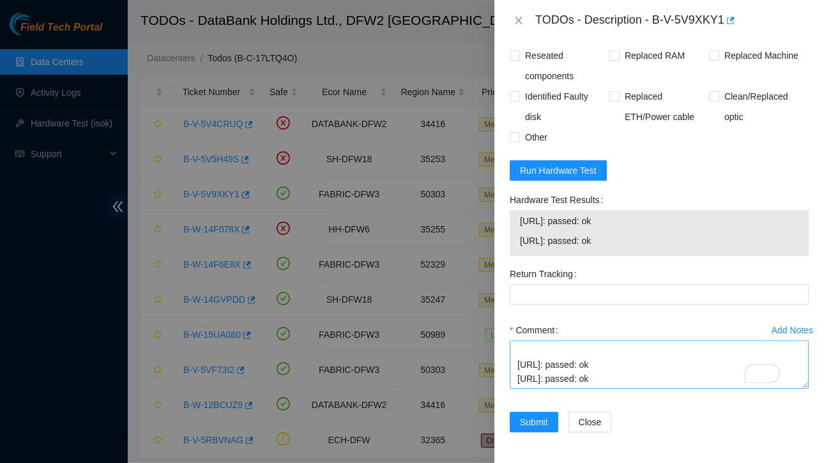
scroll to position [28, 0]
click at [531, 415] on span "Submit" at bounding box center [534, 422] width 28 height 14
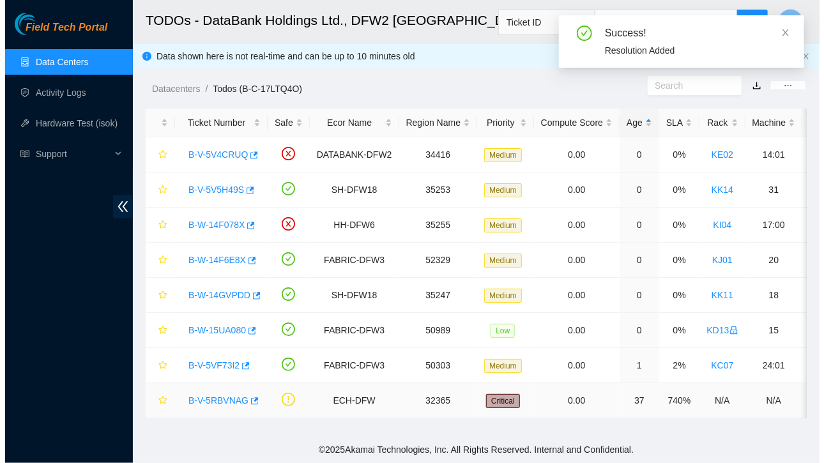
scroll to position [1, 0]
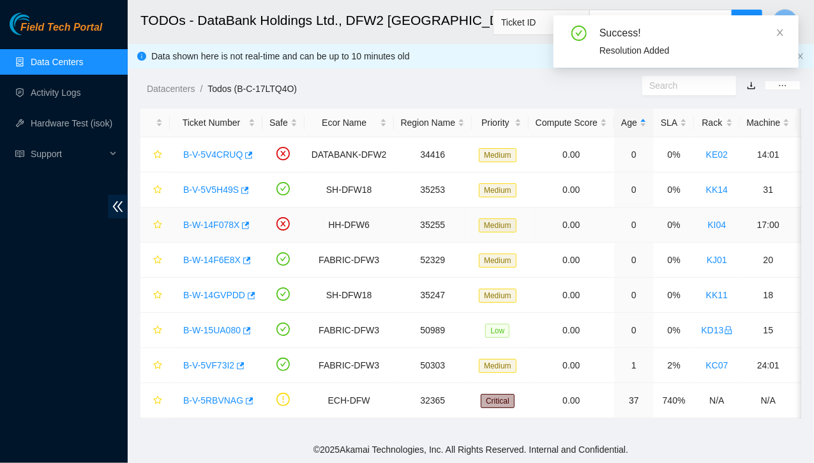
click at [225, 223] on link "B-W-14F078X" at bounding box center [211, 225] width 56 height 10
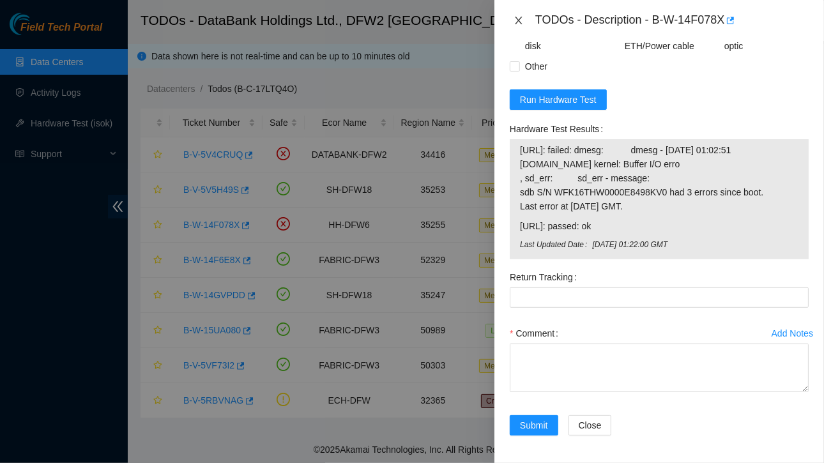
click at [519, 19] on icon "close" at bounding box center [518, 20] width 10 height 10
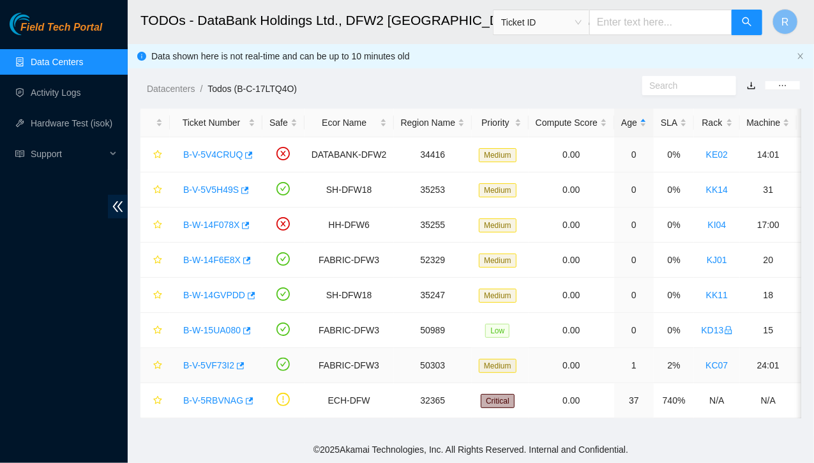
click at [214, 360] on link "B-V-5VF73I2" at bounding box center [208, 365] width 51 height 10
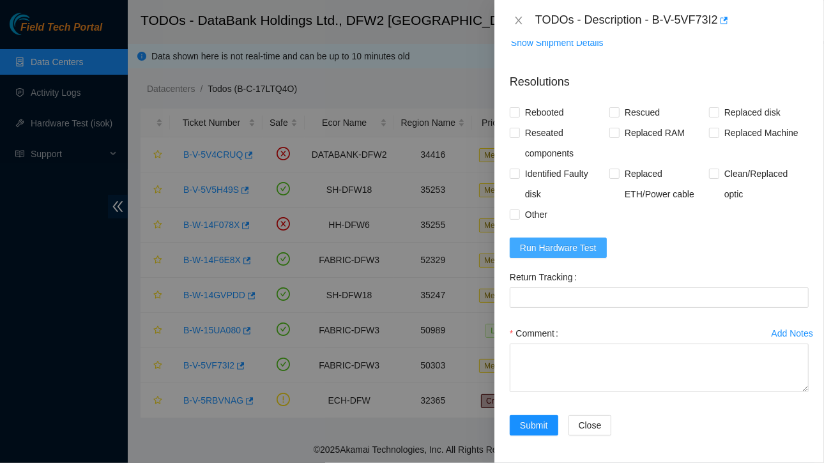
click at [550, 243] on span "Run Hardware Test" at bounding box center [558, 248] width 77 height 14
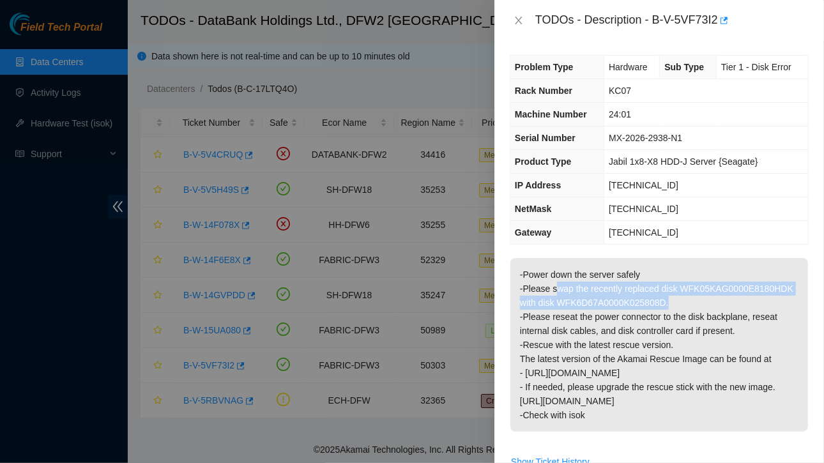
drag, startPoint x: 554, startPoint y: 289, endPoint x: 674, endPoint y: 295, distance: 119.6
click at [674, 295] on p "-Power down the server safely -Please swap the recently replaced disk WFK05KAG0…" at bounding box center [659, 345] width 298 height 174
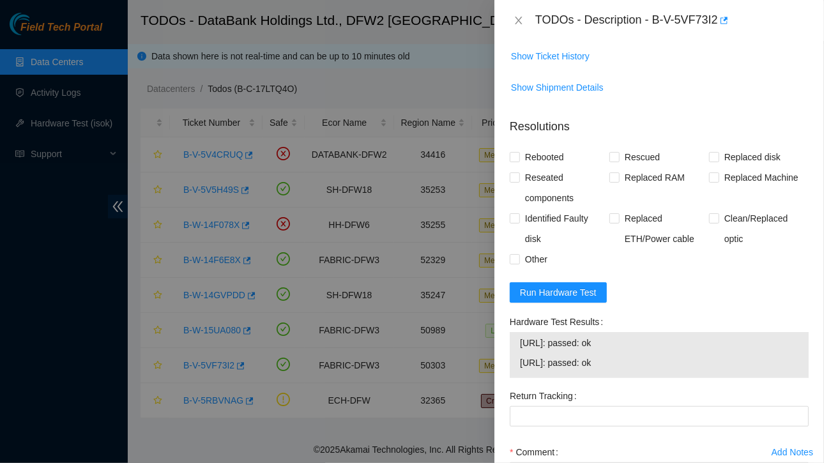
scroll to position [526, 0]
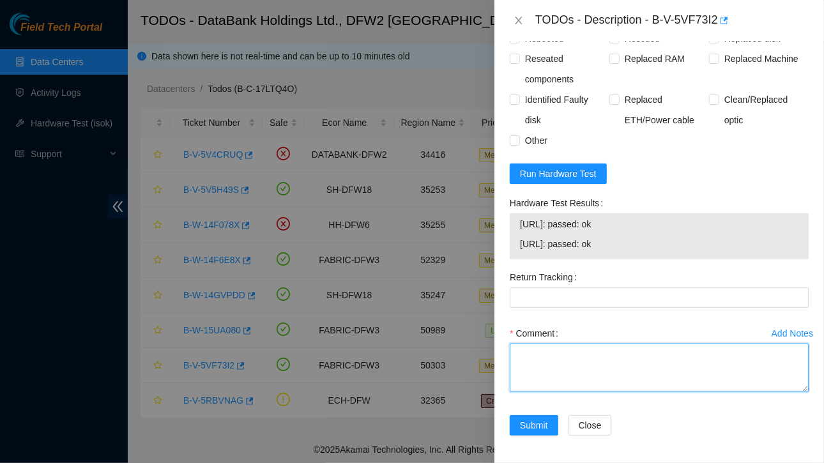
click at [563, 374] on textarea "Comment" at bounding box center [659, 368] width 299 height 49
paste textarea "wap the recently replaced disk WFK05KAG0000E8180HDK with disk WFK6D67A0000K0258…"
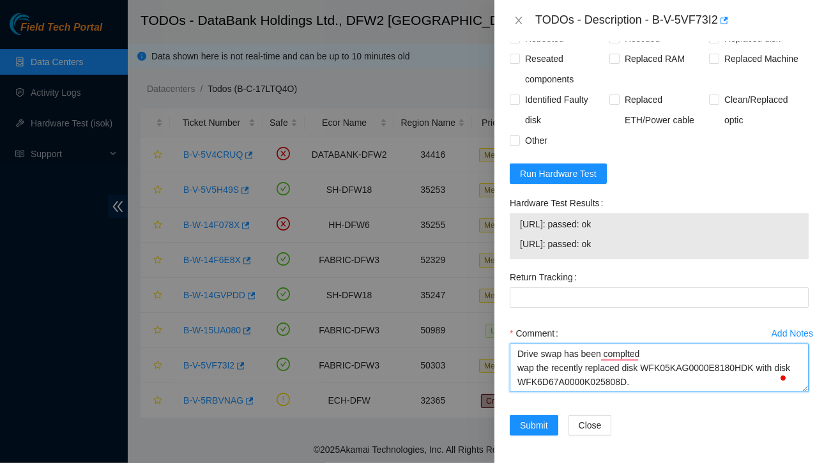
click at [639, 367] on textarea "Drive swap has been complted wap the recently replaced disk WFK05KAG0000E8180HD…" at bounding box center [659, 368] width 299 height 49
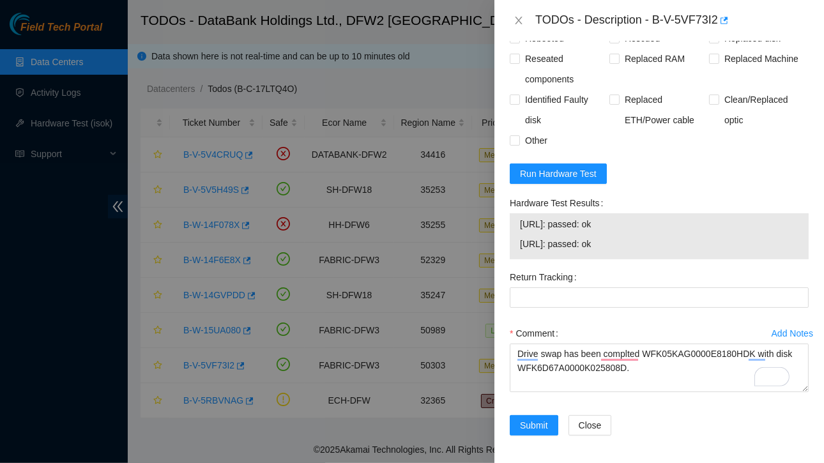
drag, startPoint x: 521, startPoint y: 222, endPoint x: 636, endPoint y: 245, distance: 117.2
drag, startPoint x: 636, startPoint y: 245, endPoint x: 652, endPoint y: 239, distance: 17.0
click at [652, 239] on span "23.55.177.179: passed: ok" at bounding box center [659, 244] width 278 height 14
click at [524, 217] on span "23.55.177.178: passed: ok" at bounding box center [659, 224] width 278 height 14
drag, startPoint x: 519, startPoint y: 222, endPoint x: 598, endPoint y: 243, distance: 81.8
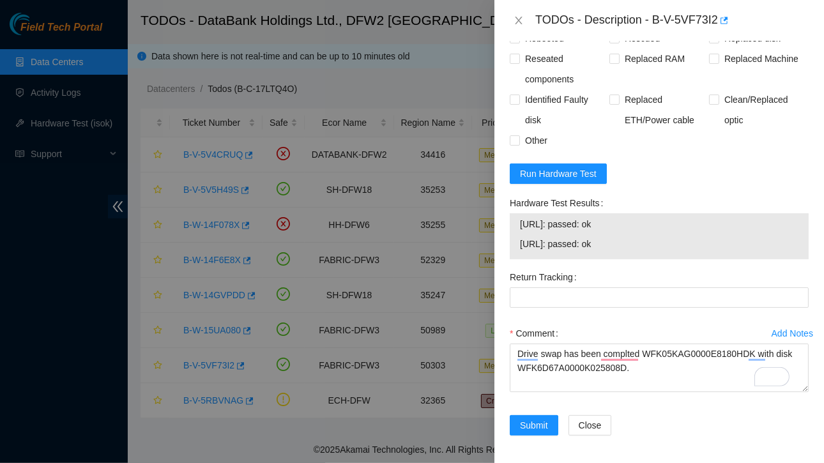
click at [635, 248] on tbody "23.55.177.178: passed: ok 23.55.177.179: passed: ok" at bounding box center [659, 236] width 280 height 40
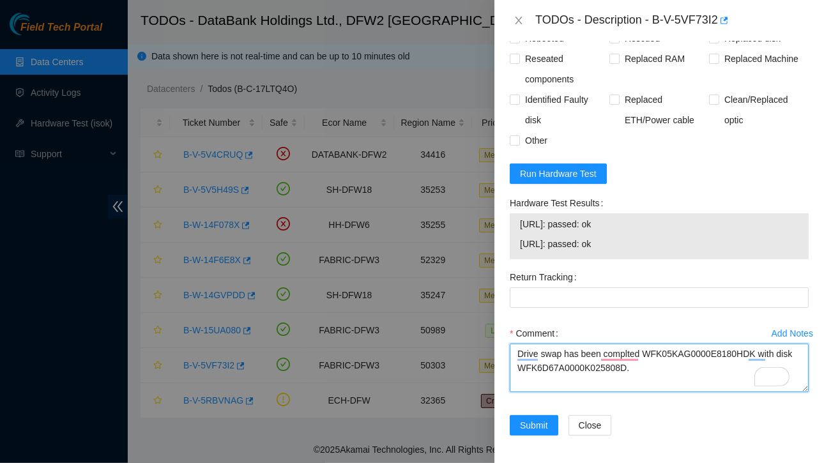
click at [636, 365] on textarea "Drive swap has been complted WFK05KAG0000E8180HDK with disk WFK6D67A0000K025808…" at bounding box center [659, 368] width 299 height 49
paste textarea "23.55.177.178: passed: ok 23.55.177.179: passed: ok"
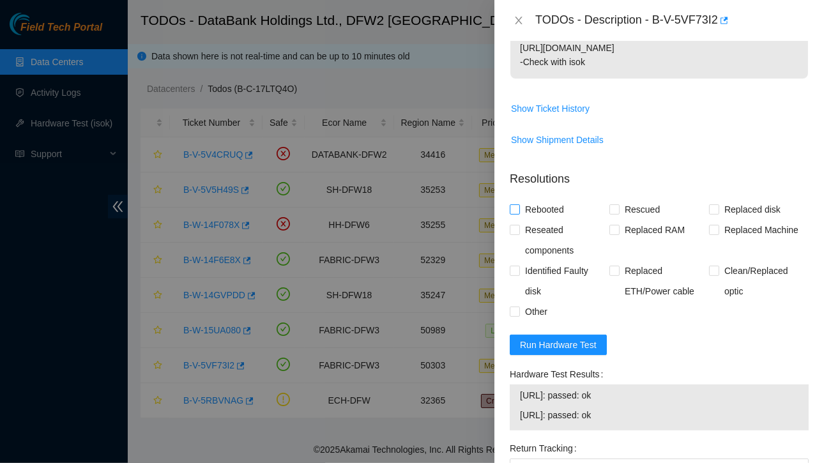
type textarea "Drive swap has been complted WFK05KAG0000E8180HDK with disk WFK6D67A0000K025808…"
click at [517, 209] on input "Rebooted" at bounding box center [514, 208] width 9 height 9
checkbox input "true"
click at [614, 211] on input "Rescued" at bounding box center [613, 208] width 9 height 9
checkbox input "true"
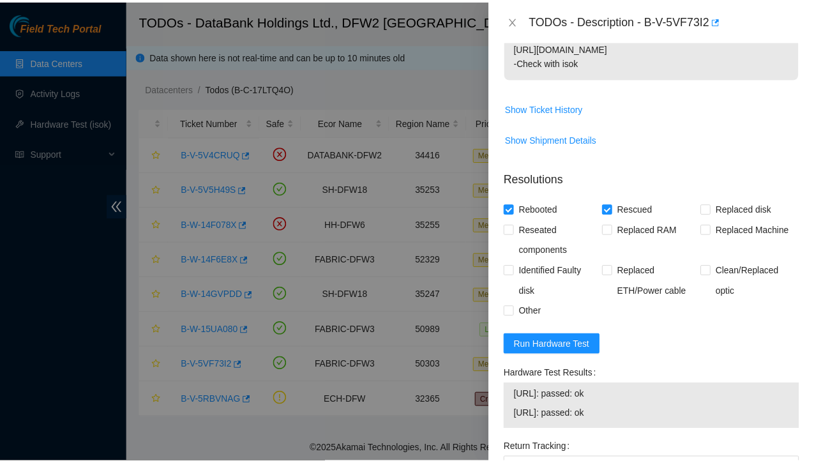
scroll to position [535, 0]
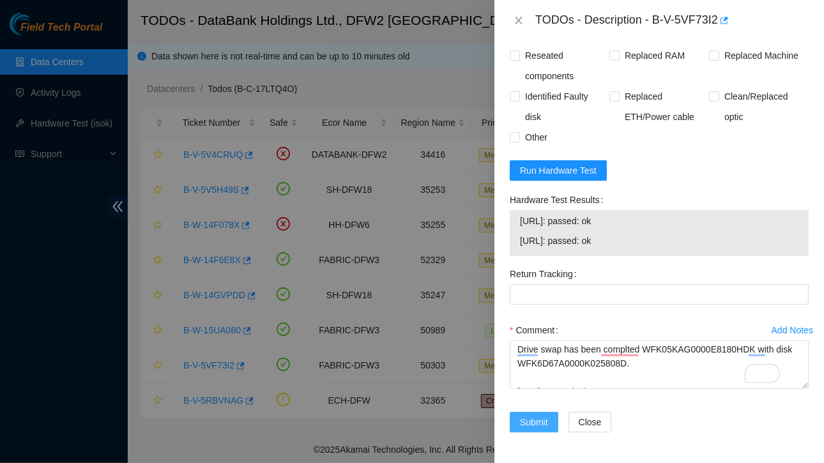
click at [536, 415] on span "Submit" at bounding box center [534, 422] width 28 height 14
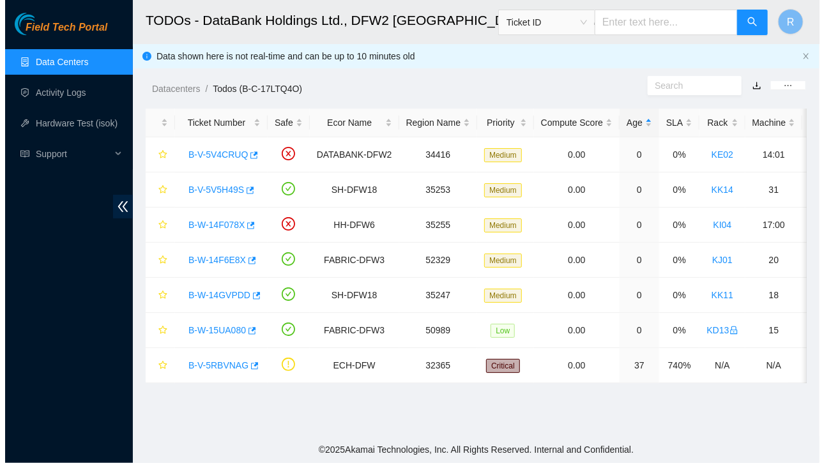
scroll to position [0, 0]
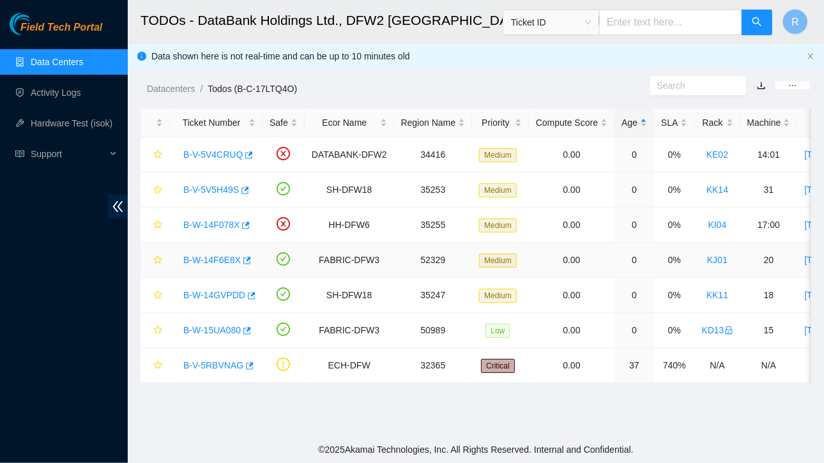
click at [221, 259] on link "B-W-14F6E8X" at bounding box center [211, 260] width 57 height 10
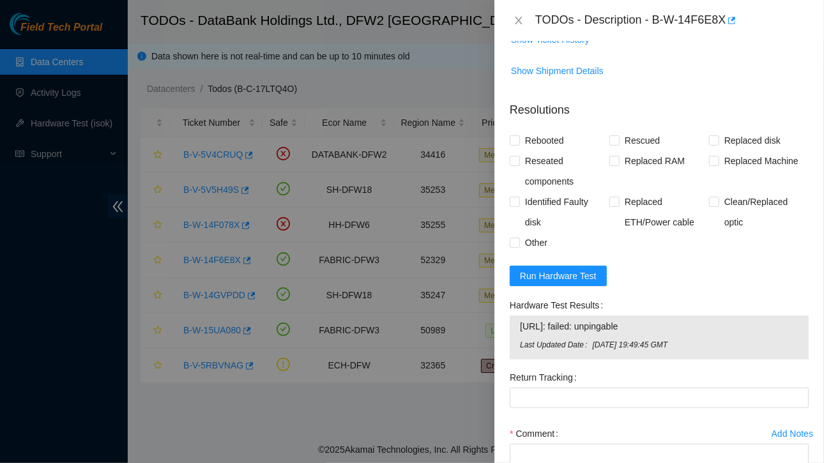
scroll to position [529, 0]
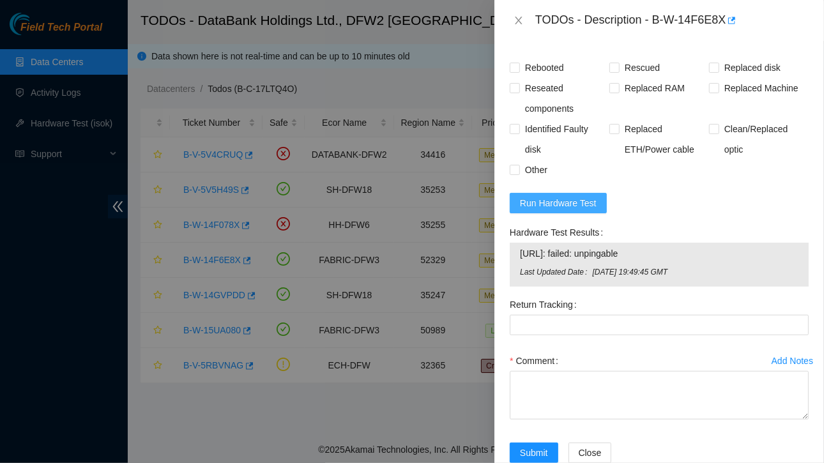
click at [556, 196] on span "Run Hardware Test" at bounding box center [558, 203] width 77 height 14
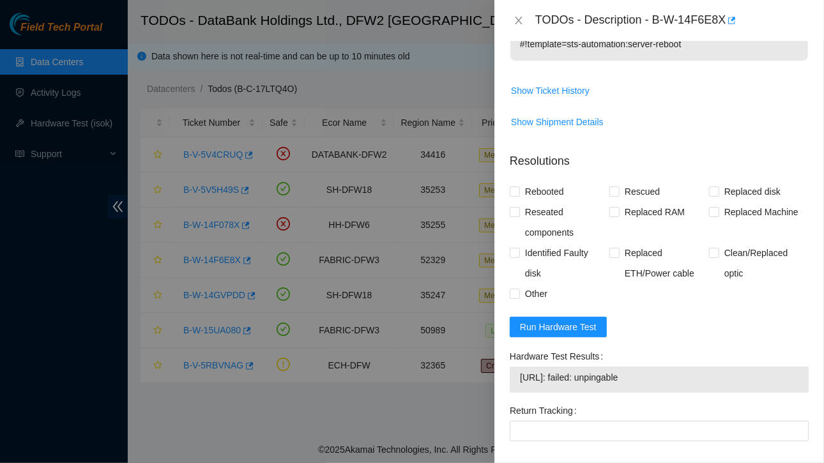
scroll to position [405, 0]
click at [559, 320] on span "Run Hardware Test" at bounding box center [558, 327] width 77 height 14
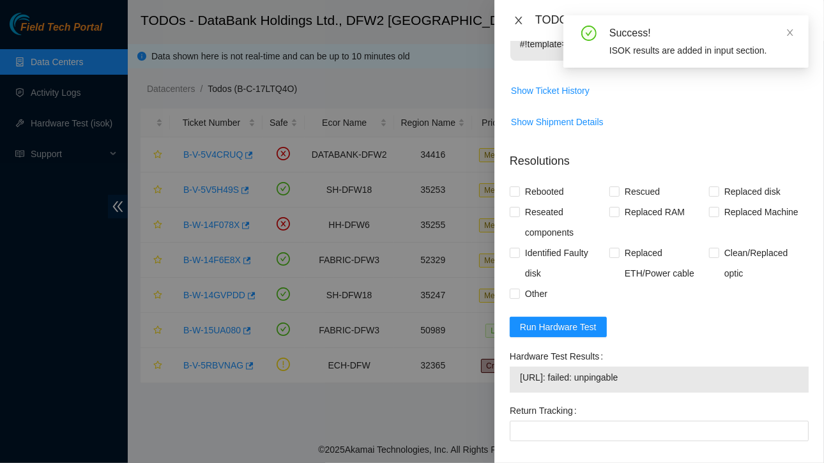
click at [524, 18] on icon "close" at bounding box center [518, 20] width 10 height 10
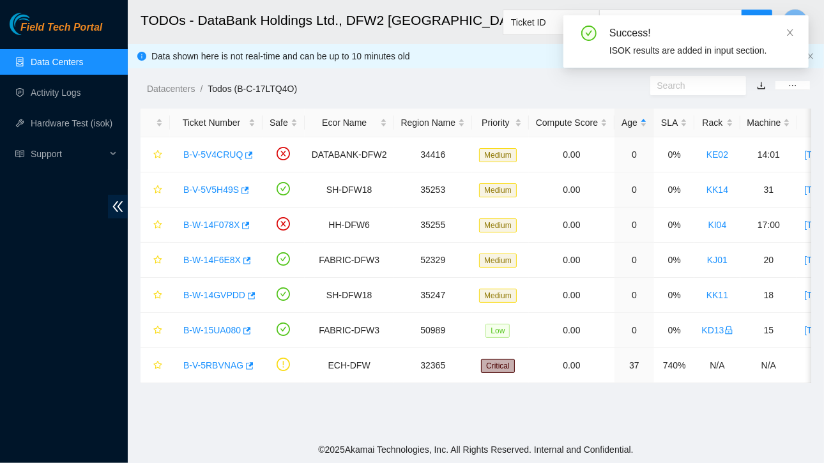
scroll to position [377, 0]
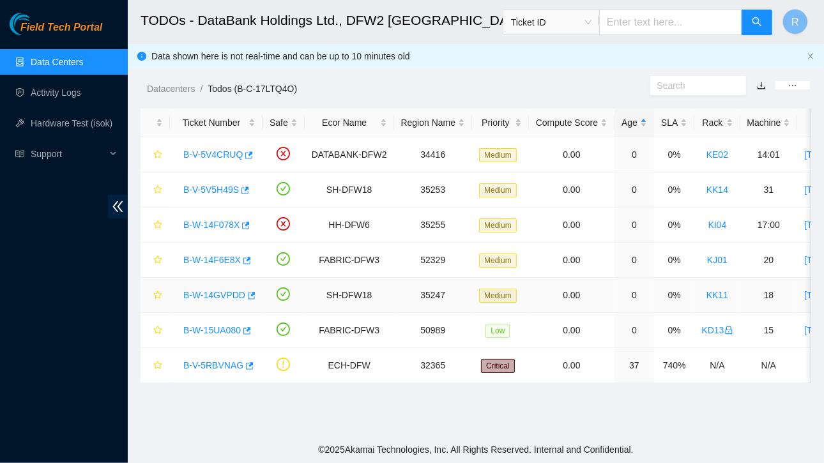
click at [217, 295] on link "B-W-14GVPDD" at bounding box center [214, 295] width 62 height 10
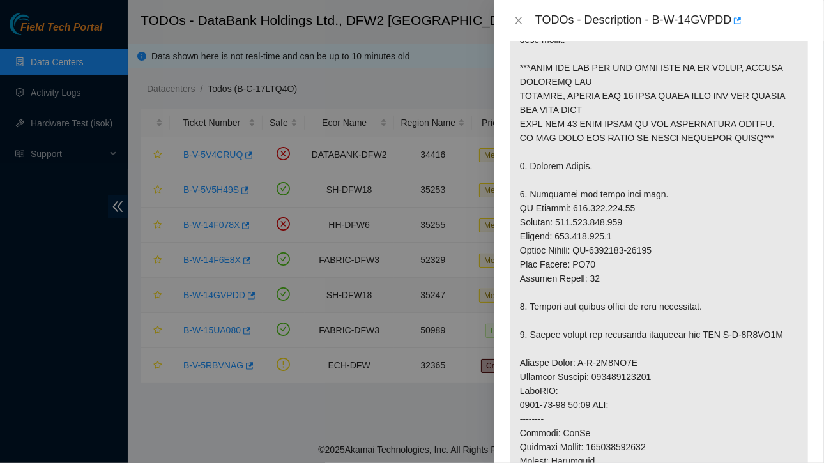
scroll to position [428, 0]
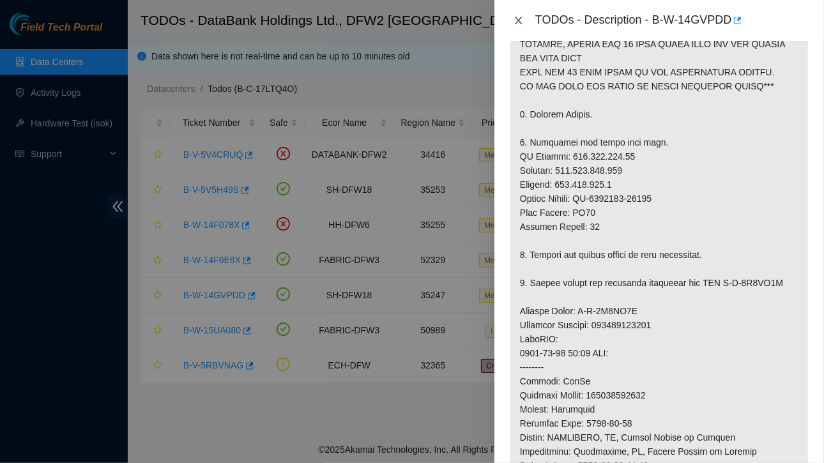
click at [519, 22] on icon "close" at bounding box center [518, 20] width 10 height 10
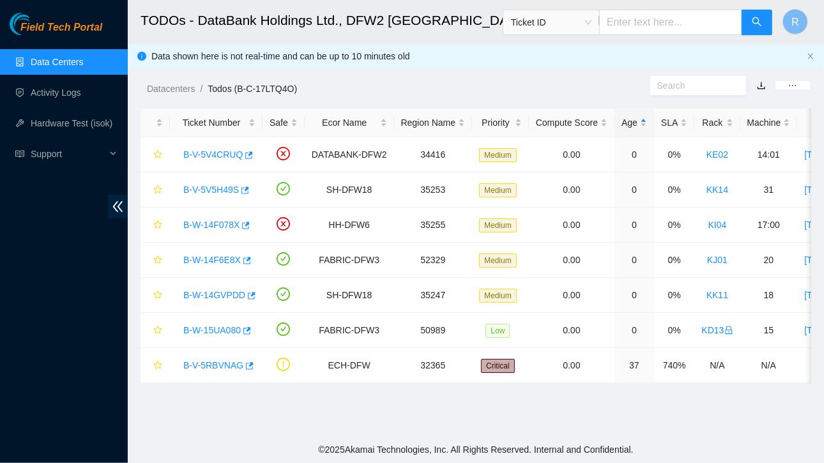
scroll to position [377, 0]
click at [211, 362] on link "B-V-5RBVNAG" at bounding box center [213, 365] width 60 height 10
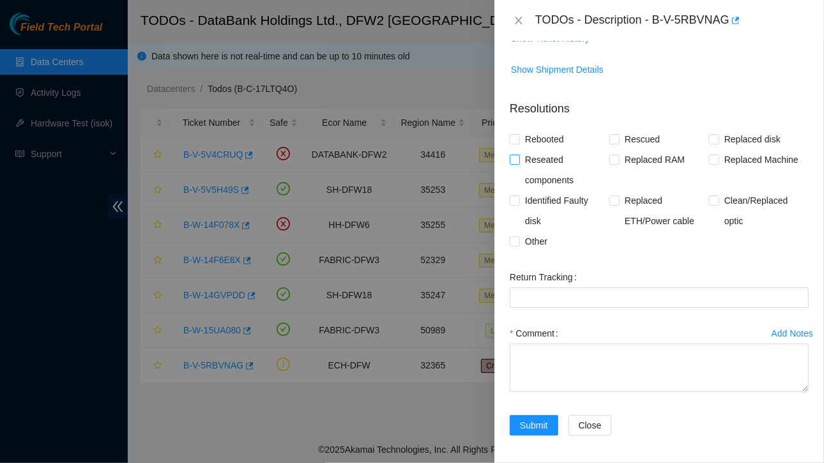
scroll to position [0, 0]
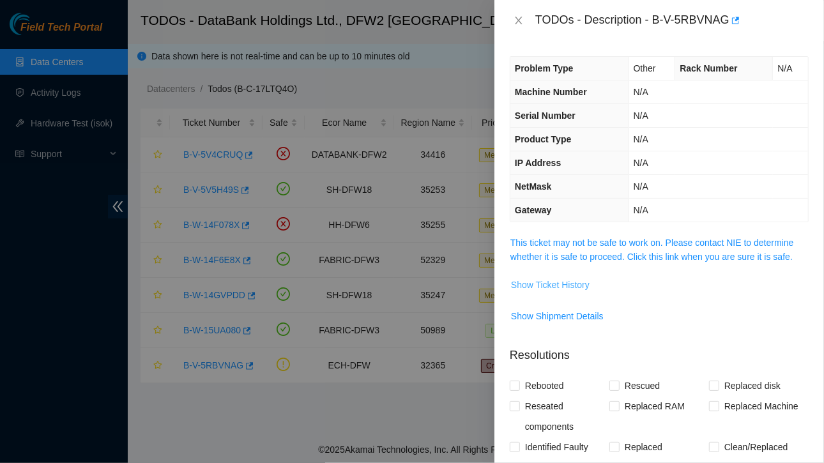
click at [544, 285] on span "Show Ticket History" at bounding box center [550, 285] width 79 height 14
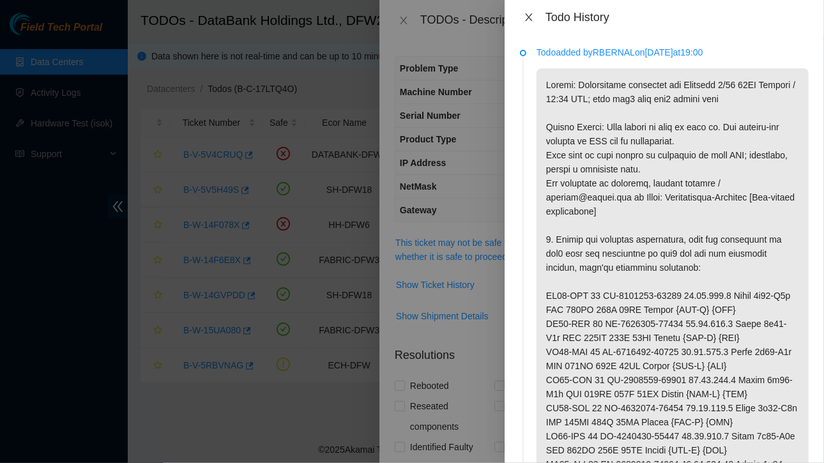
click at [530, 15] on icon "close" at bounding box center [528, 17] width 7 height 8
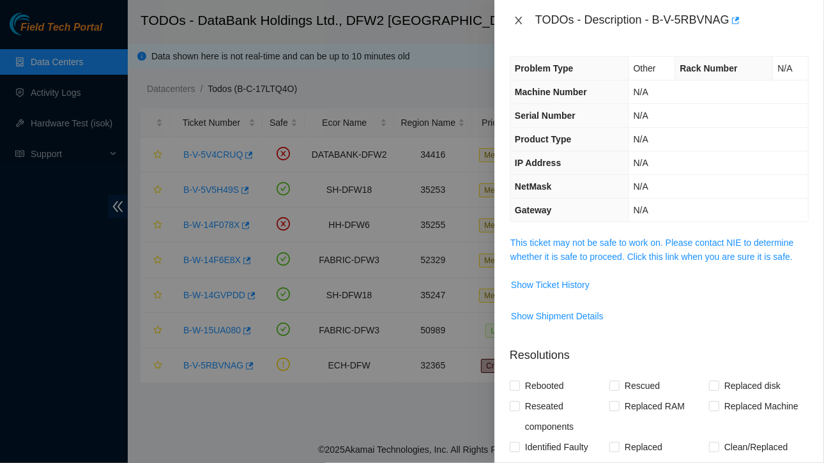
click at [517, 17] on icon "close" at bounding box center [518, 20] width 10 height 10
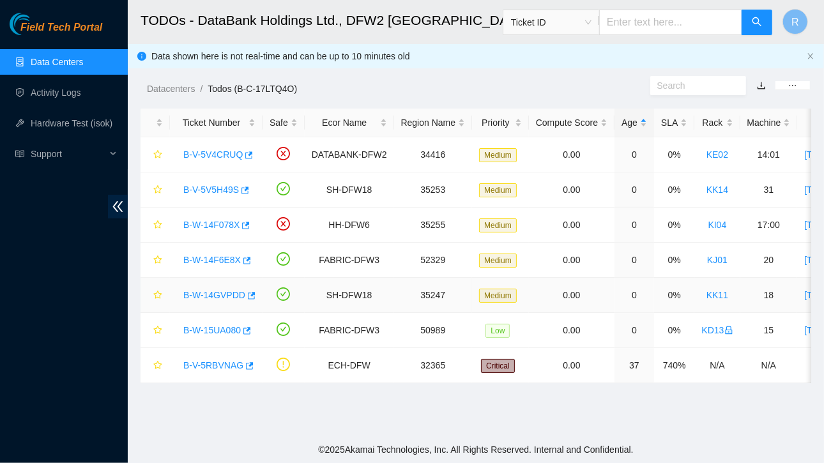
click at [220, 296] on link "B-W-14GVPDD" at bounding box center [214, 295] width 62 height 10
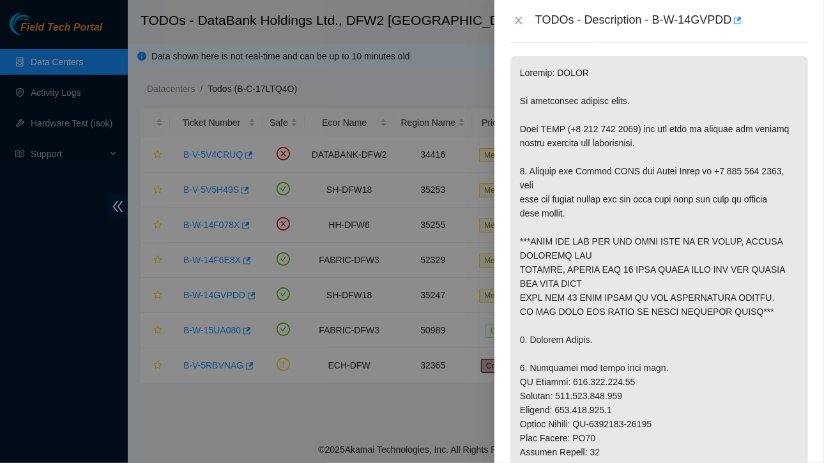
scroll to position [203, 0]
click at [517, 24] on icon "close" at bounding box center [518, 20] width 10 height 10
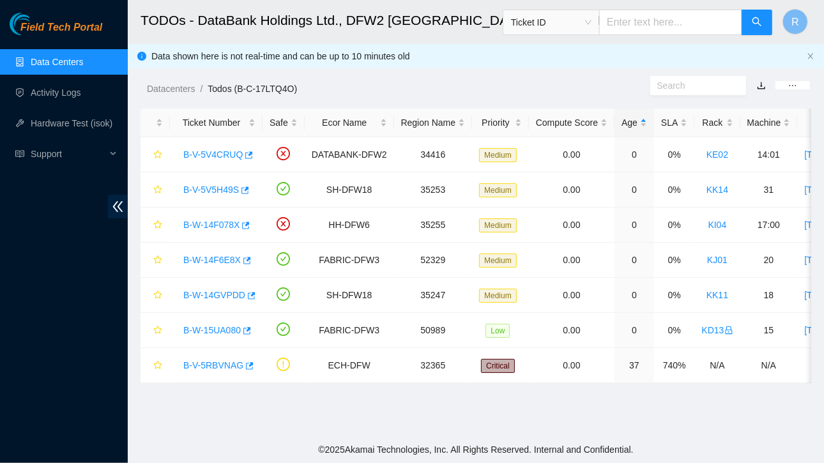
scroll to position [222, 0]
click at [50, 91] on link "Activity Logs" at bounding box center [56, 92] width 50 height 10
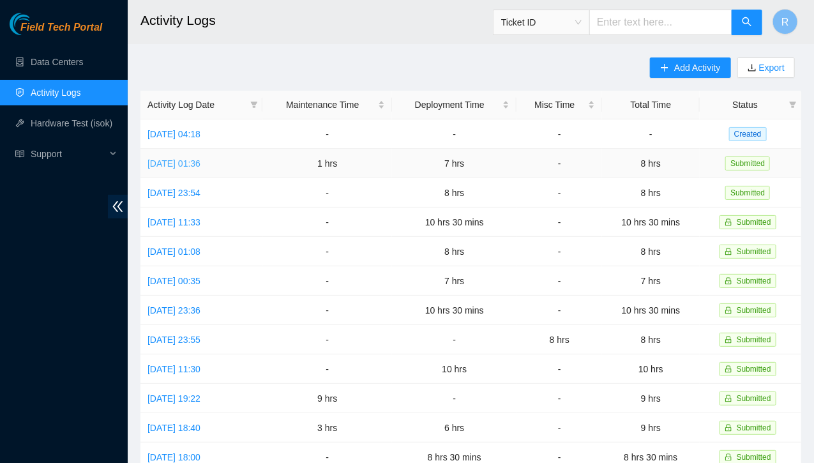
click at [200, 162] on link "Tue, 09 Sep 2025 01:36" at bounding box center [173, 163] width 53 height 10
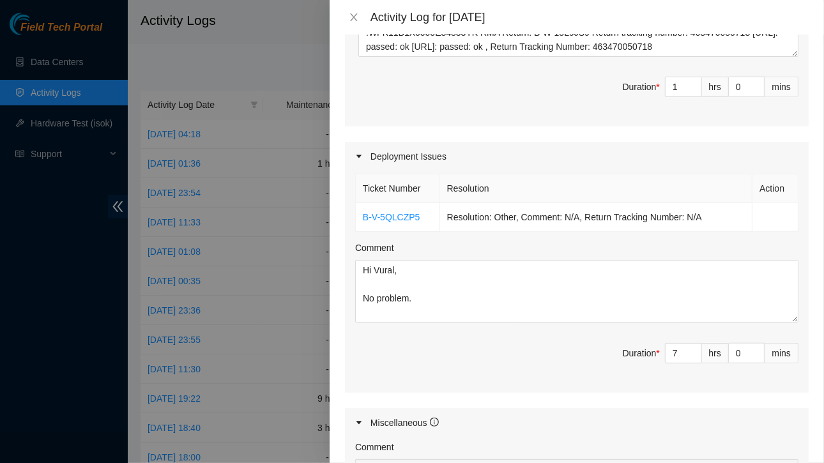
scroll to position [483, 0]
drag, startPoint x: 422, startPoint y: 212, endPoint x: 364, endPoint y: 214, distance: 58.1
click at [364, 214] on td "B-V-5QLCZP5" at bounding box center [398, 216] width 84 height 29
click at [352, 16] on icon "close" at bounding box center [353, 17] width 7 height 8
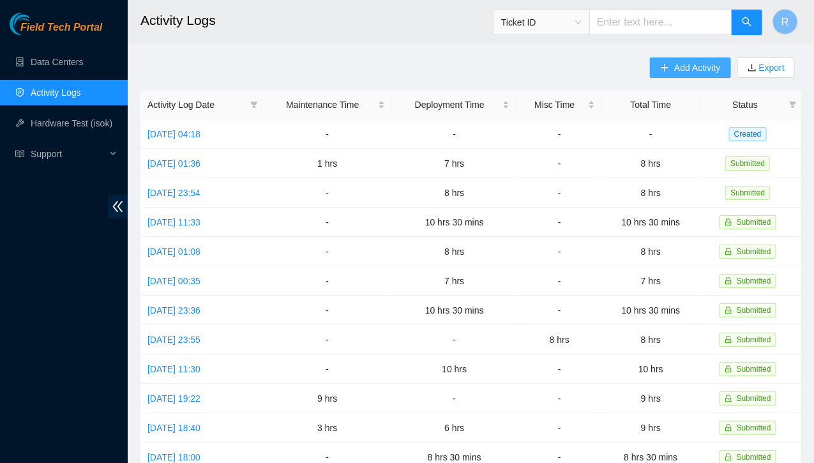
click at [688, 70] on span "Add Activity" at bounding box center [697, 68] width 46 height 14
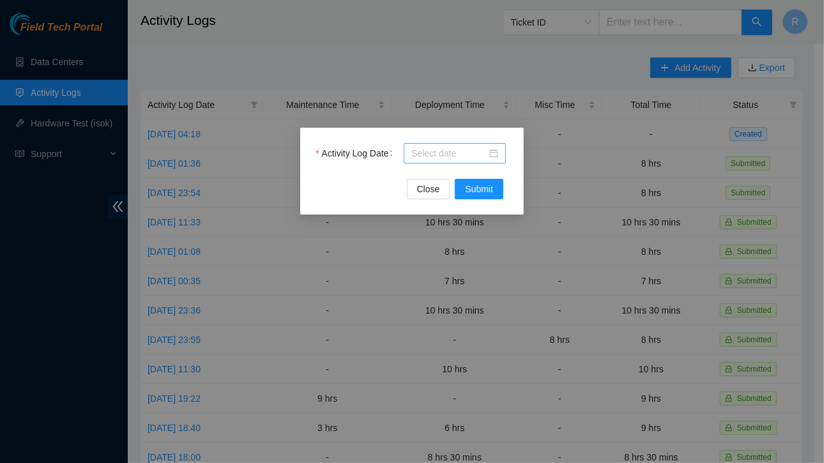
click at [491, 151] on div at bounding box center [454, 153] width 87 height 14
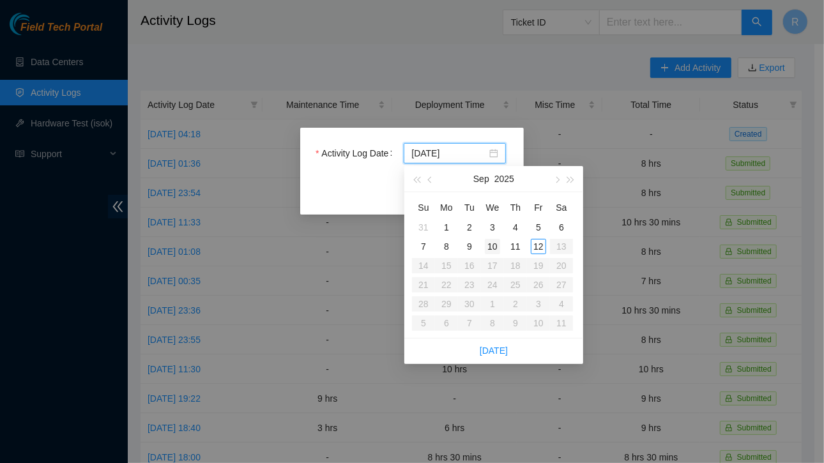
type input "2025-09-10"
click at [493, 245] on div "10" at bounding box center [492, 246] width 15 height 15
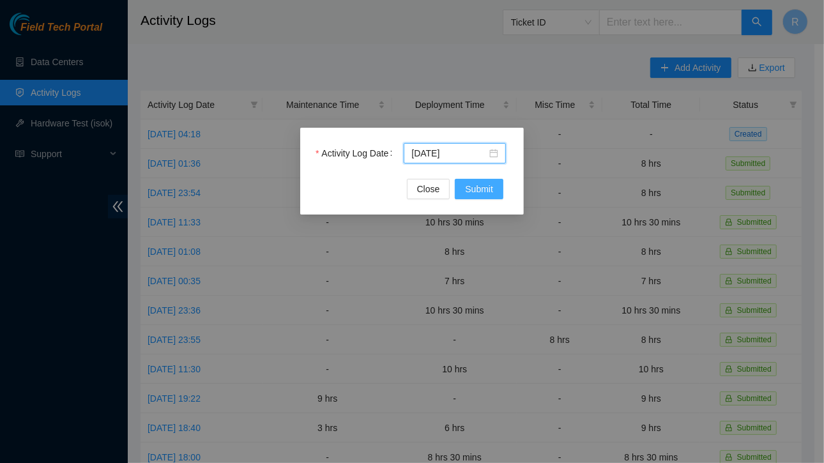
click at [473, 192] on span "Submit" at bounding box center [479, 189] width 28 height 14
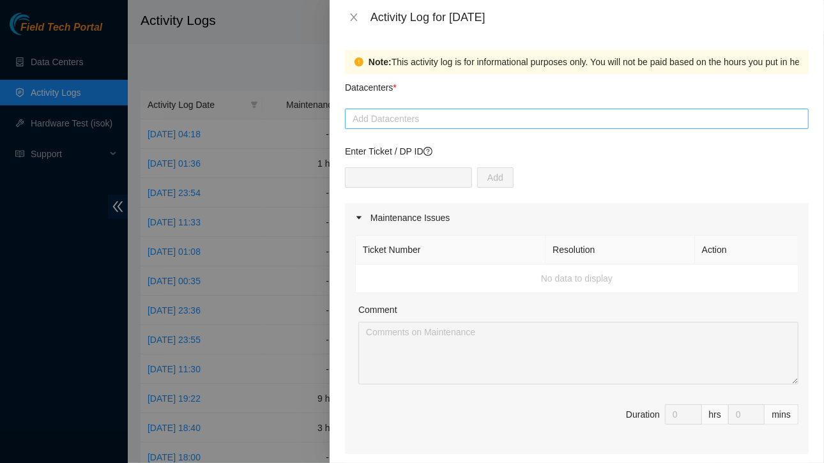
click at [475, 121] on div at bounding box center [576, 118] width 457 height 15
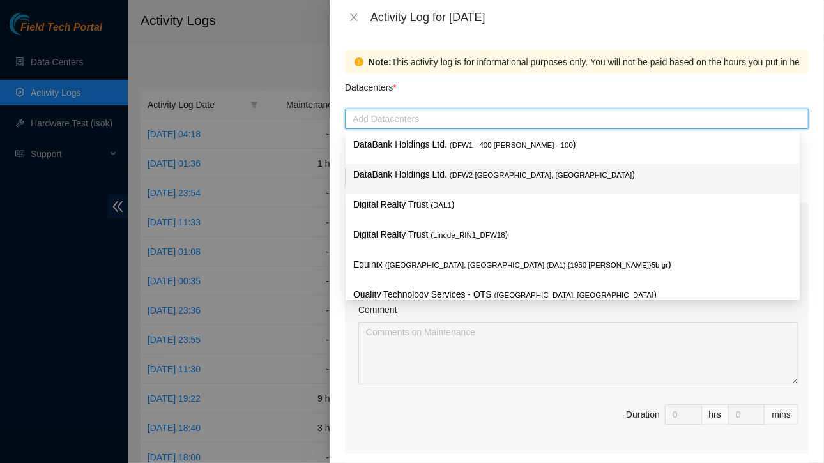
click at [455, 175] on span "( DFW2 Richardson, TX" at bounding box center [541, 175] width 182 height 8
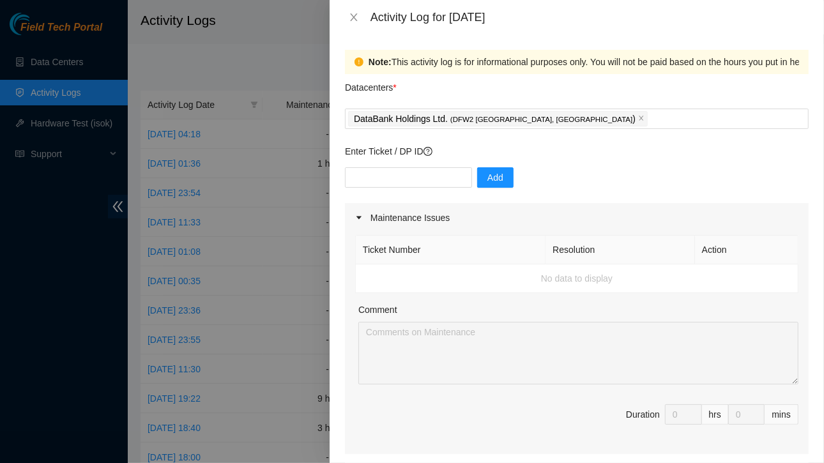
click at [567, 78] on div "Datacenters *" at bounding box center [577, 91] width 464 height 34
click at [423, 174] on input "text" at bounding box center [408, 177] width 127 height 20
paste input "B-V-5QLCZP5"
type input "B-V-5QLCZP5"
click at [487, 179] on span "Add" at bounding box center [495, 177] width 16 height 14
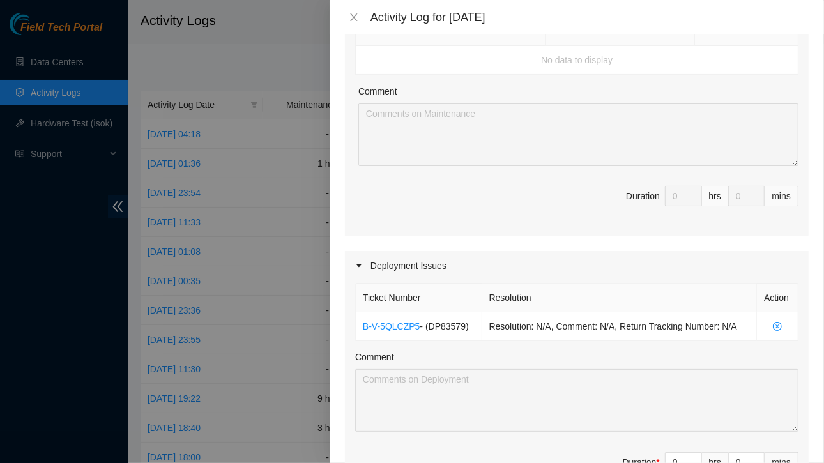
scroll to position [0, 0]
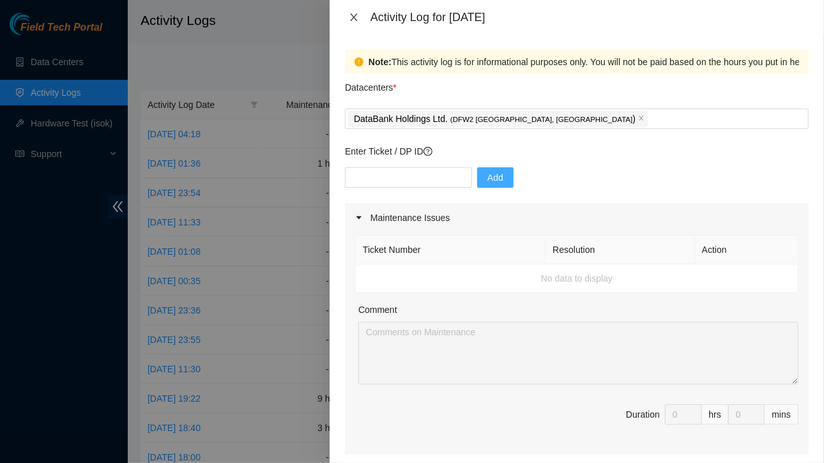
click at [354, 17] on icon "close" at bounding box center [353, 17] width 7 height 8
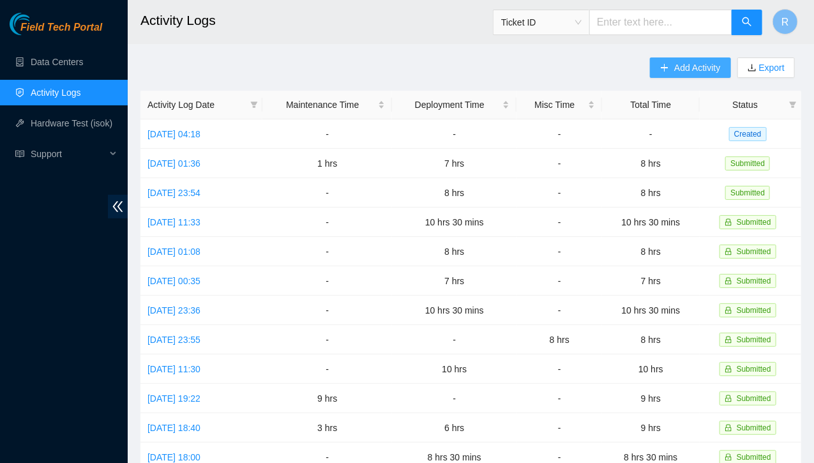
click at [690, 68] on span "Add Activity" at bounding box center [697, 68] width 46 height 14
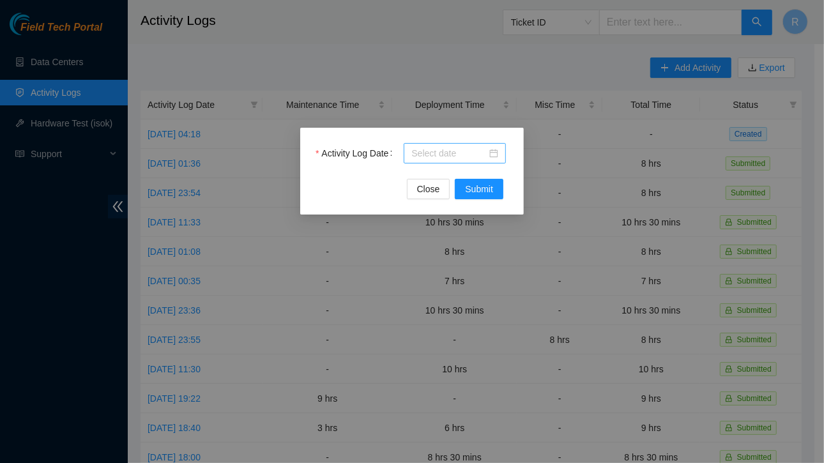
click at [496, 153] on div at bounding box center [454, 153] width 87 height 14
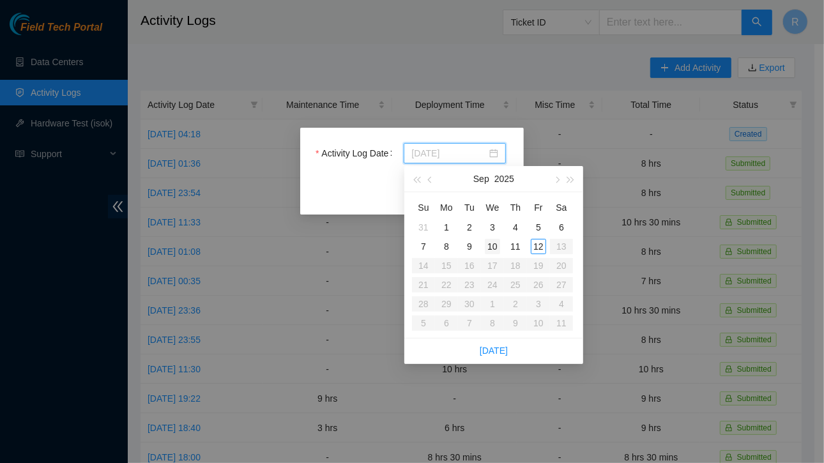
type input "2025-09-10"
click at [495, 247] on div "10" at bounding box center [492, 246] width 15 height 15
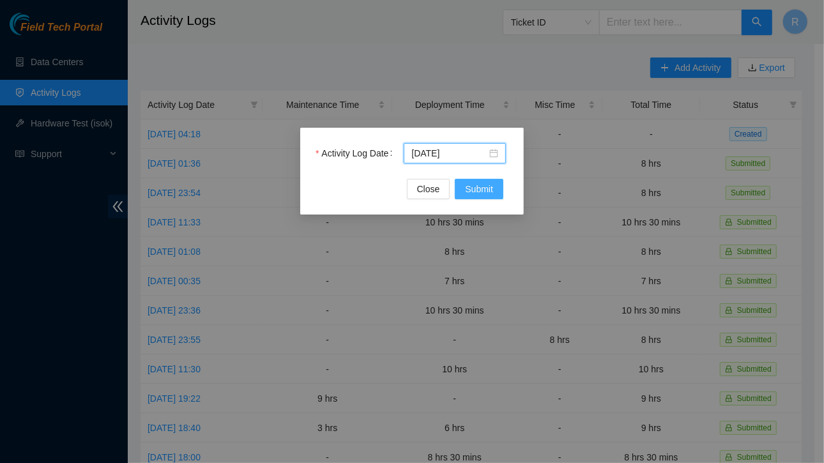
click at [482, 191] on span "Submit" at bounding box center [479, 189] width 28 height 14
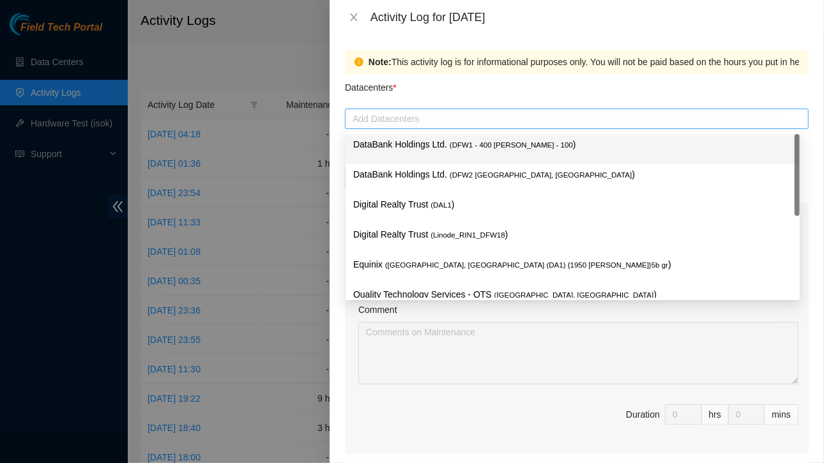
click at [536, 123] on div at bounding box center [576, 118] width 457 height 15
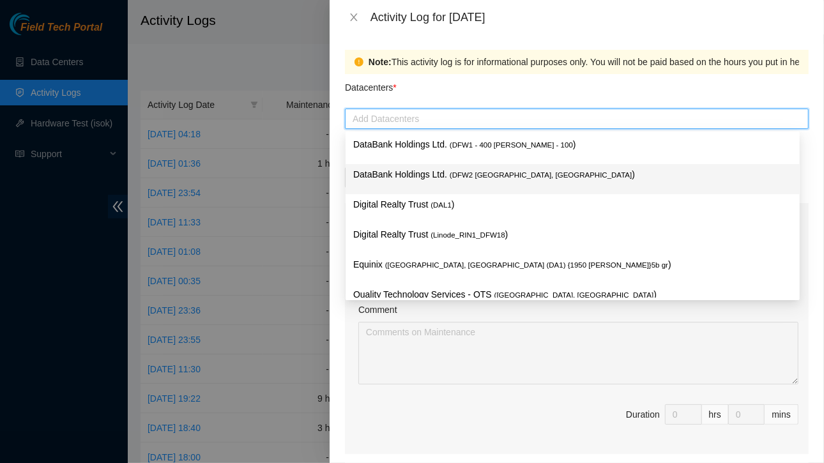
click at [430, 179] on p "DataBank Holdings Ltd. ( DFW2 Richardson, TX )" at bounding box center [572, 174] width 439 height 15
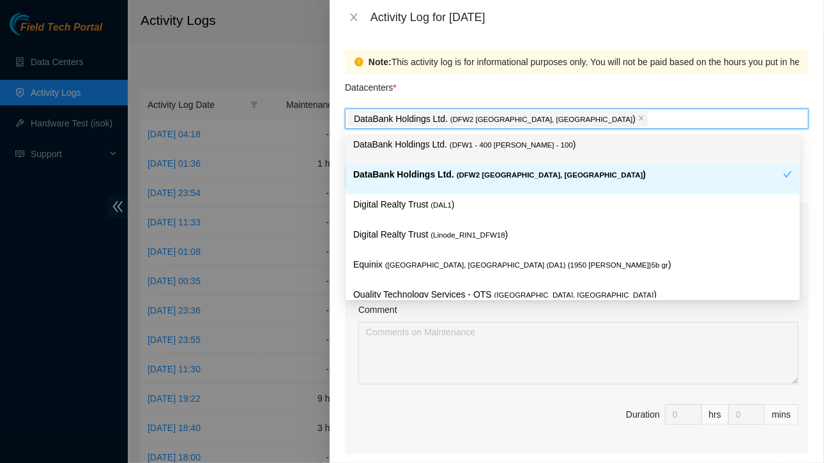
click at [603, 90] on div "Datacenters *" at bounding box center [577, 91] width 464 height 34
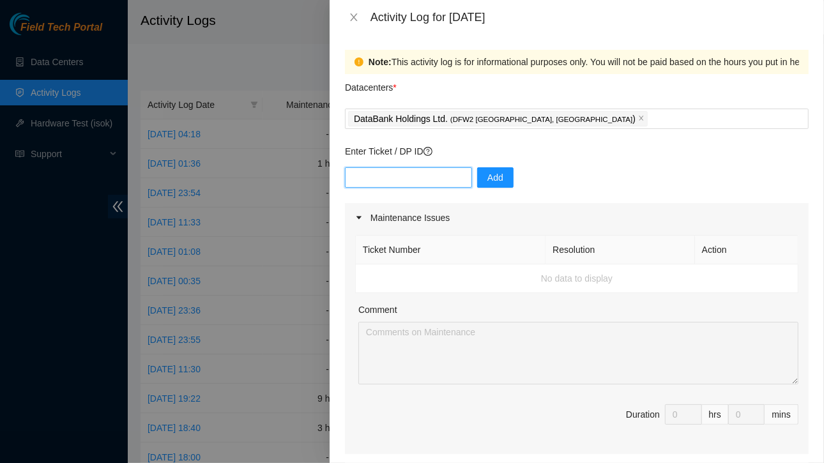
click at [424, 183] on input "text" at bounding box center [408, 177] width 127 height 20
paste input "B-V-5QLCZP5"
type input "B-V-5QLCZP5"
click at [487, 176] on span "Add" at bounding box center [495, 177] width 16 height 14
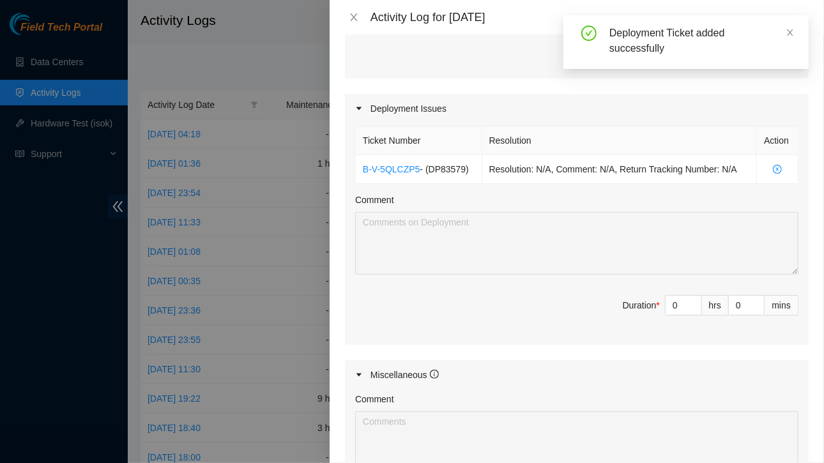
scroll to position [379, 0]
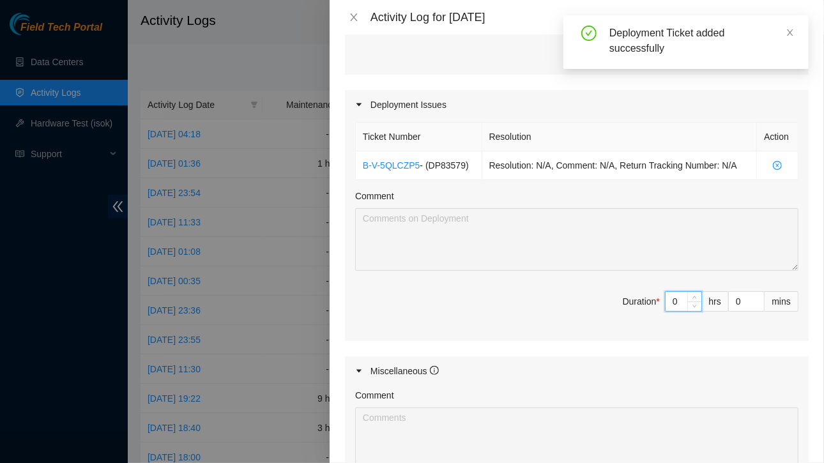
click at [672, 297] on input "0" at bounding box center [683, 301] width 36 height 19
type input "8"
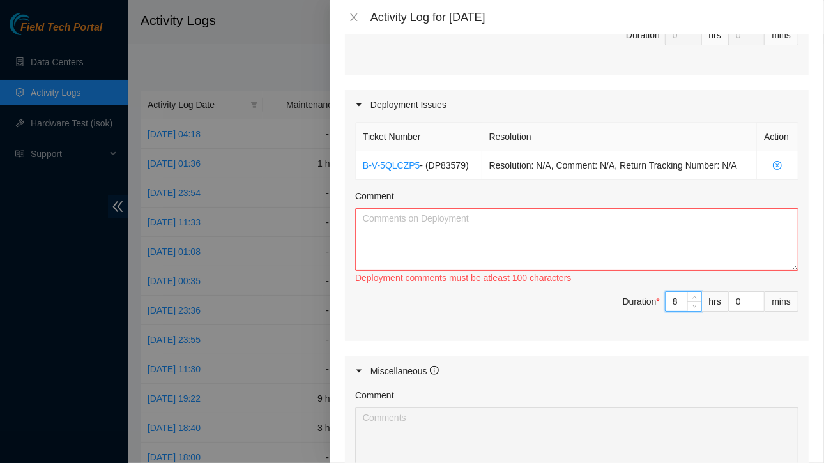
type input "8"
click at [429, 225] on textarea "Comment" at bounding box center [576, 239] width 443 height 63
paste textarea "Riyaz, James & John, I booked a maintenance for both racks/regions (KH05 and KH…"
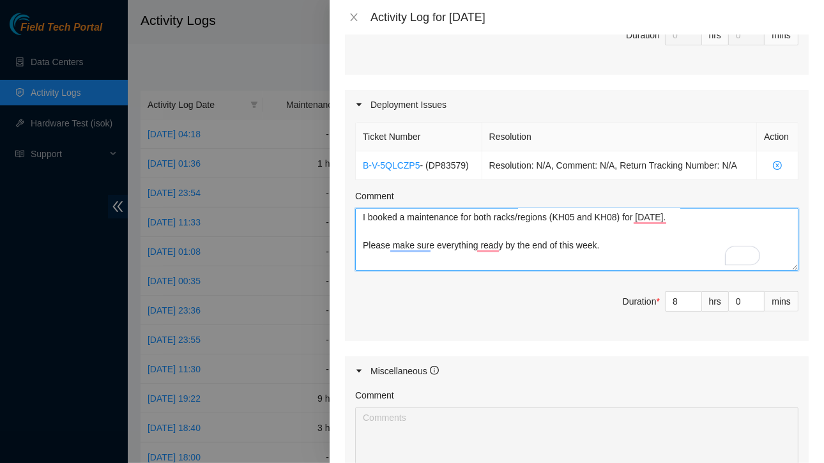
scroll to position [57, 0]
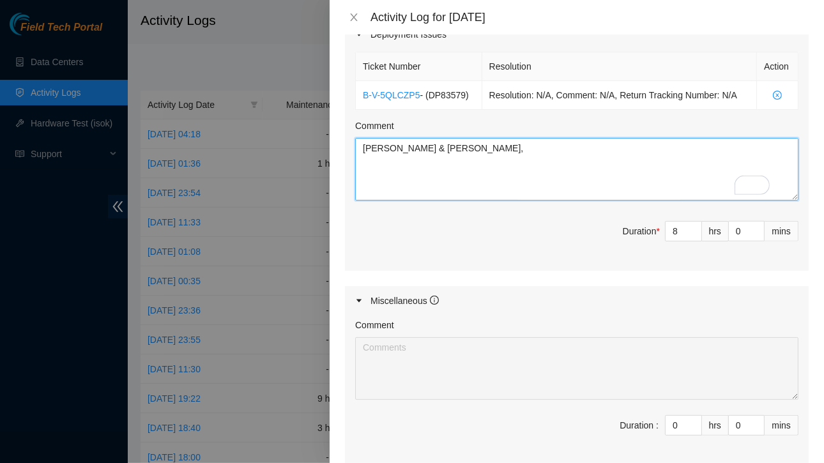
click at [361, 145] on textarea "Riyaz, James & John, I booked a maintenance for both racks/regions (KH05 and KH…" at bounding box center [576, 169] width 443 height 63
paste textarea "Riyaz, James & John, I booked a maintenance for both racks/regions (KH05 and KH…"
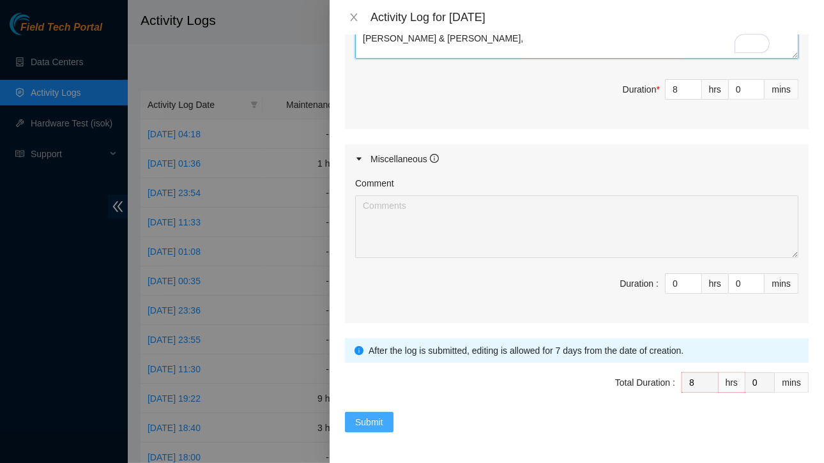
type textarea "Working on DP Riyaz, James & John, I booked a maintenance for both racks/region…"
click at [363, 417] on span "Submit" at bounding box center [369, 422] width 28 height 14
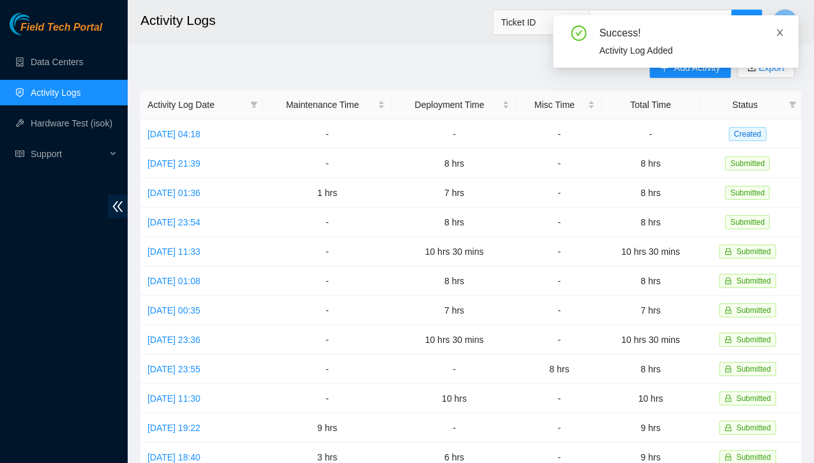
click at [779, 31] on icon "close" at bounding box center [780, 32] width 6 height 6
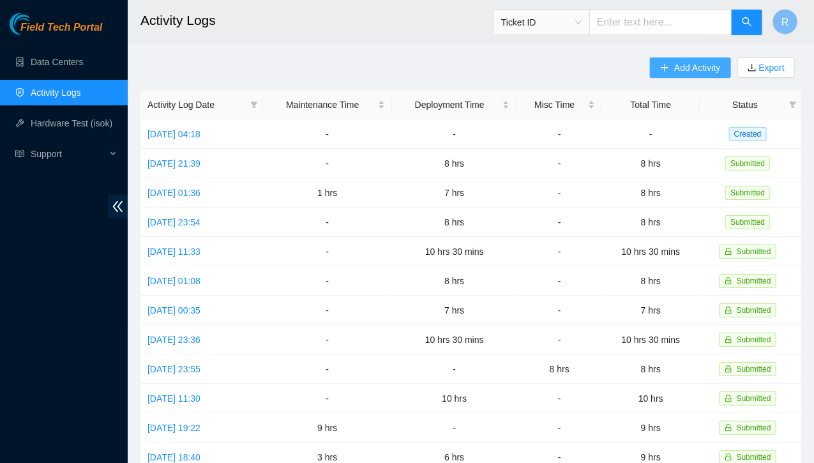
click at [686, 70] on span "Add Activity" at bounding box center [697, 68] width 46 height 14
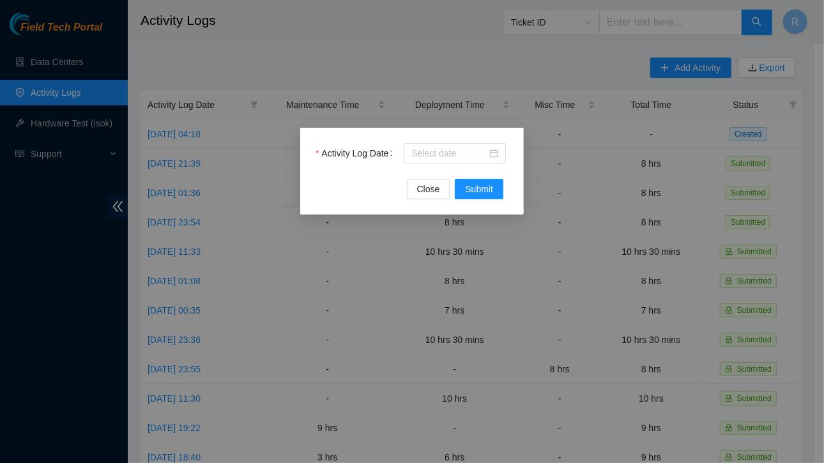
click at [480, 62] on div "Activity Log Date Close Submit" at bounding box center [412, 231] width 824 height 463
click at [430, 193] on span "Close" at bounding box center [428, 189] width 23 height 14
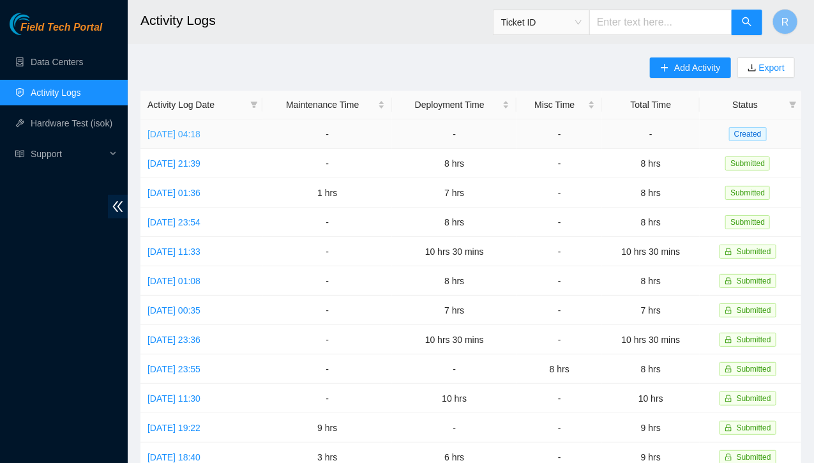
click at [186, 132] on link "Fri, 12 Sep 2025 04:18" at bounding box center [173, 134] width 53 height 10
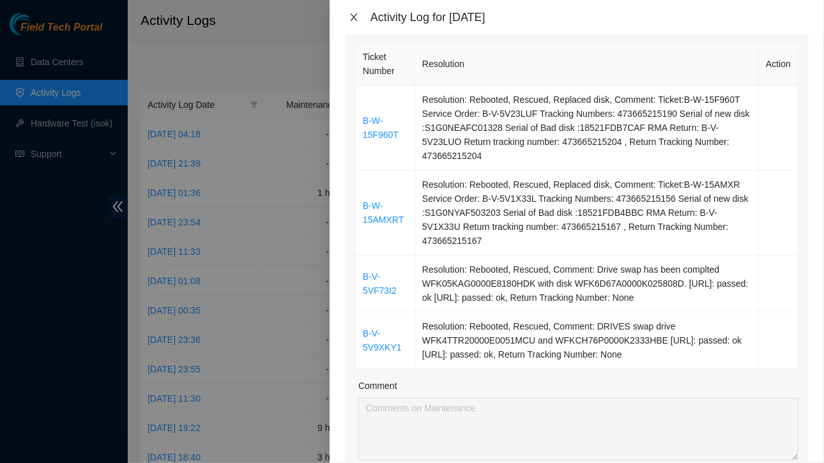
click at [356, 16] on icon "close" at bounding box center [354, 17] width 10 height 10
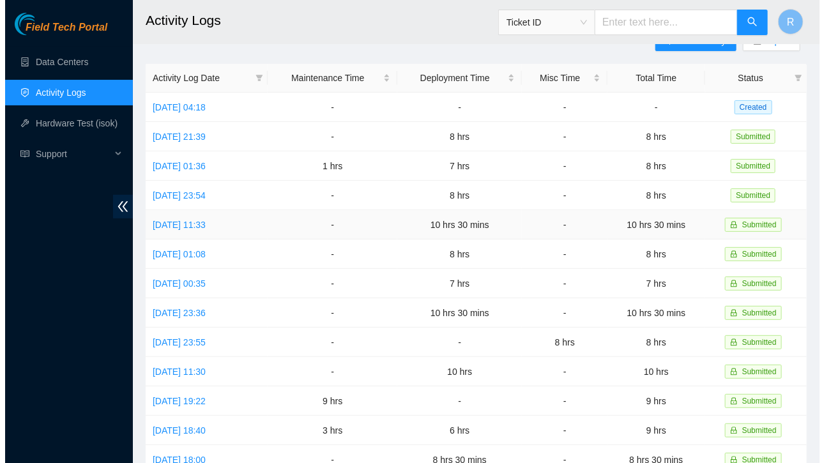
scroll to position [0, 0]
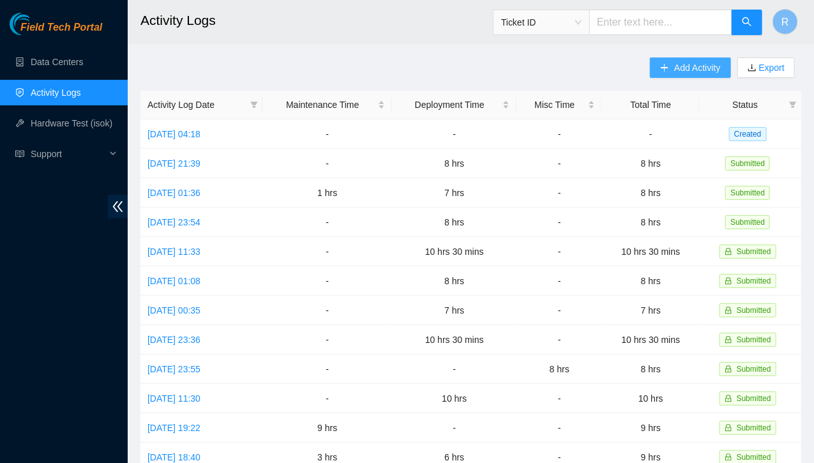
click at [692, 70] on span "Add Activity" at bounding box center [697, 68] width 46 height 14
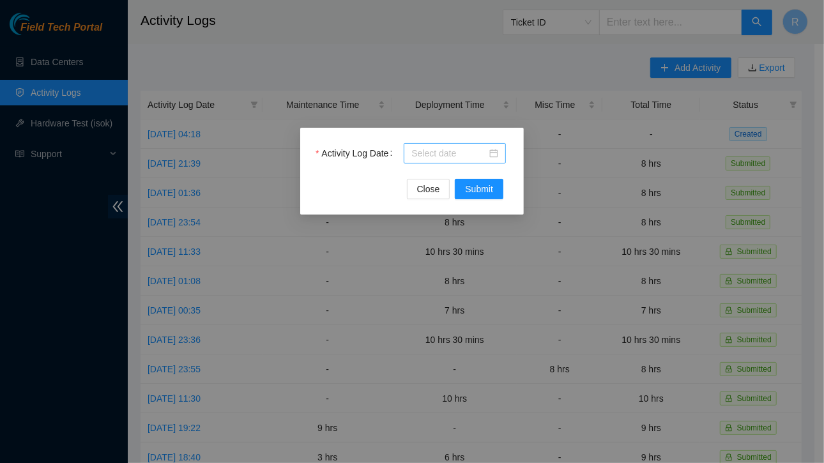
click at [464, 151] on input "Activity Log Date" at bounding box center [448, 153] width 75 height 14
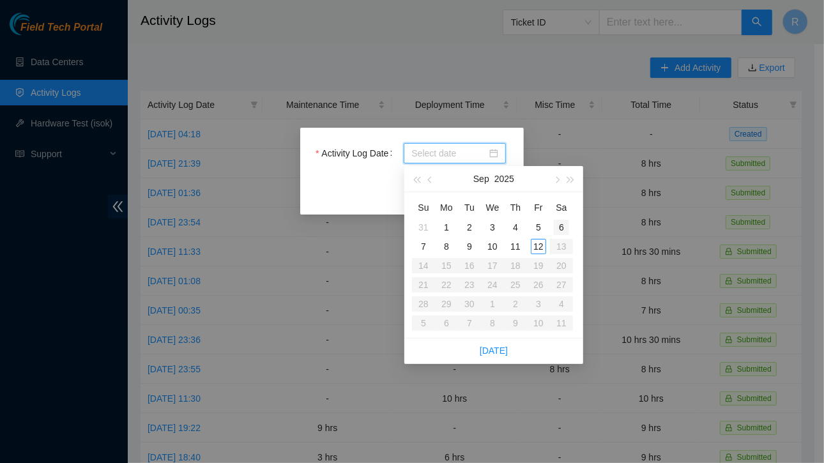
type input "2025-09-06"
type input "2025-09-12"
type input "2025-09-11"
click at [515, 249] on div "11" at bounding box center [515, 246] width 15 height 15
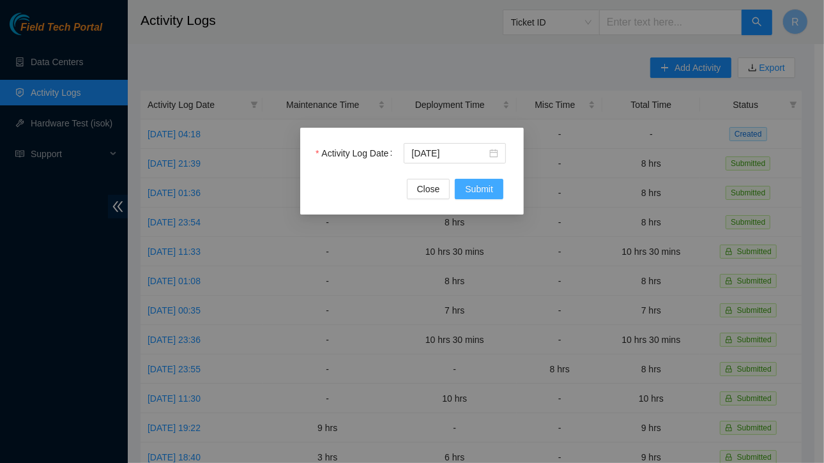
click at [480, 190] on span "Submit" at bounding box center [479, 189] width 28 height 14
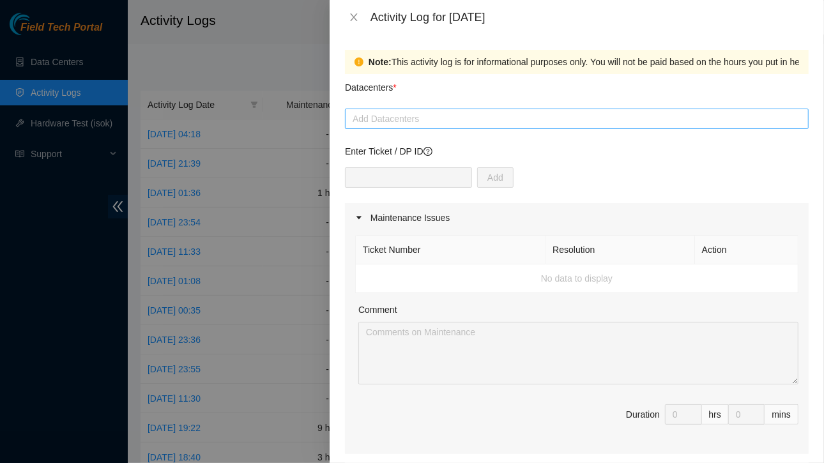
click at [458, 117] on div at bounding box center [576, 118] width 457 height 15
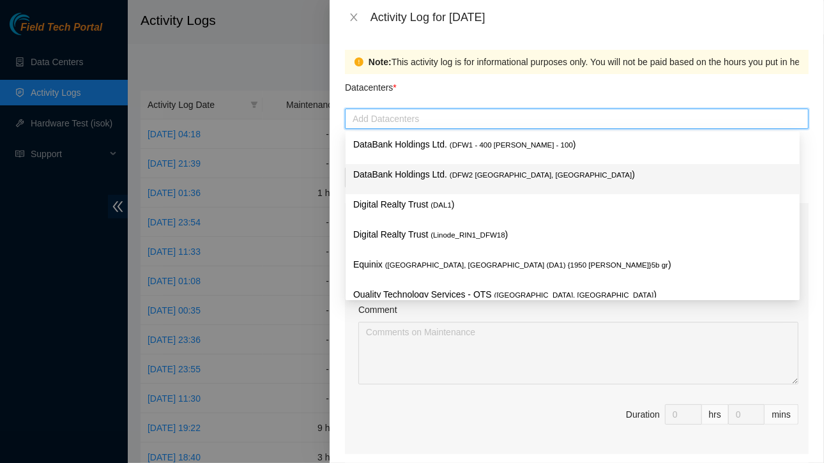
click at [447, 175] on p "DataBank Holdings Ltd. ( DFW2 Richardson, TX )" at bounding box center [572, 174] width 439 height 15
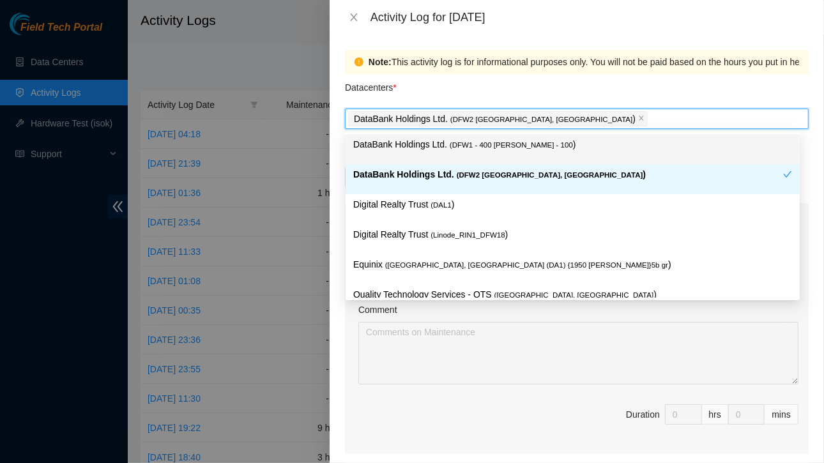
click at [561, 84] on div "Datacenters *" at bounding box center [577, 91] width 464 height 34
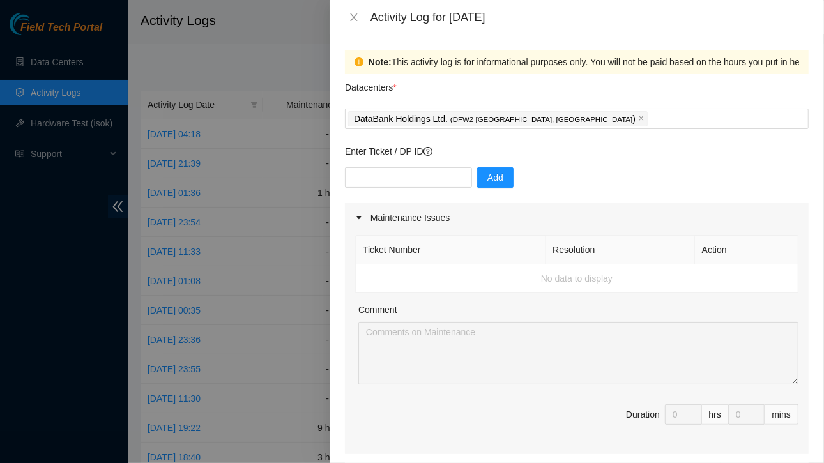
click at [406, 188] on div "Add" at bounding box center [577, 185] width 464 height 36
click at [398, 181] on input "text" at bounding box center [408, 177] width 127 height 20
click at [488, 178] on span "Add" at bounding box center [495, 177] width 16 height 14
click at [402, 183] on input "dp38580" at bounding box center [408, 177] width 127 height 20
click at [363, 179] on input "dp38580" at bounding box center [408, 177] width 127 height 20
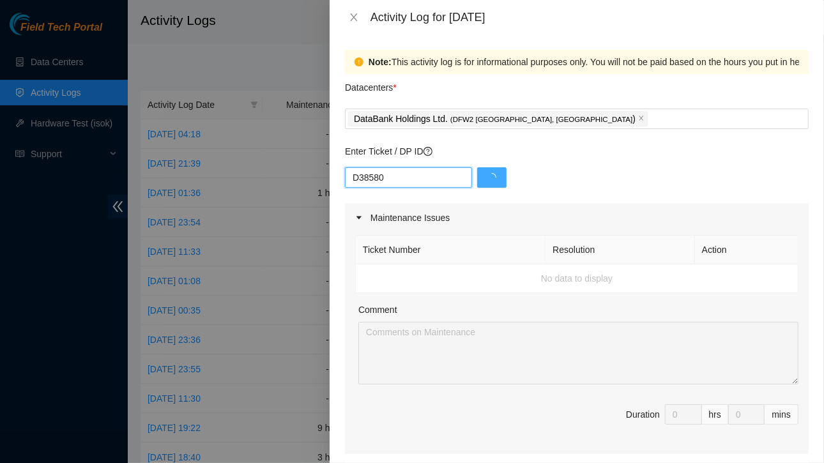
type input "DP38580"
click at [409, 176] on input "text" at bounding box center [408, 177] width 127 height 20
type input "DP83580"
drag, startPoint x: 488, startPoint y: 178, endPoint x: 478, endPoint y: 180, distance: 9.9
click at [487, 180] on span "Add" at bounding box center [495, 177] width 16 height 14
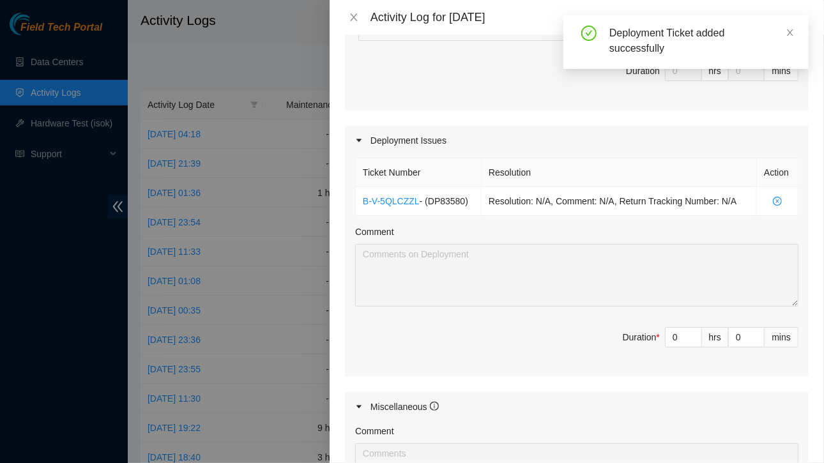
scroll to position [344, 0]
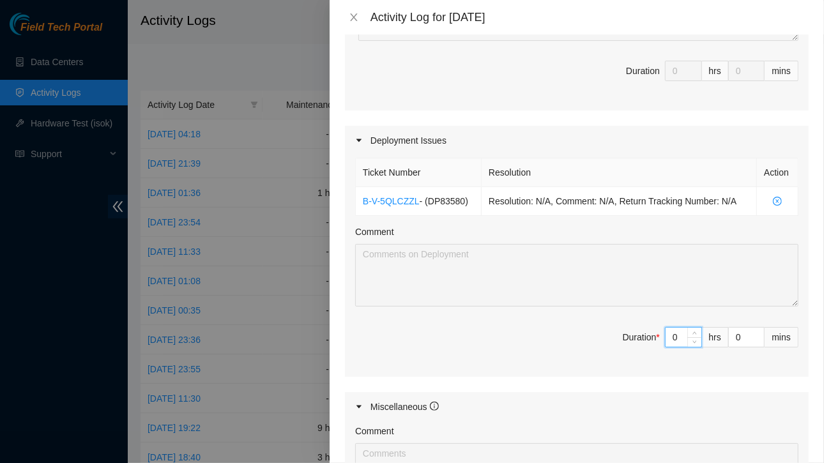
click at [672, 335] on input "0" at bounding box center [683, 337] width 36 height 19
type input "8"
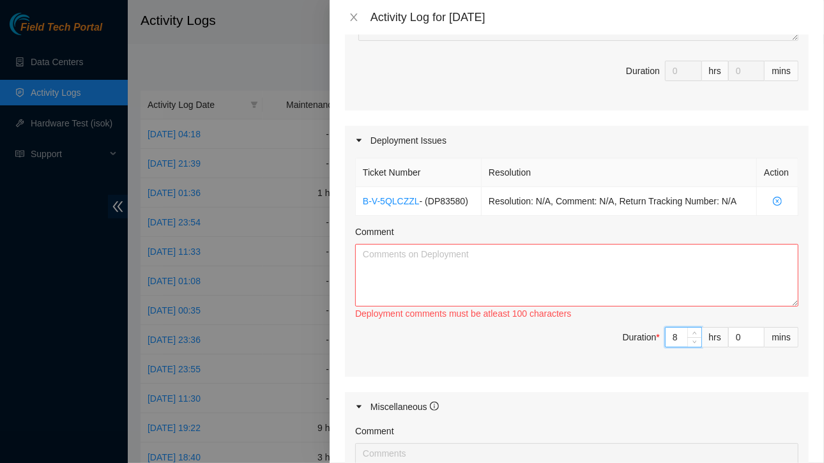
type input "8"
click at [560, 278] on textarea "Comment" at bounding box center [576, 275] width 443 height 63
paste textarea "DP Prep | DP83580 - FABRIC-DFW3: Make region(s) Large Region Ready: FABRIC-DFW3…"
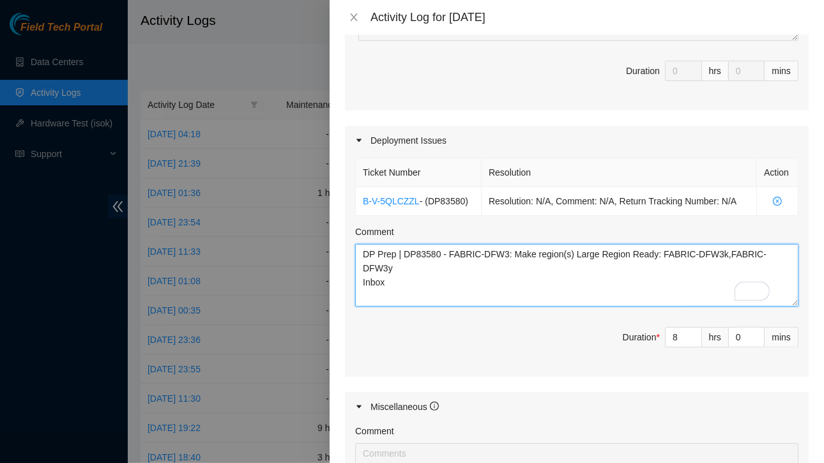
scroll to position [0, 0]
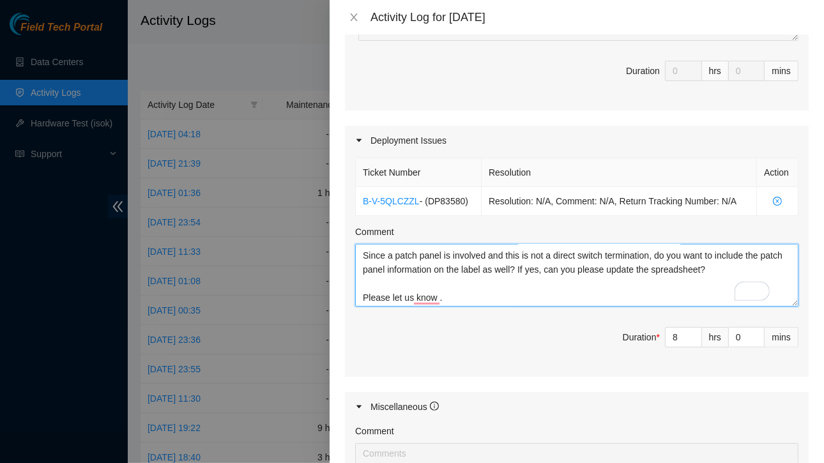
drag, startPoint x: 363, startPoint y: 295, endPoint x: 453, endPoint y: 293, distance: 89.4
click at [453, 293] on textarea "DP Prep | DP83580 - FABRIC-DFW3: Make region(s) Large Region Ready: FABRIC-DFW3…" at bounding box center [576, 275] width 443 height 63
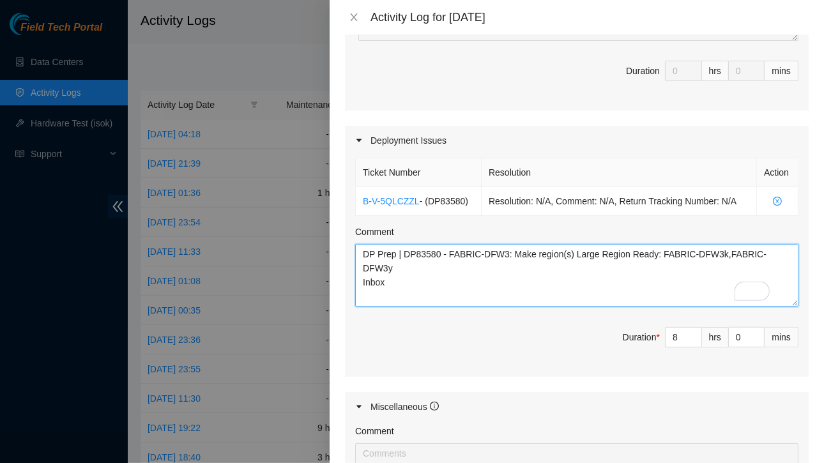
click at [363, 252] on textarea "DP Prep | DP83580 - FABRIC-DFW3: Make region(s) Large Region Ready: FABRIC-DFW3…" at bounding box center [576, 275] width 443 height 63
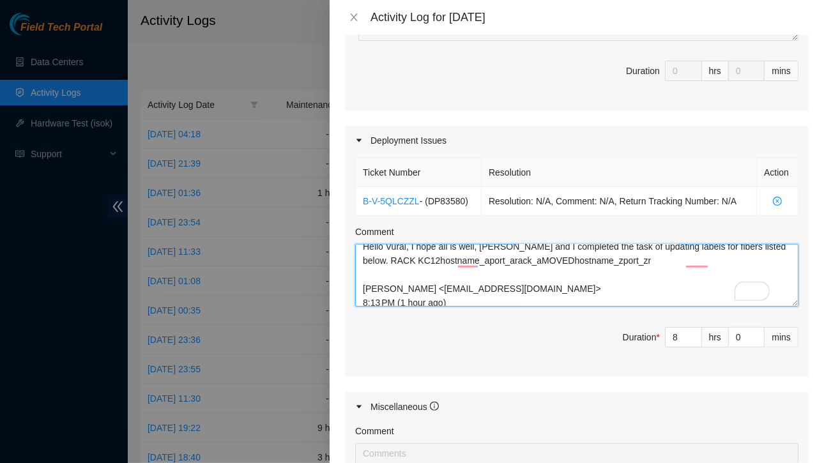
drag, startPoint x: 361, startPoint y: 265, endPoint x: 621, endPoint y: 279, distance: 260.3
click at [621, 279] on textarea "DP Prep | DP83580 - FABRIC-DFW3: Make region(s) Large Region Ready: FABRIC-DFW3…" at bounding box center [576, 275] width 443 height 63
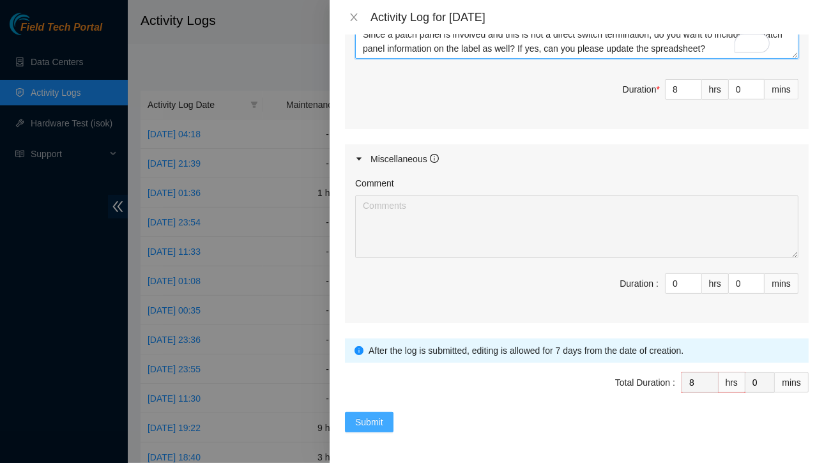
type textarea "DP Prep | DP83580 - FABRIC-DFW3: Make region(s) Large Region Ready: FABRIC-DFW3…"
click at [364, 416] on span "Submit" at bounding box center [369, 422] width 28 height 14
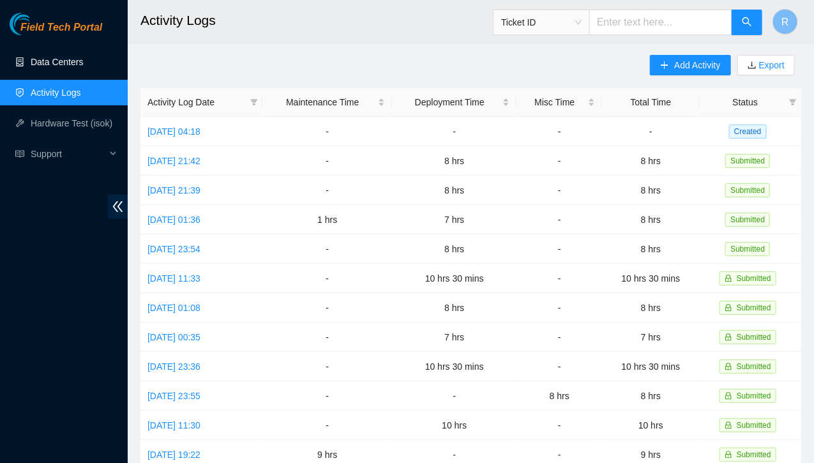
click at [65, 61] on link "Data Centers" at bounding box center [57, 62] width 52 height 10
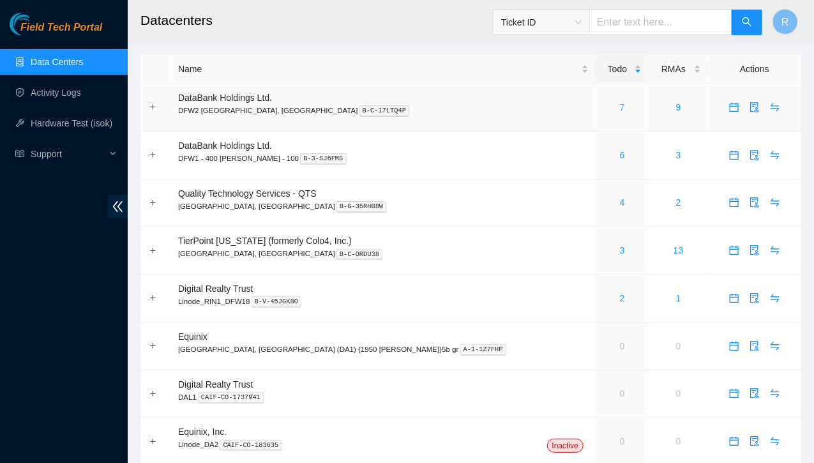
click at [603, 108] on div "7" at bounding box center [622, 107] width 39 height 14
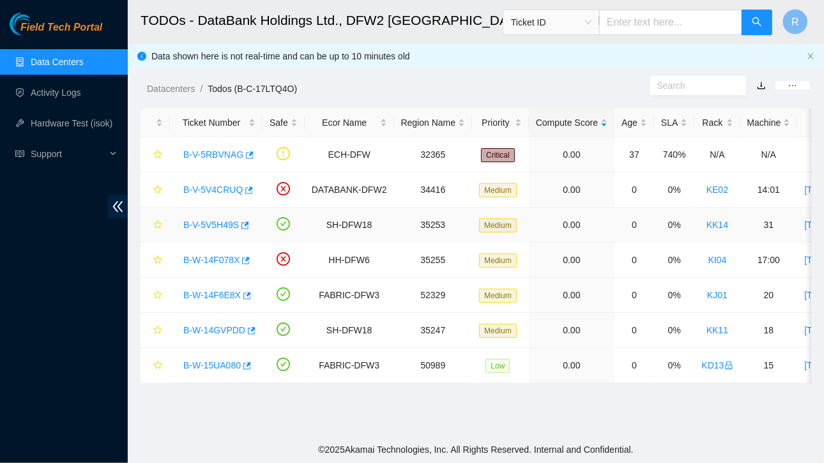
click at [212, 225] on link "B-V-5V5H49S" at bounding box center [211, 225] width 56 height 10
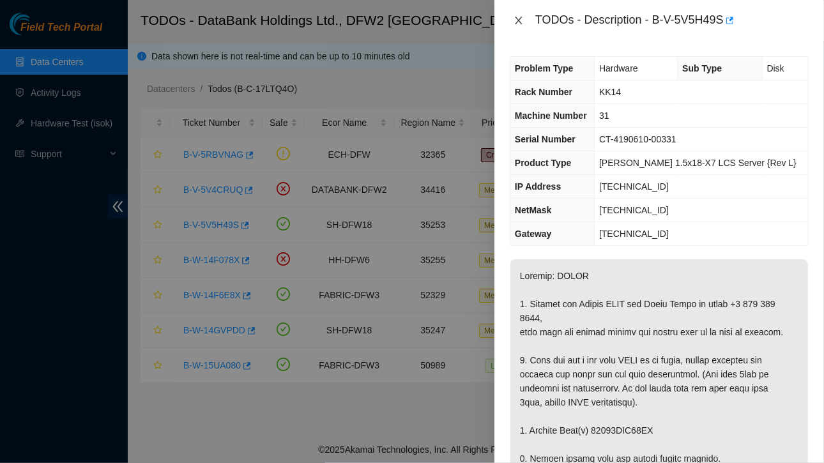
click at [515, 20] on icon "close" at bounding box center [518, 20] width 10 height 10
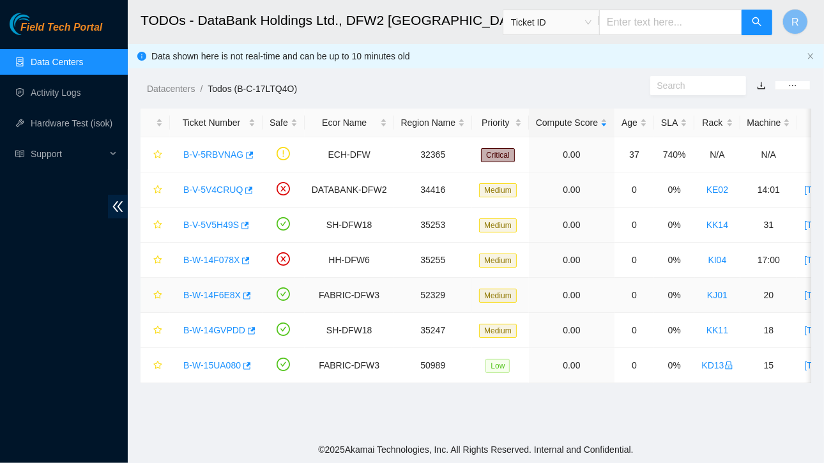
click at [211, 290] on link "B-W-14F6E8X" at bounding box center [211, 295] width 57 height 10
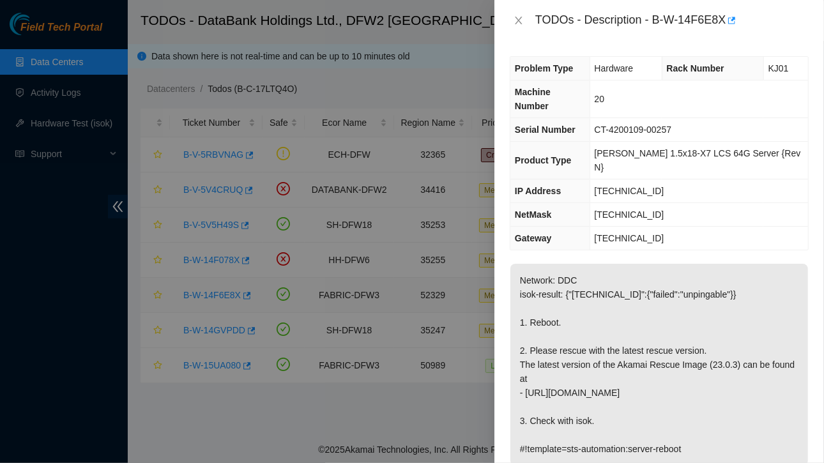
click at [211, 289] on div at bounding box center [412, 231] width 824 height 463
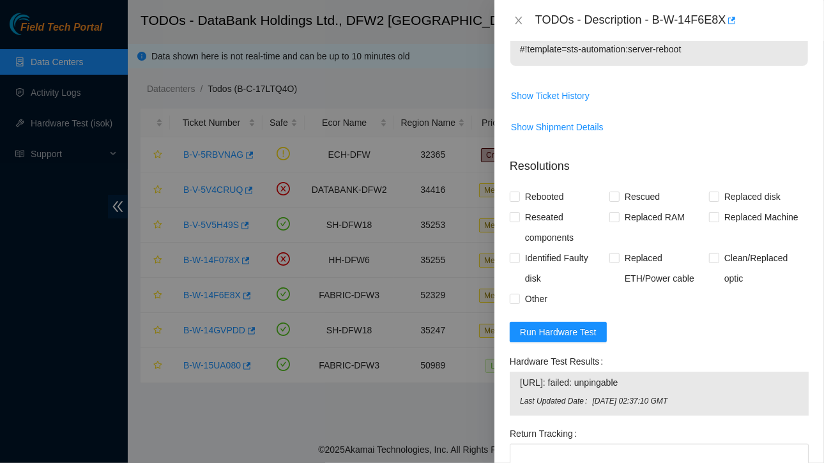
scroll to position [428, 0]
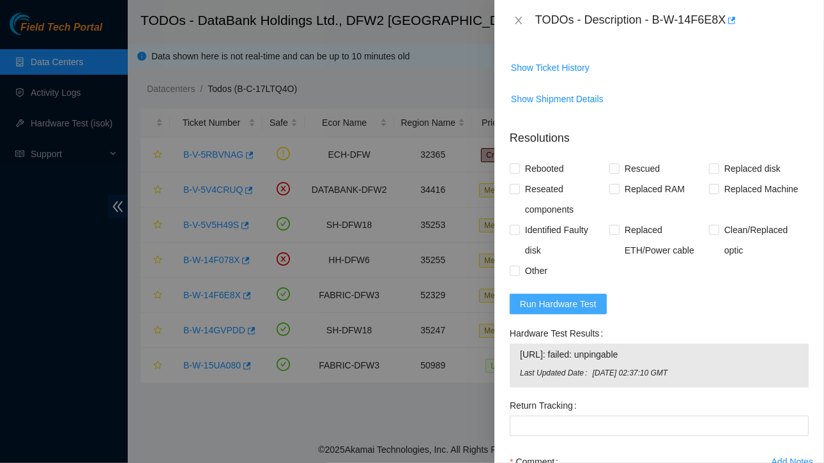
click at [562, 297] on span "Run Hardware Test" at bounding box center [558, 304] width 77 height 14
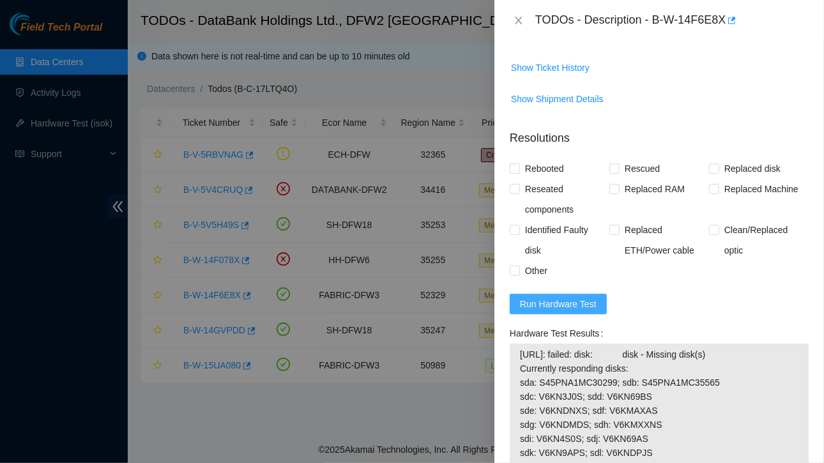
scroll to position [679, 0]
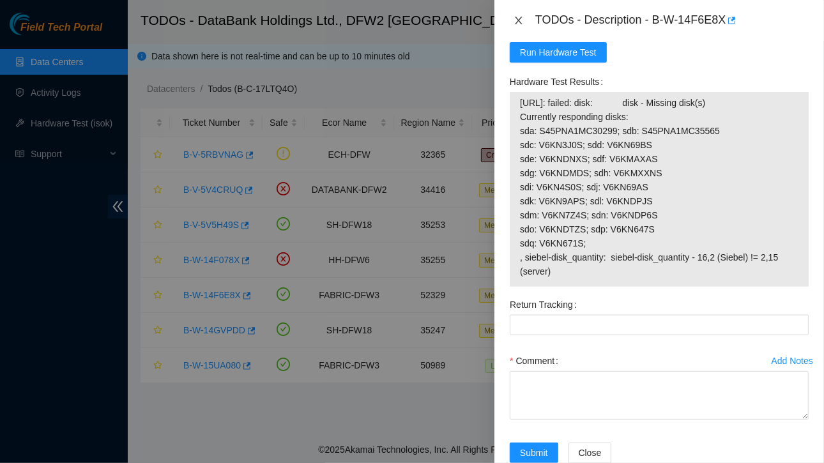
click at [521, 21] on icon "close" at bounding box center [518, 20] width 10 height 10
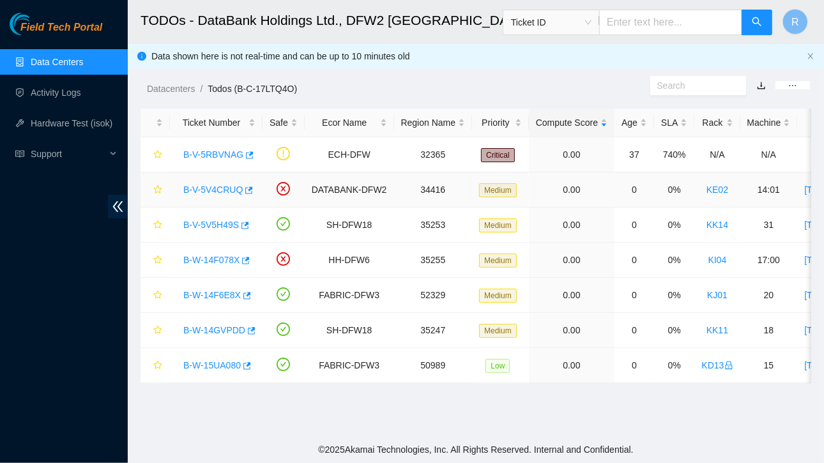
scroll to position [330, 0]
click at [213, 292] on link "B-W-14F6E8X" at bounding box center [211, 295] width 57 height 10
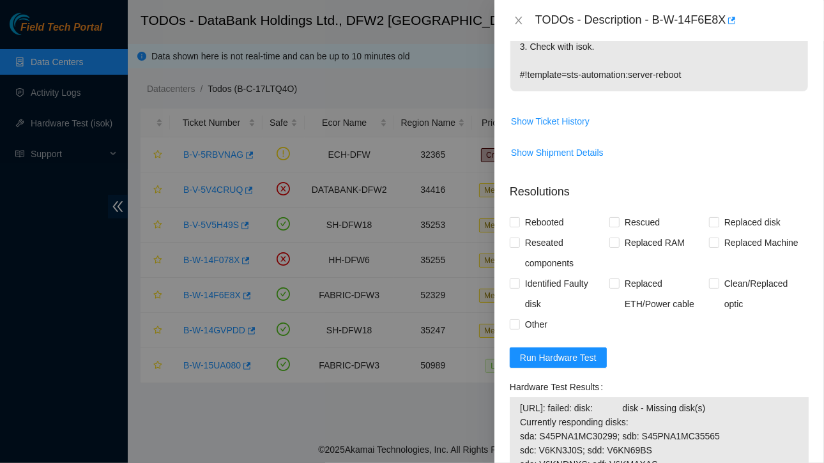
scroll to position [533, 0]
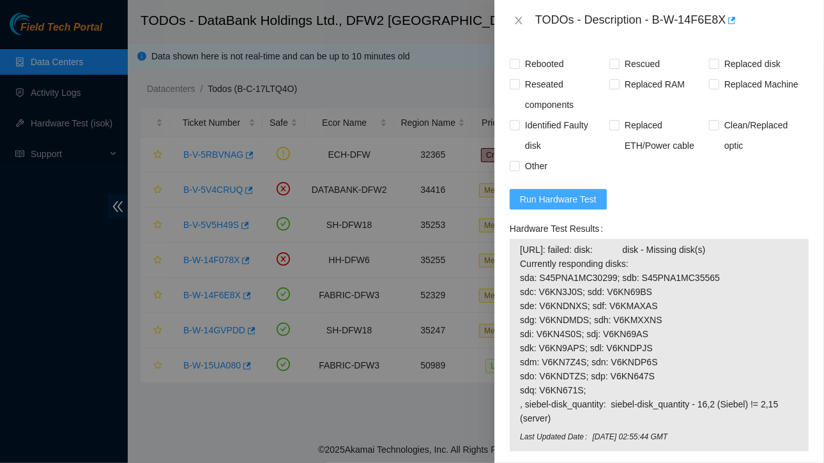
click at [543, 192] on span "Run Hardware Test" at bounding box center [558, 199] width 77 height 14
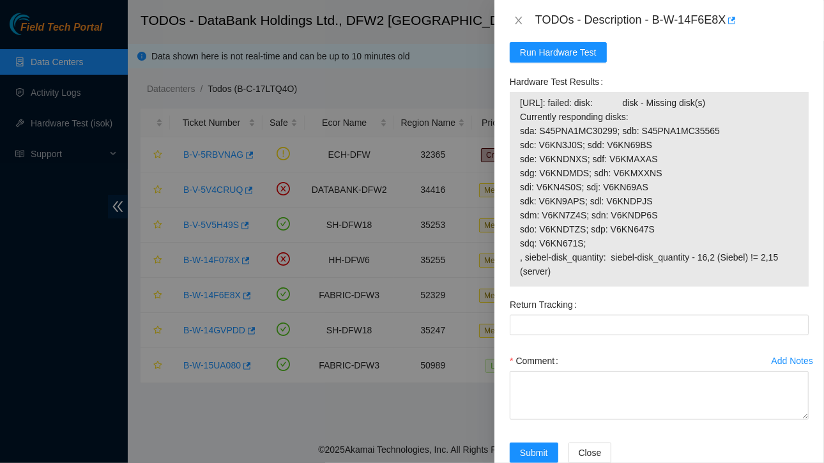
scroll to position [679, 0]
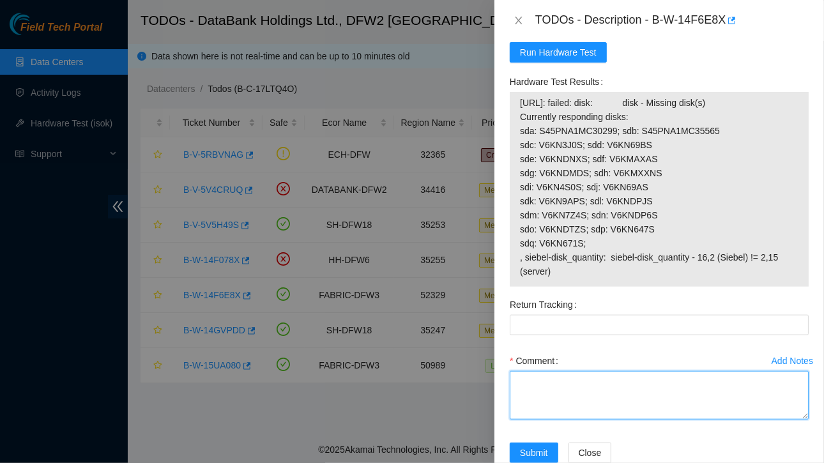
click at [545, 371] on textarea "Comment" at bounding box center [659, 395] width 299 height 49
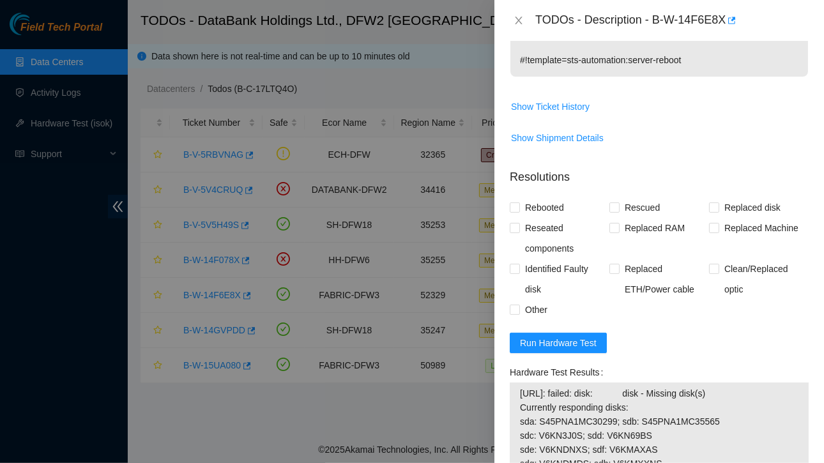
scroll to position [356, 0]
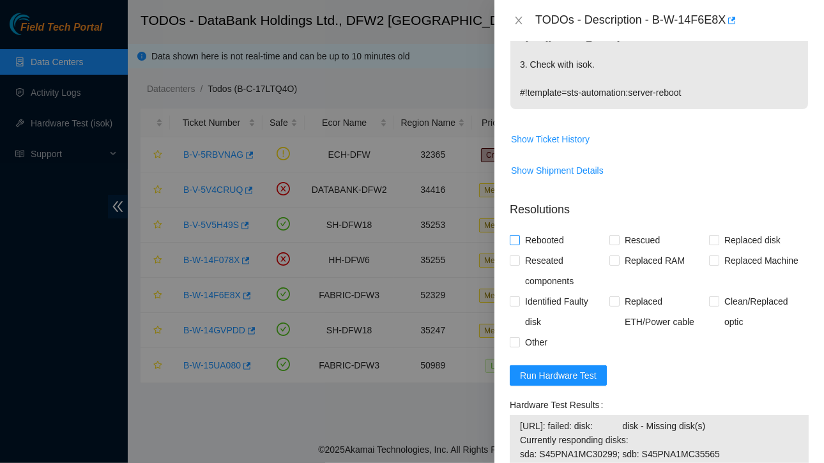
type textarea "server was rescued but failed to pass the test suggest further instruction"
click at [516, 235] on input "Rebooted" at bounding box center [514, 239] width 9 height 9
checkbox input "true"
click at [614, 235] on input "Rescued" at bounding box center [613, 239] width 9 height 9
checkbox input "true"
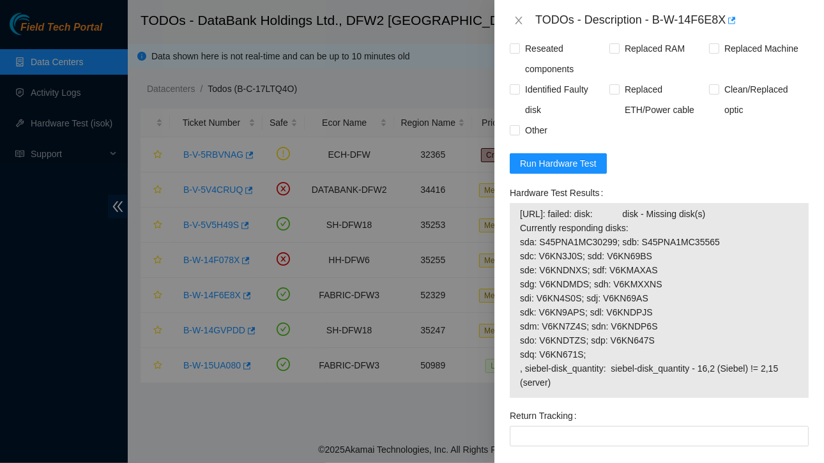
scroll to position [582, 0]
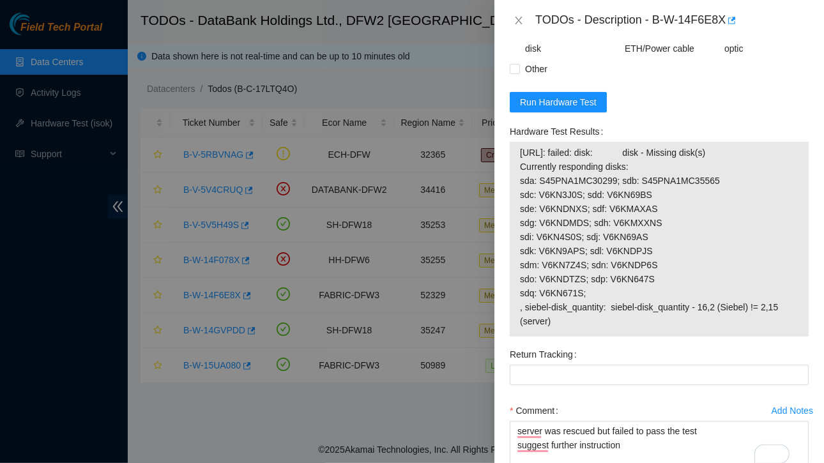
scroll to position [688, 0]
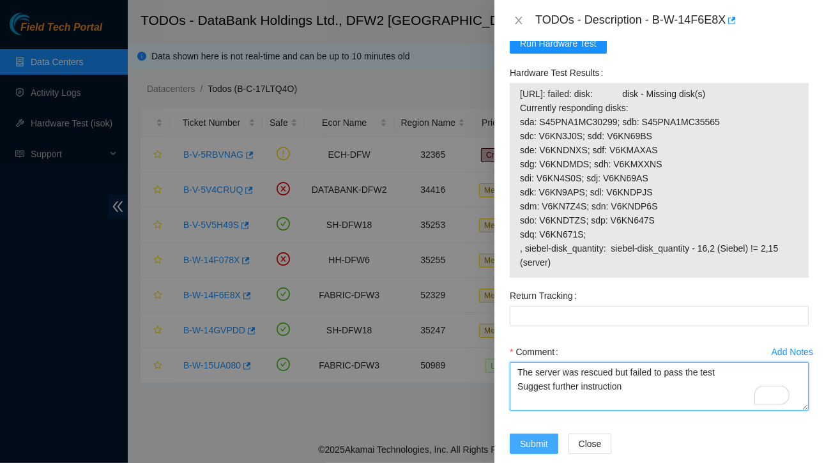
type textarea "The server was rescued but failed to pass the test Suggest further instruction"
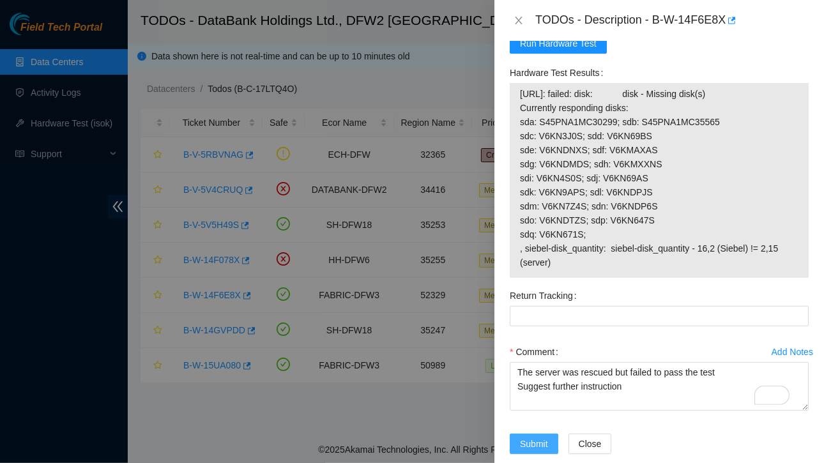
click at [531, 437] on span "Submit" at bounding box center [534, 444] width 28 height 14
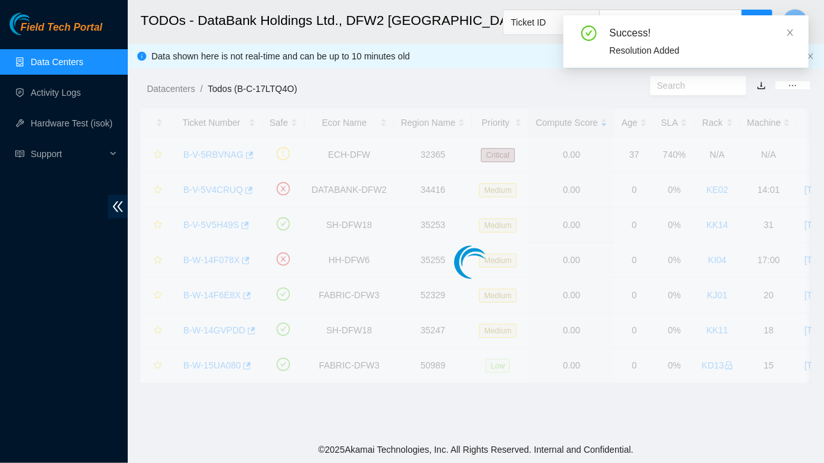
scroll to position [340, 0]
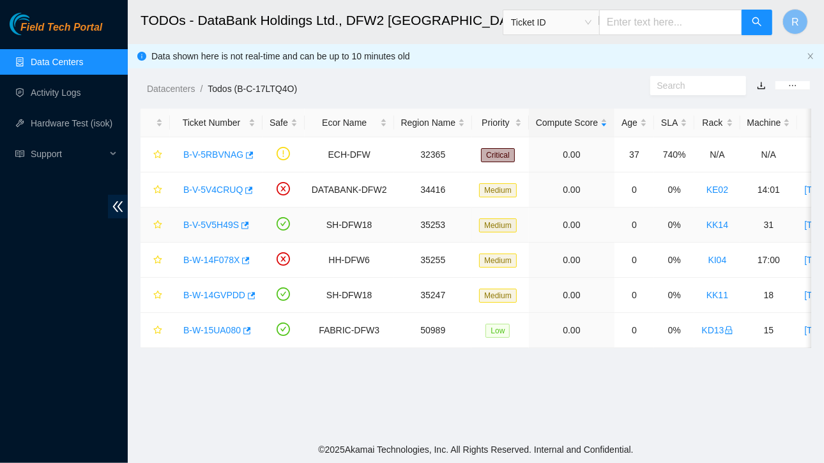
click at [212, 221] on link "B-V-5V5H49S" at bounding box center [211, 225] width 56 height 10
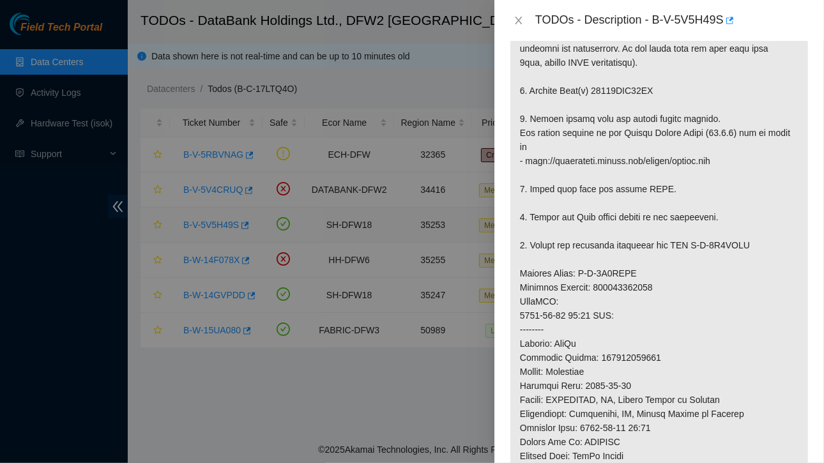
scroll to position [1013, 0]
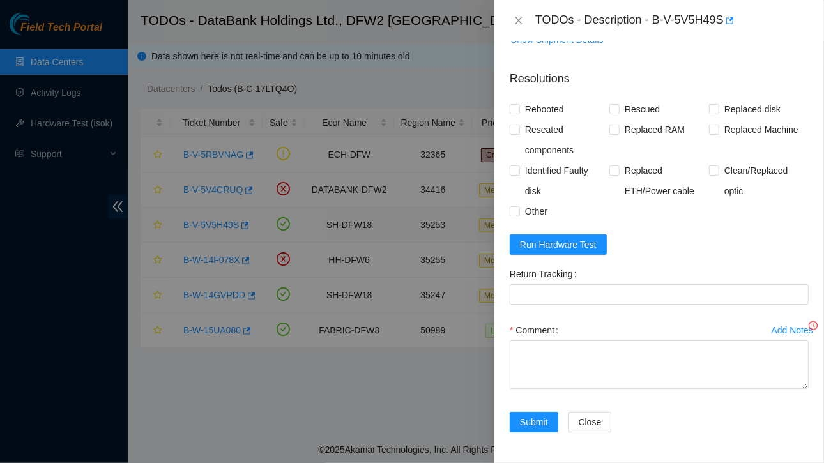
click at [212, 221] on div at bounding box center [412, 231] width 824 height 463
click at [558, 243] on span "Run Hardware Test" at bounding box center [558, 245] width 77 height 14
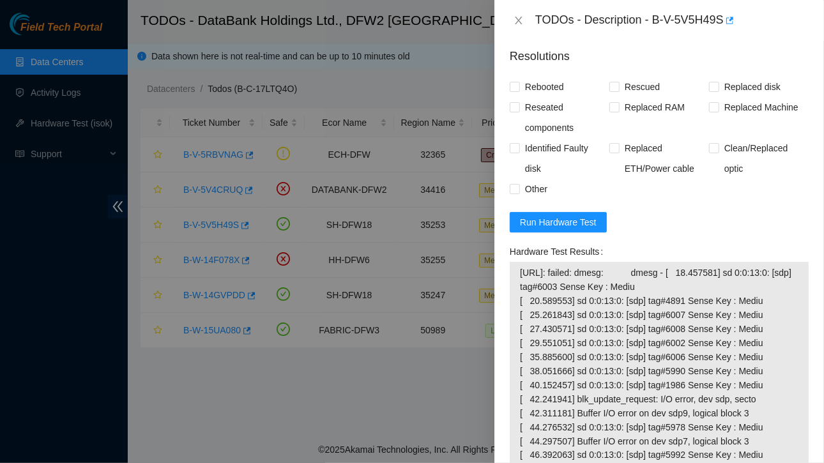
scroll to position [1292, 0]
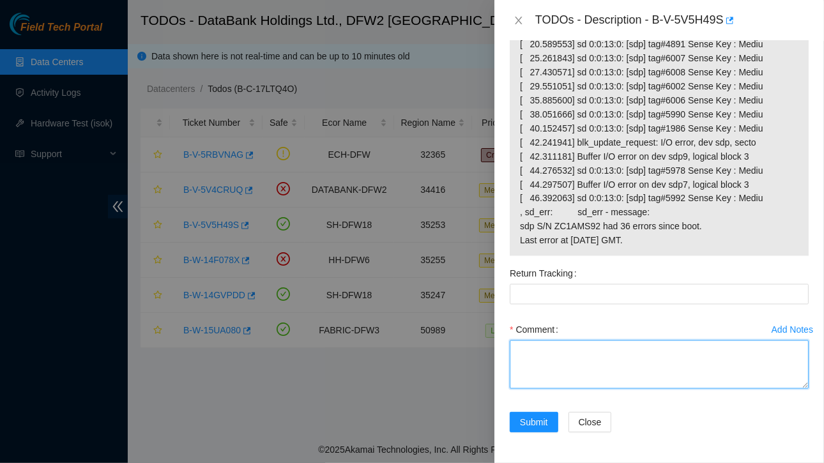
click at [552, 361] on textarea "Comment" at bounding box center [659, 364] width 299 height 49
paste textarea "Ticket:B-V-5V5H49S Service Order: B-V-5V9MYZL Tracking Numbers: 473665215708 Se…"
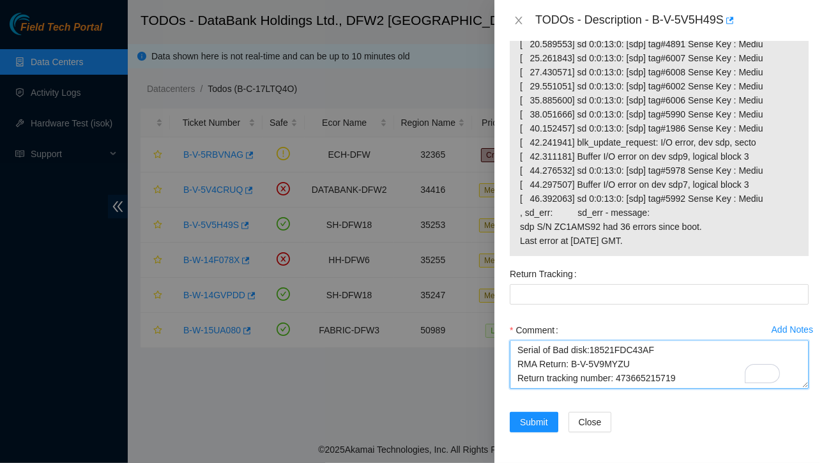
scroll to position [0, 0]
click at [517, 351] on textarea "Ticket:B-V-5V5H49S Service Order: B-V-5V9MYZL Tracking Numbers: 473665215708 Se…" at bounding box center [659, 364] width 299 height 49
drag, startPoint x: 689, startPoint y: 344, endPoint x: 616, endPoint y: 344, distance: 73.4
click at [616, 344] on textarea "Contacted NOCC and got approved Ticket:B-V-5V5H49S Service Order: B-V-5V9MYZL T…" at bounding box center [659, 364] width 299 height 49
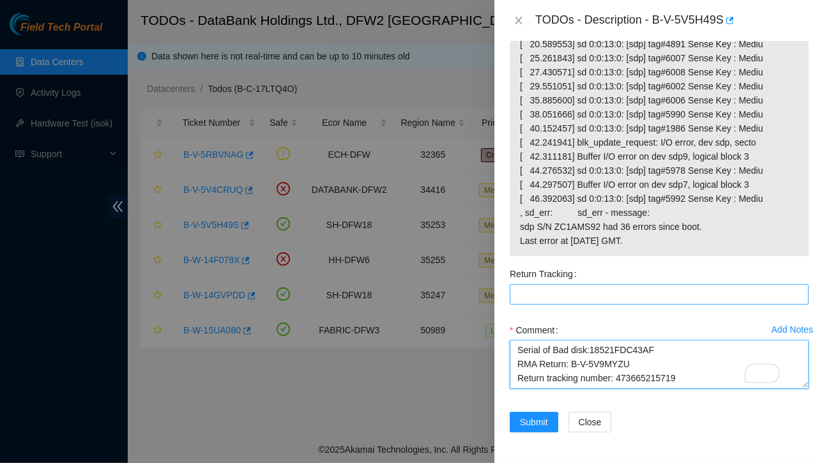
type textarea "Contacted NOCC and got approved Ticket:B-V-5V5H49S Service Order: B-V-5V9MYZL T…"
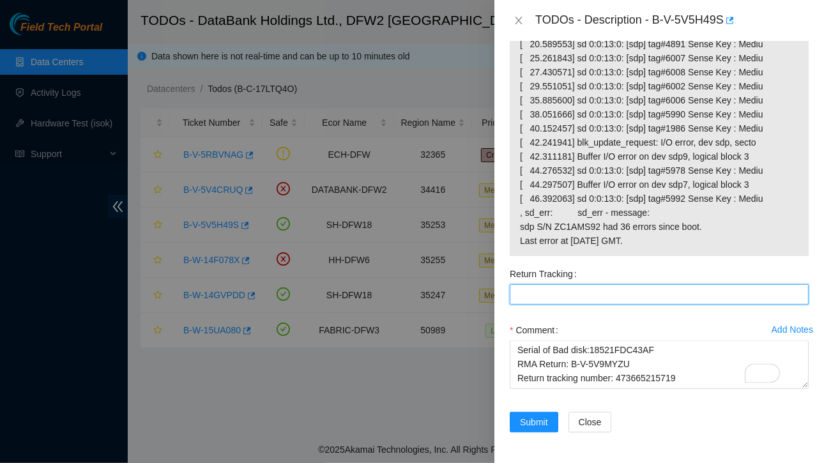
click at [540, 288] on Tracking "Return Tracking" at bounding box center [659, 294] width 299 height 20
paste Tracking "473665215719"
click at [540, 288] on Tracking "473665215719" at bounding box center [659, 294] width 299 height 20
type Tracking "473665215719"
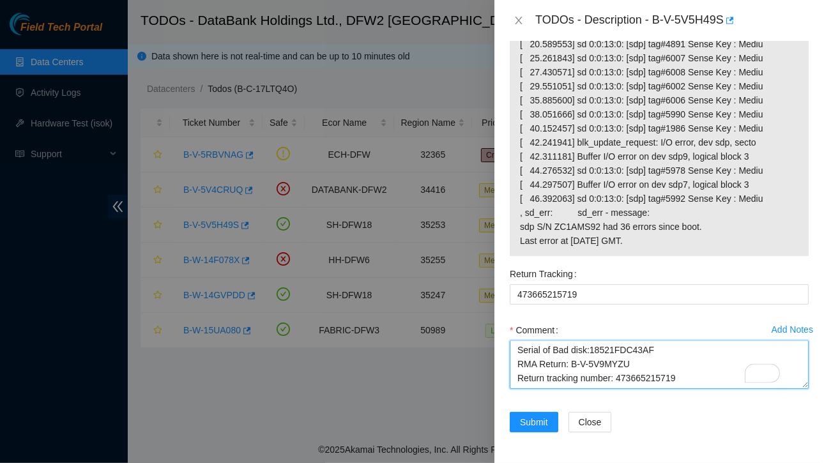
click at [685, 342] on textarea "Contacted NOCC and got approved Ticket:B-V-5V5H49S Service Order: B-V-5V9MYZL T…" at bounding box center [659, 364] width 299 height 49
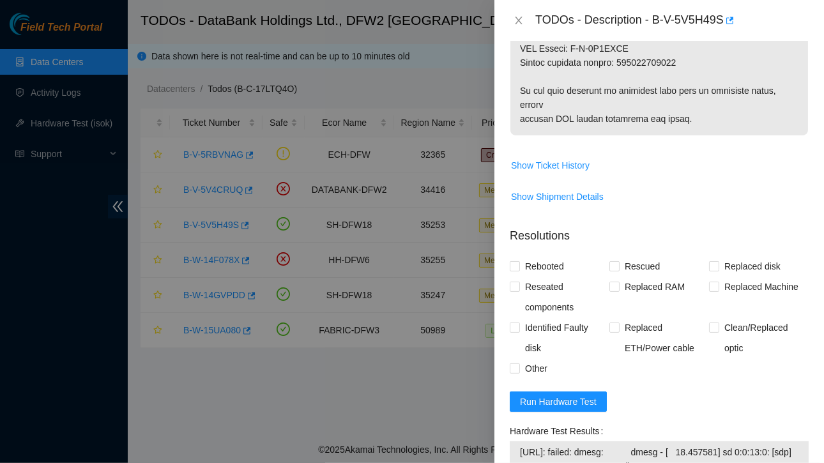
scroll to position [845, 0]
type textarea "Contacted NOCC and got approved Ticket:B-V-5V5H49S Service Order: B-V-5V9MYZL T…"
click at [519, 272] on span at bounding box center [515, 267] width 10 height 10
click at [518, 271] on input "Rebooted" at bounding box center [514, 266] width 9 height 9
checkbox input "true"
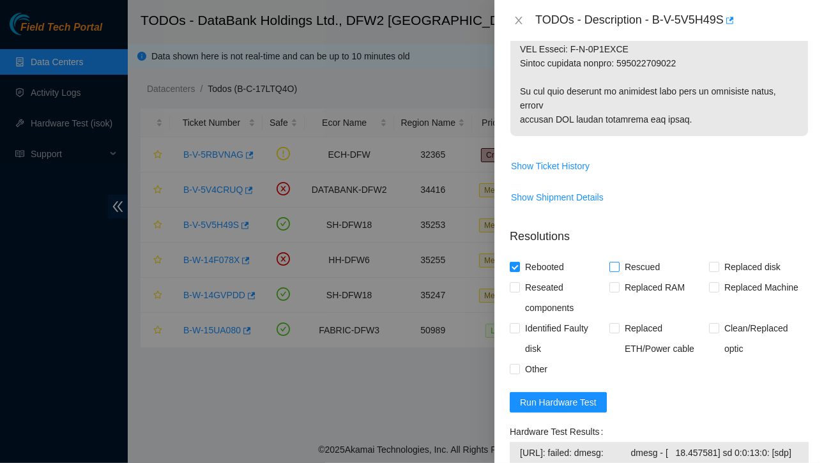
click at [611, 271] on input "Rescued" at bounding box center [613, 266] width 9 height 9
checkbox input "true"
click at [710, 271] on input "Replaced disk" at bounding box center [713, 266] width 9 height 9
checkbox input "true"
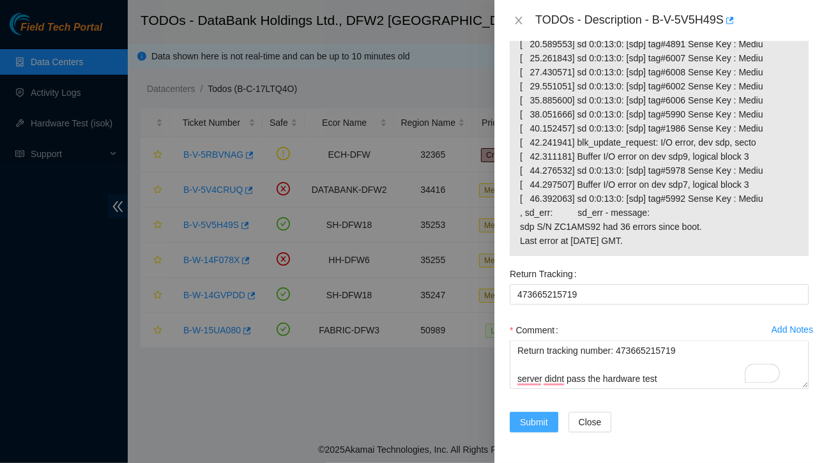
click at [527, 415] on span "Submit" at bounding box center [534, 422] width 28 height 14
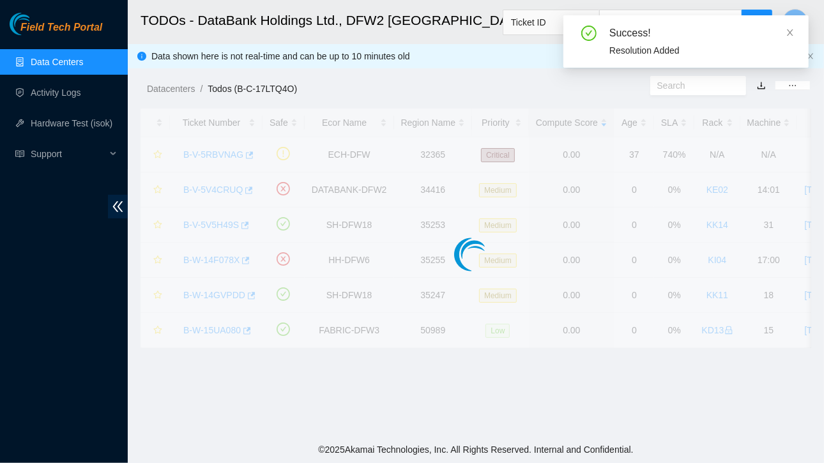
scroll to position [340, 0]
